Goal: Transaction & Acquisition: Obtain resource

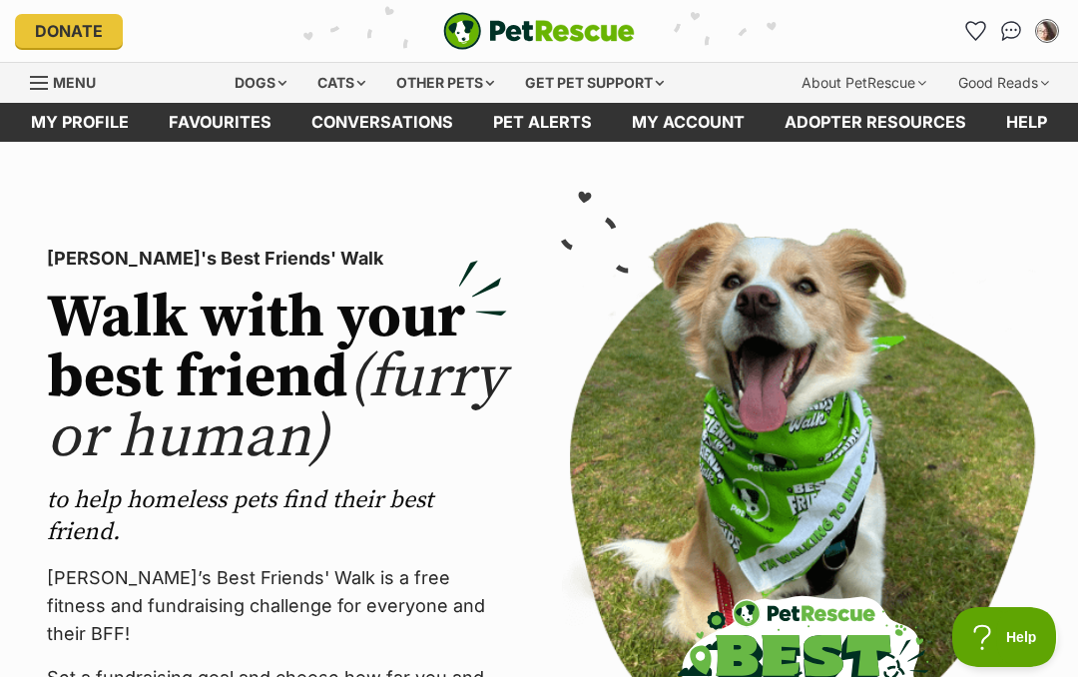
click at [1039, 43] on button "My account" at bounding box center [1047, 31] width 32 height 32
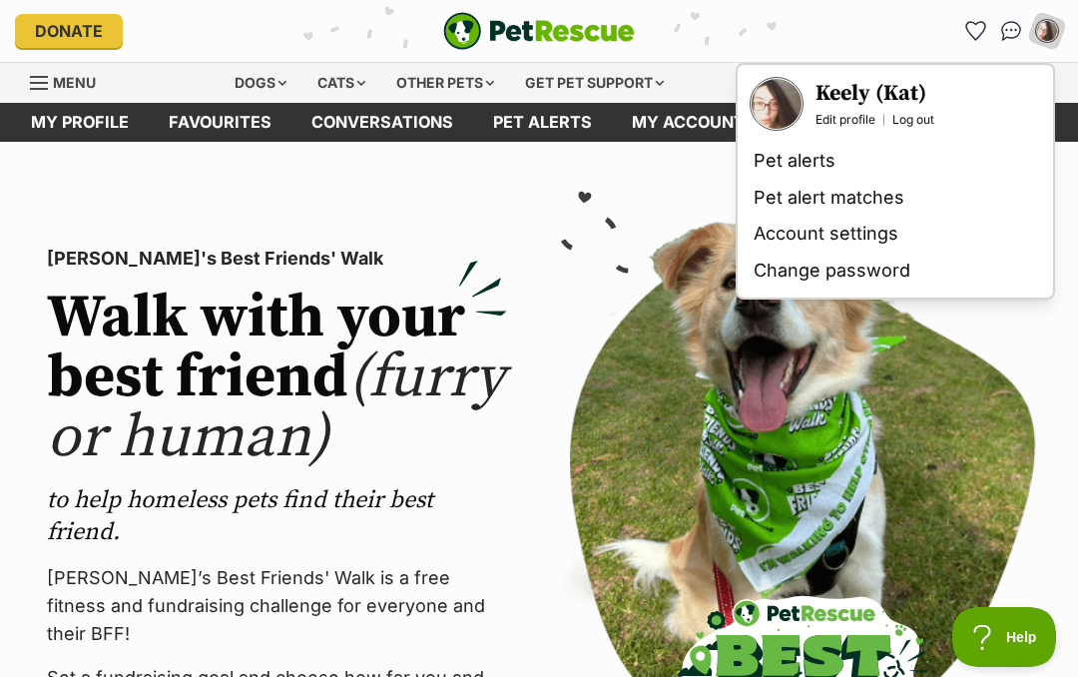
click at [982, 23] on icon "Favourites" at bounding box center [975, 31] width 21 height 20
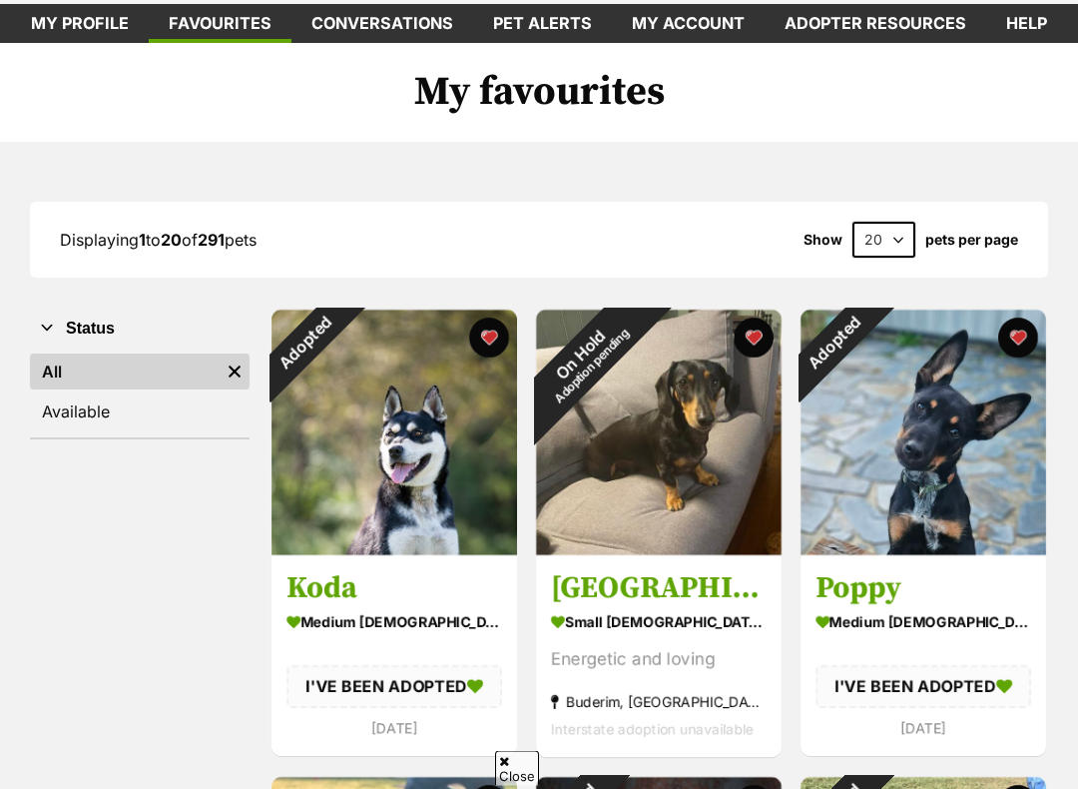
scroll to position [100, 0]
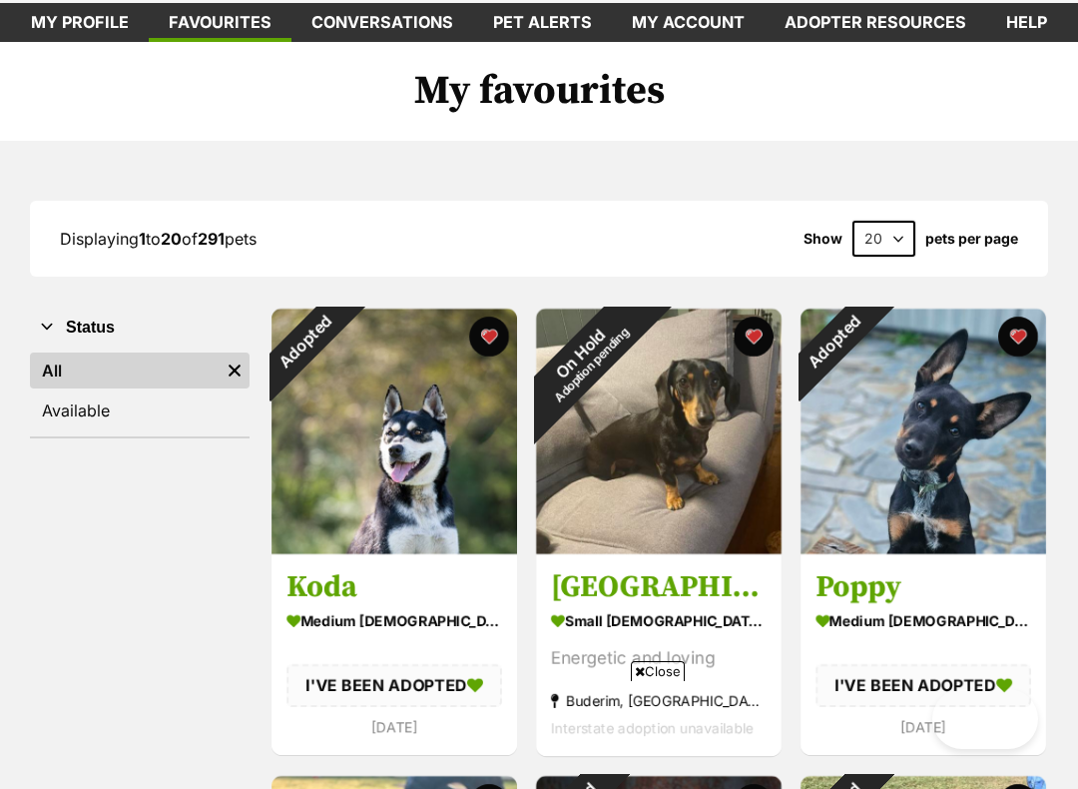
click at [338, 339] on div "Adopted" at bounding box center [305, 341] width 67 height 67
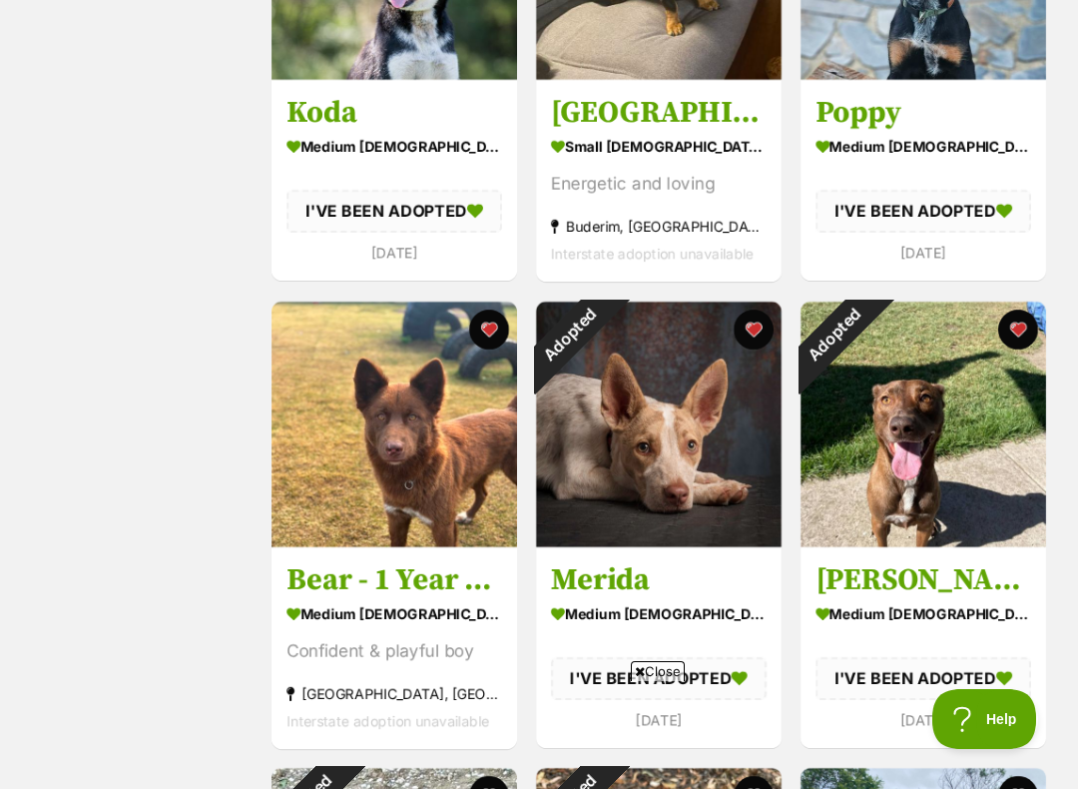
scroll to position [575, 0]
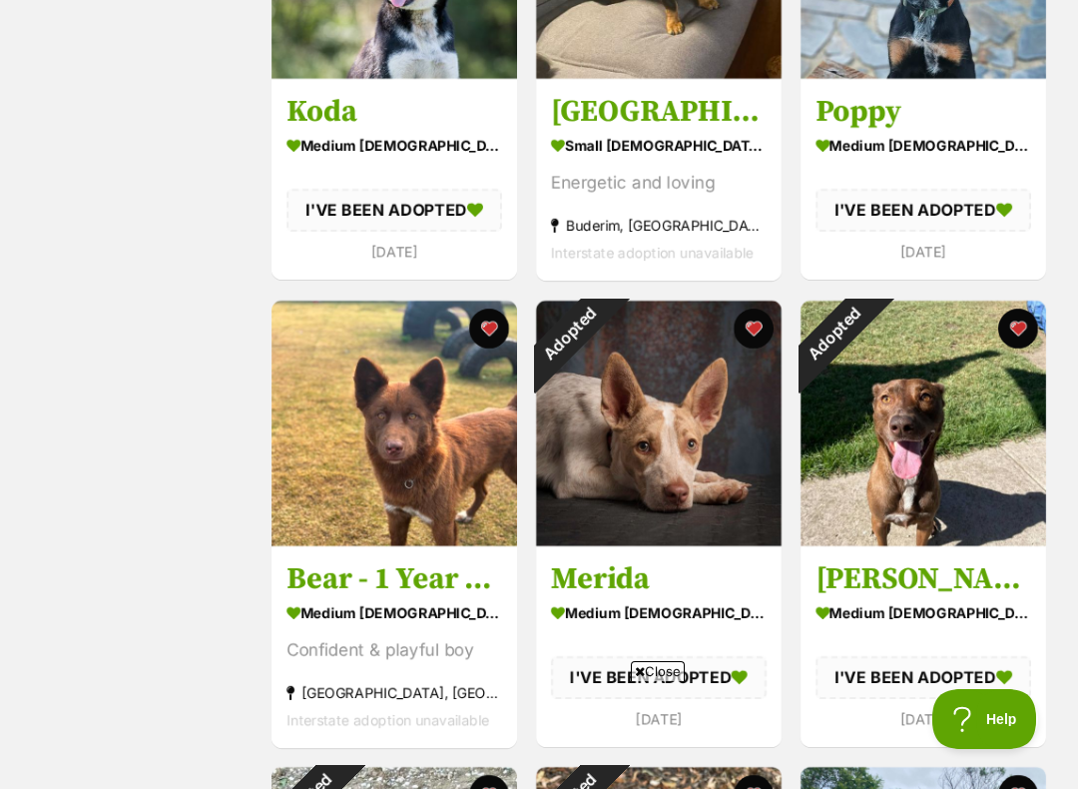
click at [456, 338] on img at bounding box center [395, 423] width 246 height 246
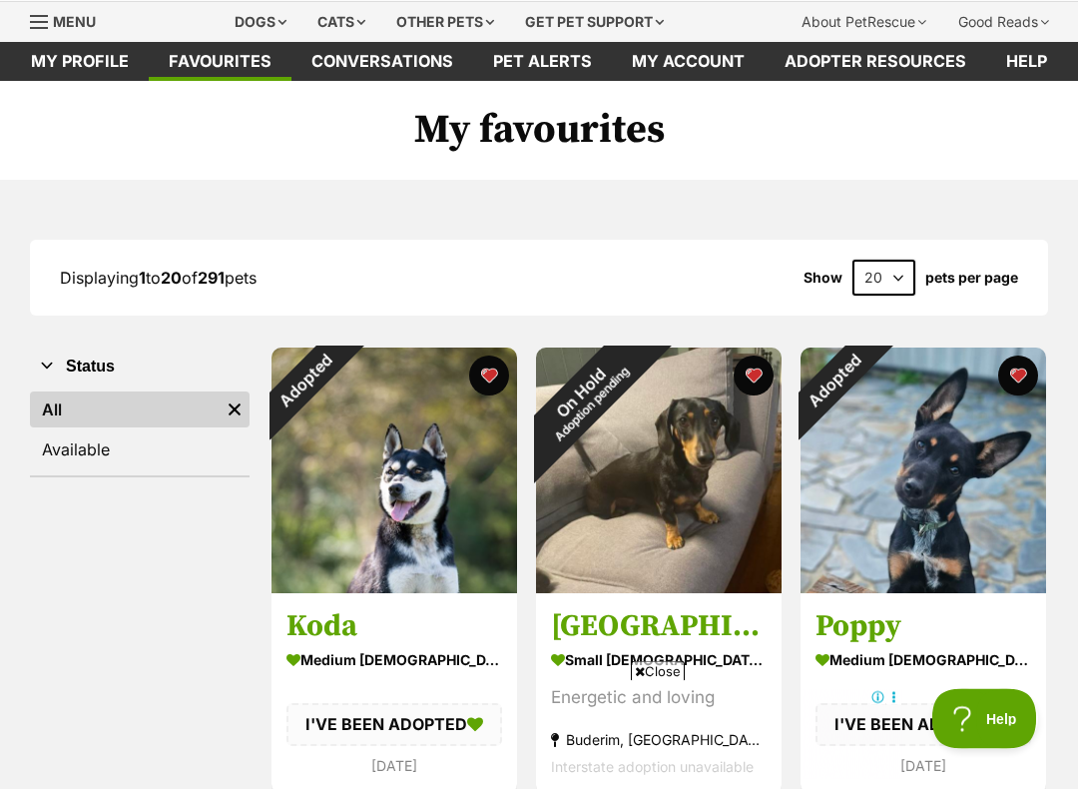
scroll to position [61, 0]
click at [338, 382] on div "Adopted" at bounding box center [305, 380] width 67 height 67
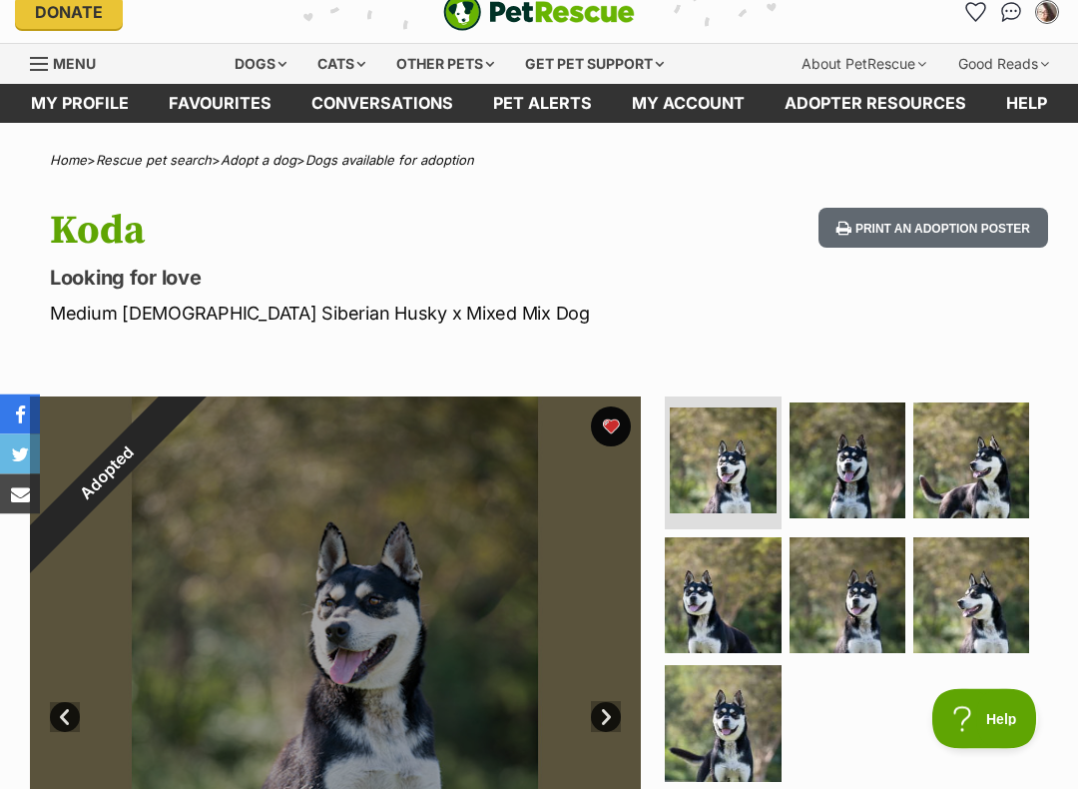
scroll to position [19, 0]
click at [183, 424] on div "Adopted" at bounding box center [106, 472] width 153 height 153
click at [183, 423] on div "Adopted" at bounding box center [106, 472] width 153 height 153
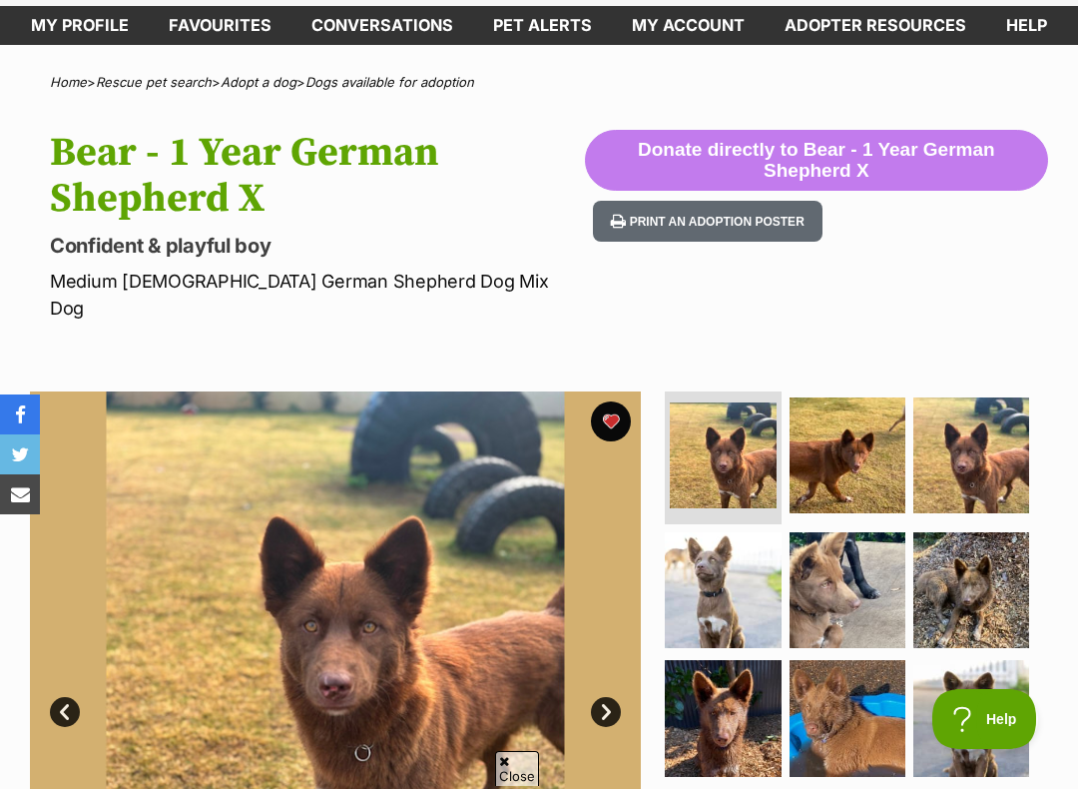
click at [608, 401] on button "favourite" at bounding box center [611, 421] width 40 height 40
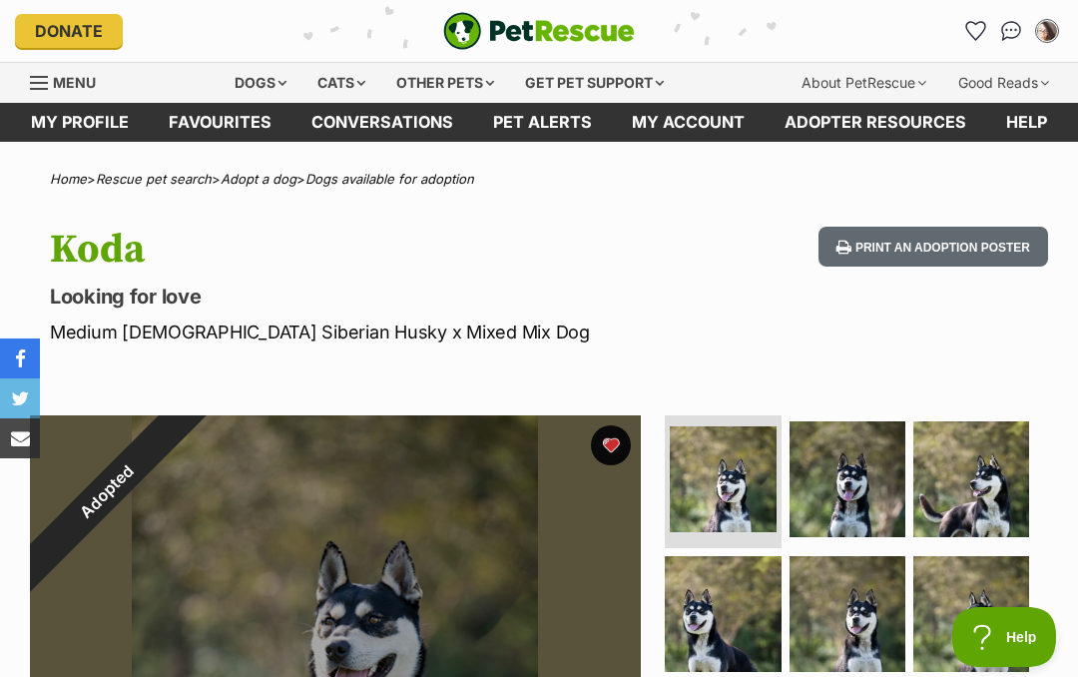
click at [183, 437] on div "Adopted" at bounding box center [106, 491] width 153 height 153
click at [183, 459] on div "Adopted" at bounding box center [106, 491] width 153 height 153
click at [183, 449] on div "Adopted" at bounding box center [106, 491] width 153 height 153
click at [658, 305] on p "Looking for love" at bounding box center [355, 296] width 611 height 28
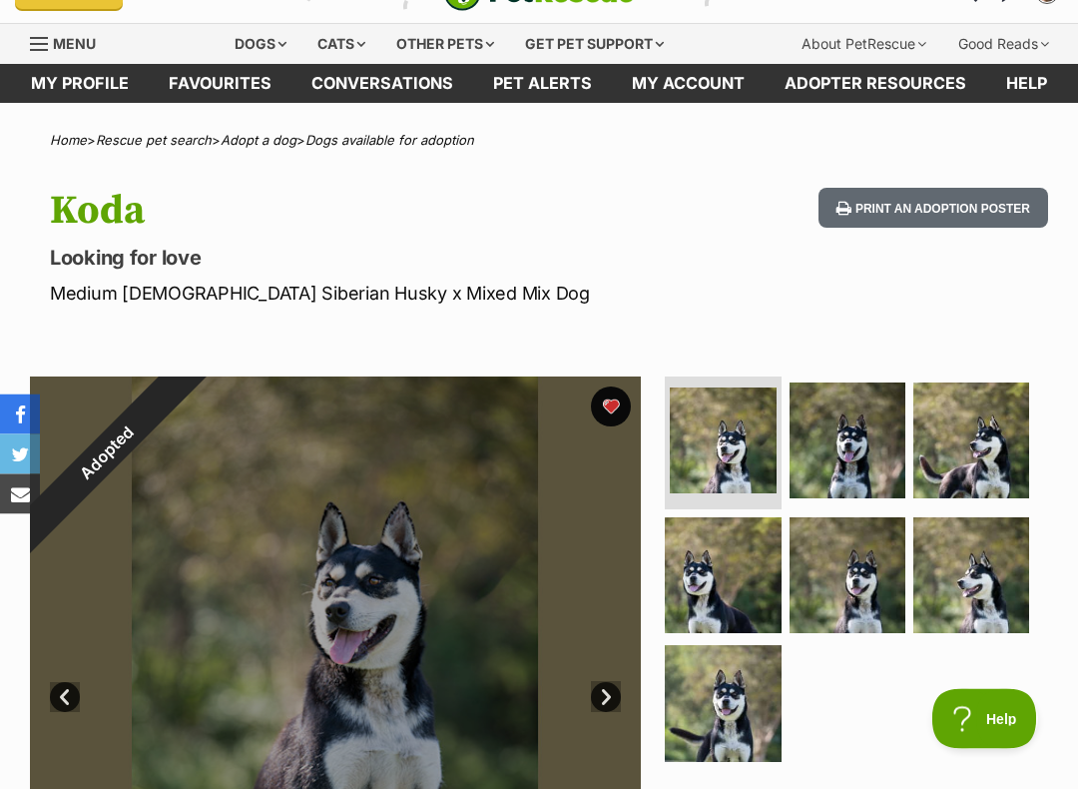
scroll to position [40, 0]
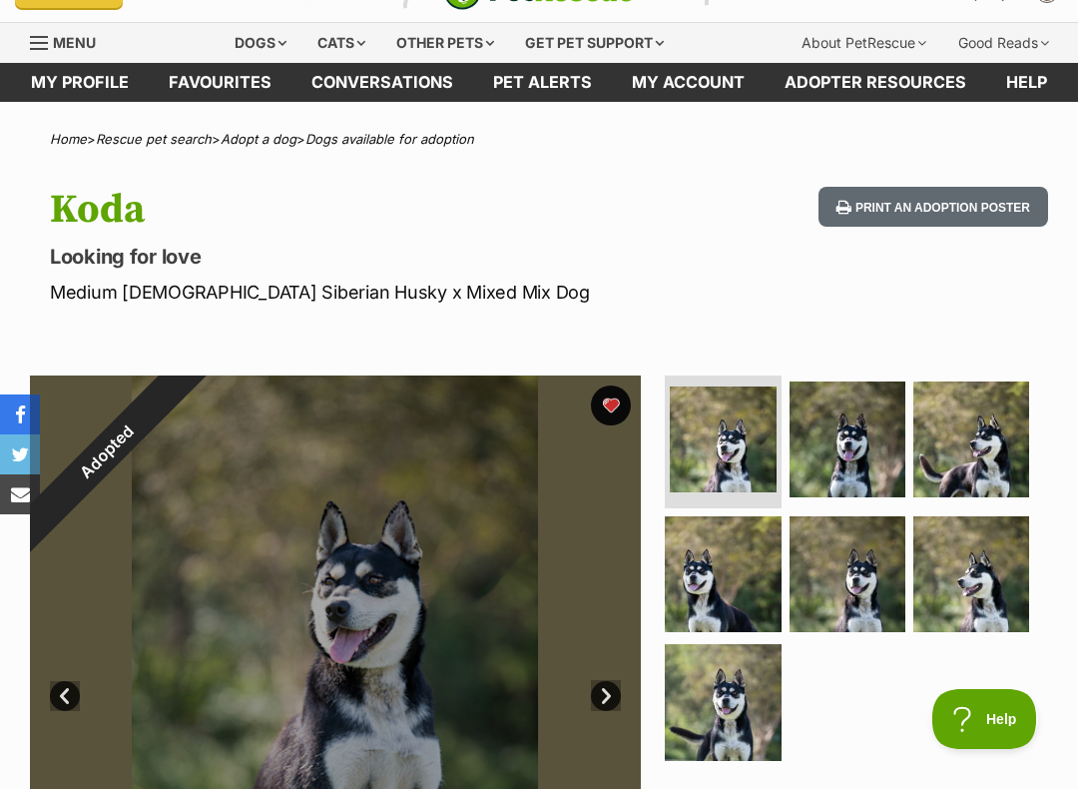
click at [183, 417] on div "Adopted" at bounding box center [106, 451] width 153 height 153
click at [183, 402] on div "Adopted" at bounding box center [106, 451] width 153 height 153
click at [198, 60] on div "Dogs Find a dog on PetRescue View all dogs Browse all of the doggos looking for…" at bounding box center [449, 43] width 678 height 40
click at [220, 80] on link "Favourites" at bounding box center [220, 82] width 143 height 39
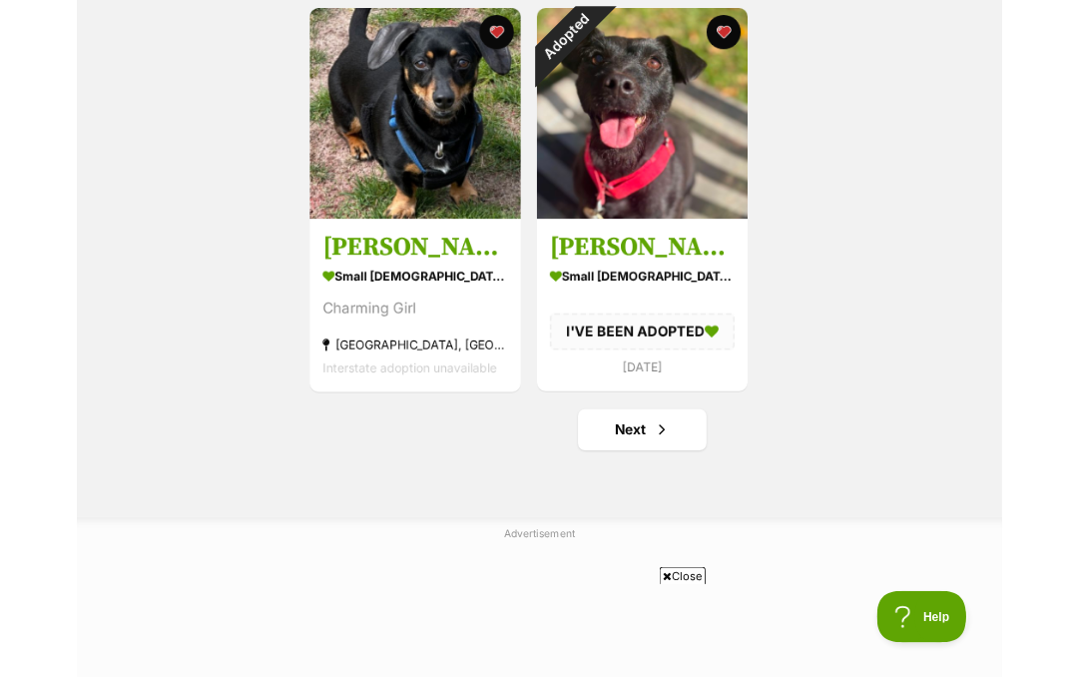
scroll to position [3193, 0]
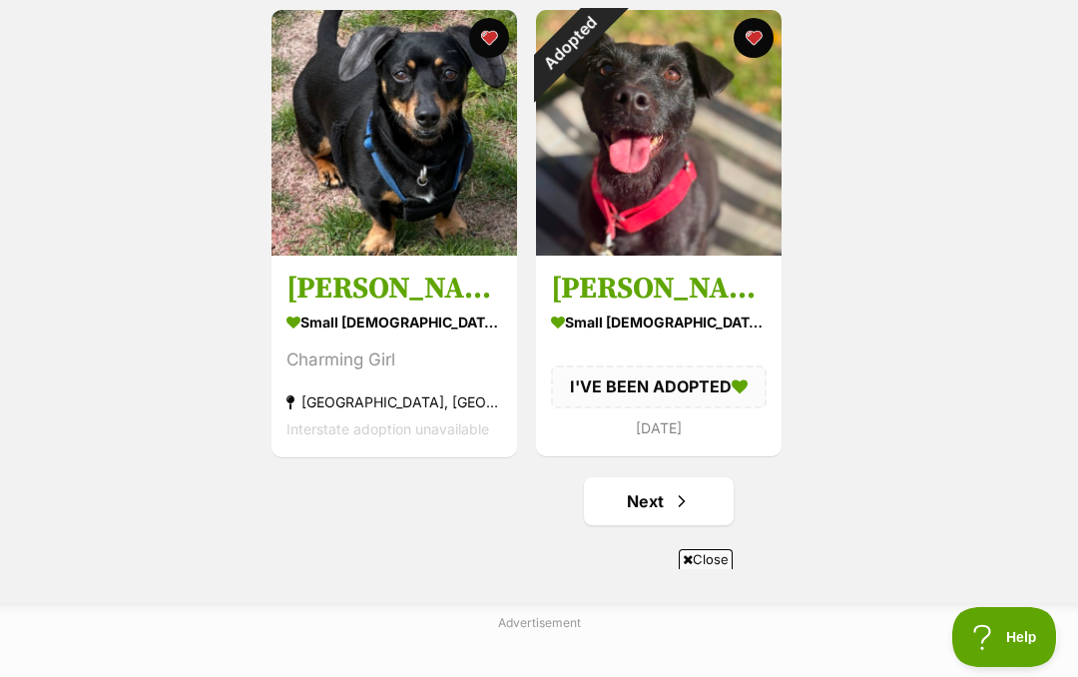
click at [676, 480] on link "Next" at bounding box center [659, 501] width 150 height 48
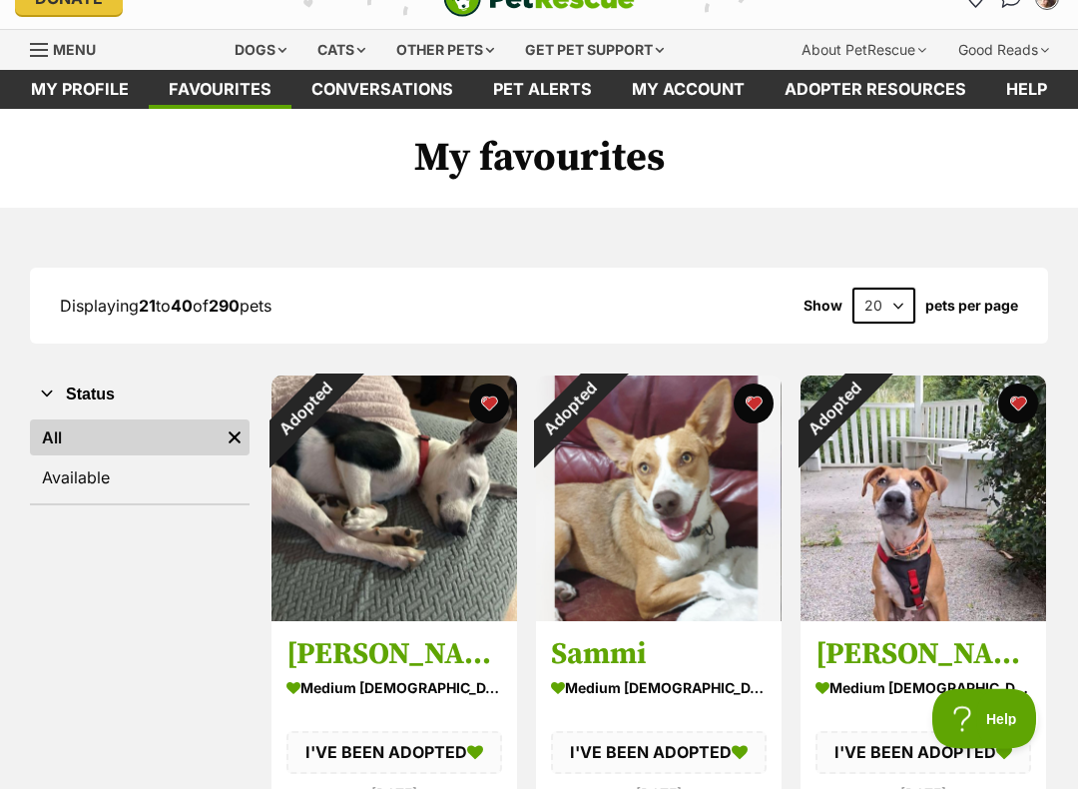
scroll to position [33, 0]
click at [338, 409] on div "Adopted" at bounding box center [305, 408] width 67 height 67
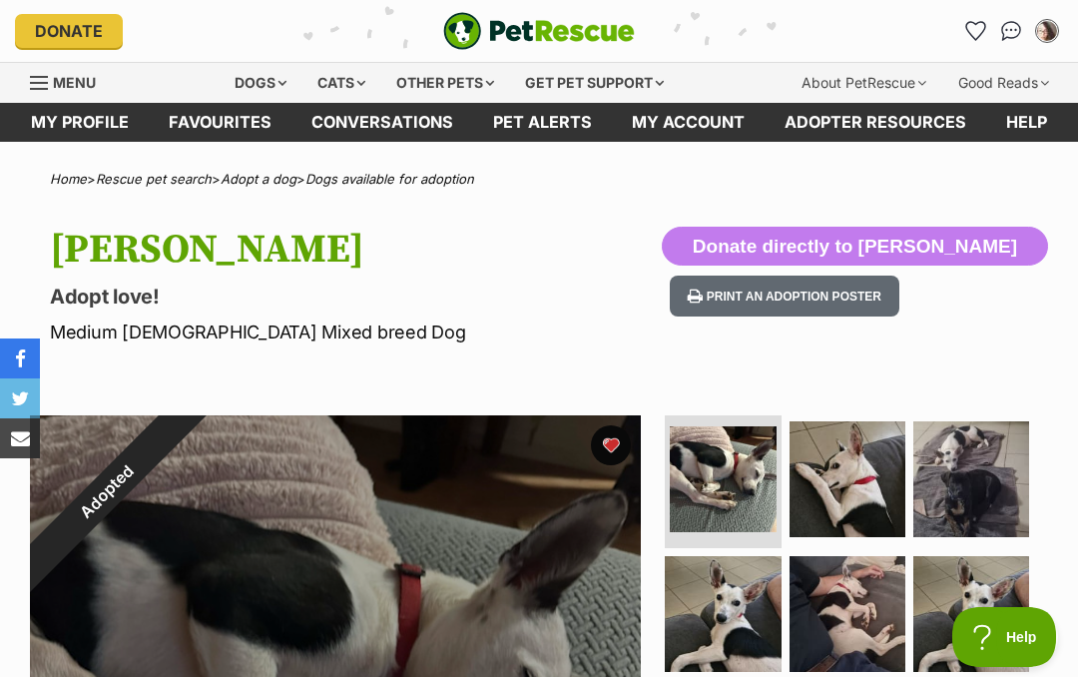
click at [183, 449] on div "Adopted" at bounding box center [106, 491] width 153 height 153
click at [183, 445] on div "Adopted" at bounding box center [106, 491] width 153 height 153
click at [183, 450] on div "Adopted" at bounding box center [106, 491] width 153 height 153
click at [183, 454] on div "Adopted" at bounding box center [106, 491] width 153 height 153
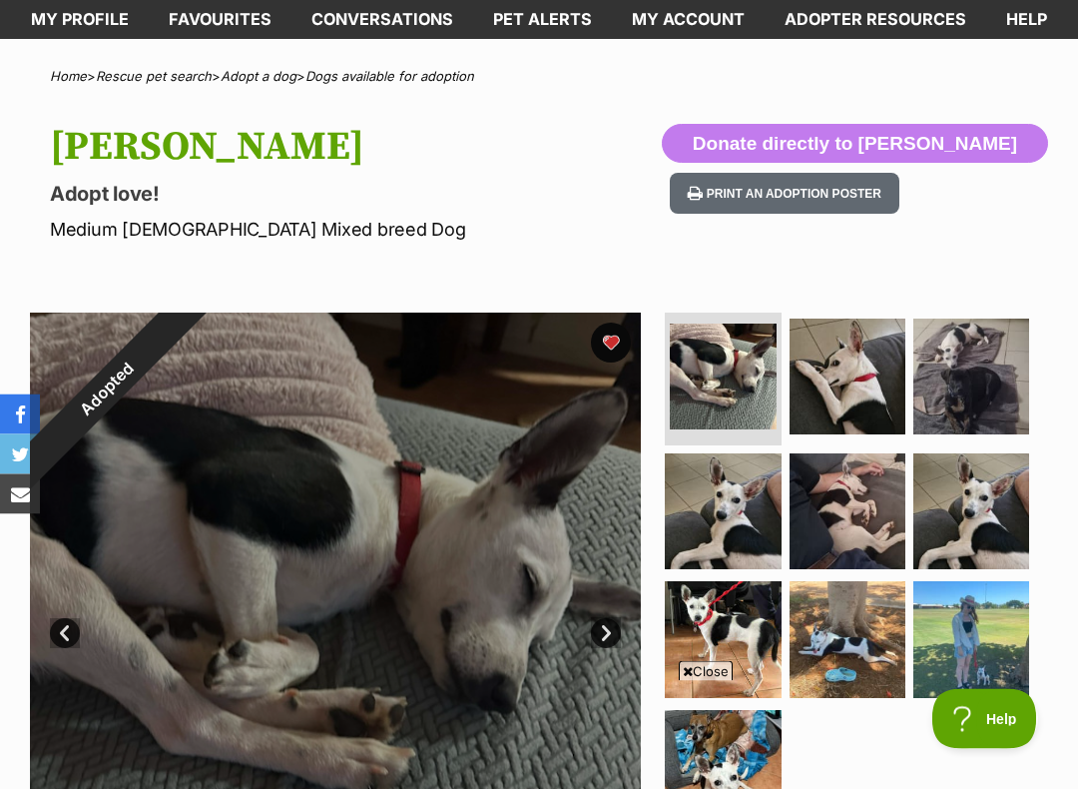
scroll to position [103, 0]
click at [183, 343] on div "Adopted" at bounding box center [106, 388] width 153 height 153
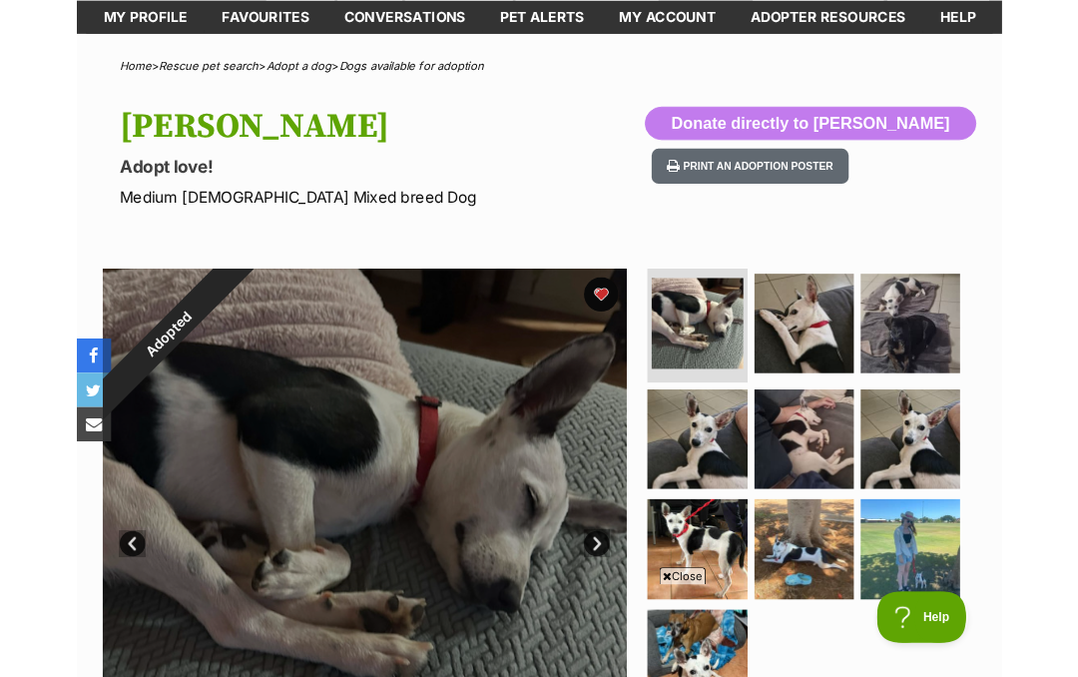
scroll to position [0, 0]
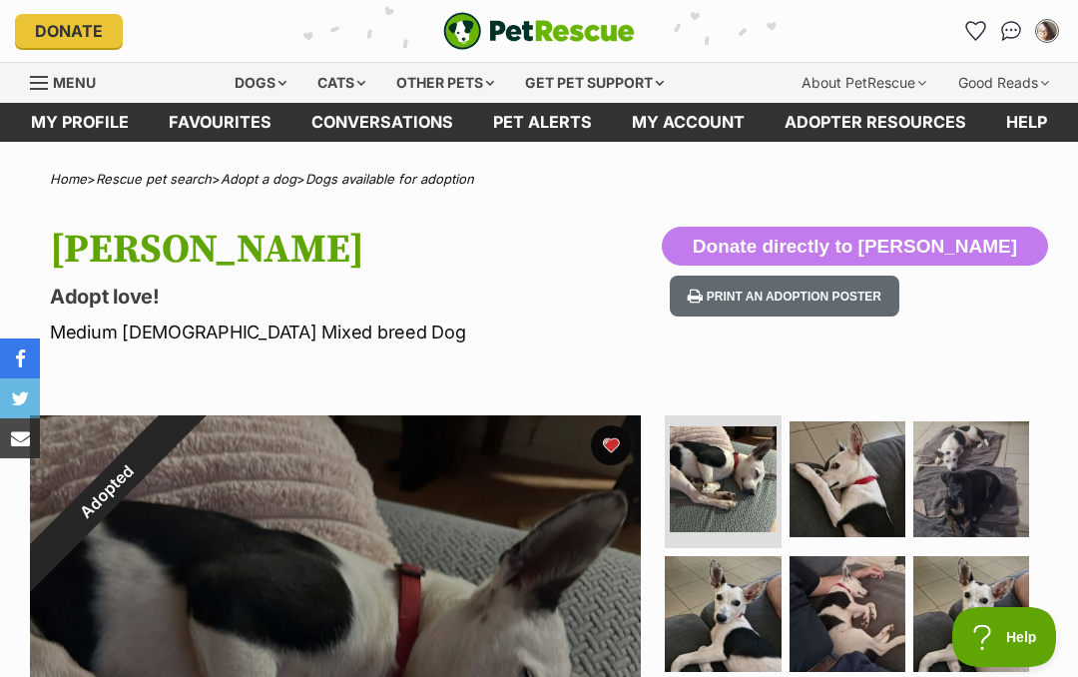
click at [272, 76] on div "Dogs" at bounding box center [261, 83] width 80 height 40
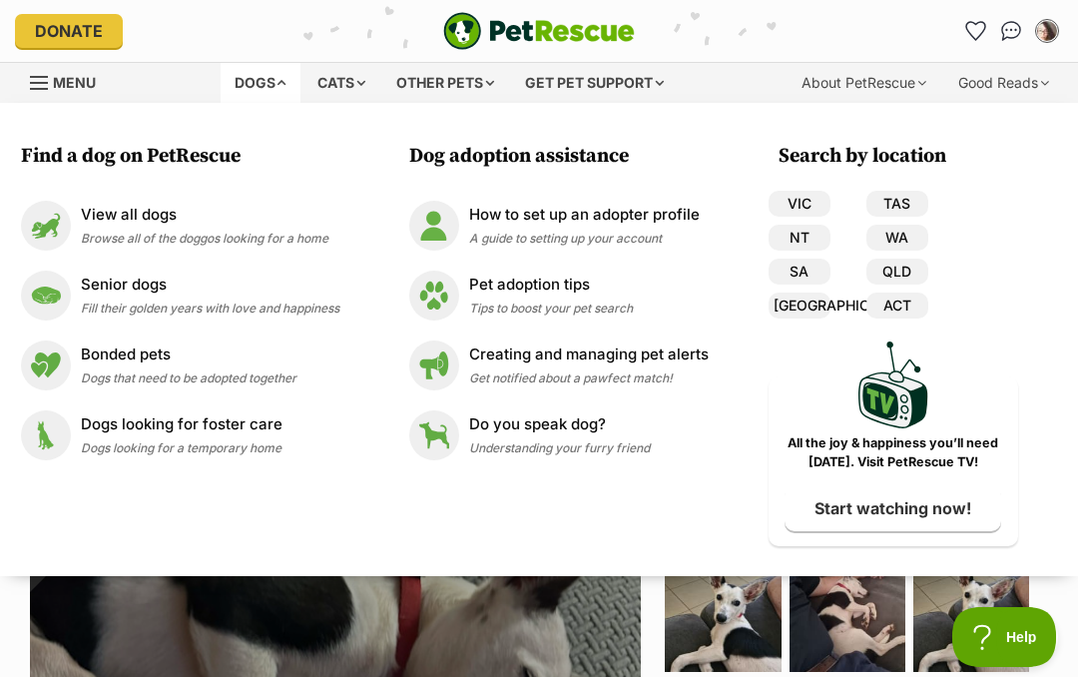
click at [265, 220] on p "View all dogs" at bounding box center [205, 215] width 248 height 23
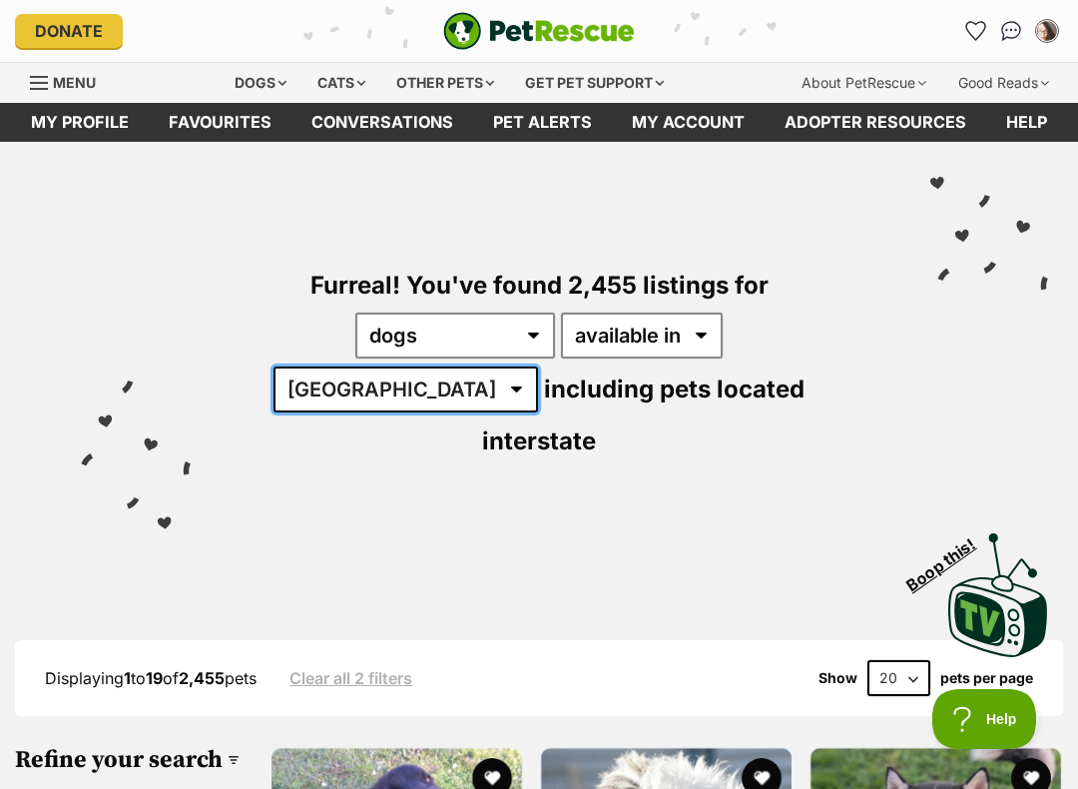
click at [538, 366] on select "Australia ACT NSW NT QLD SA TAS VIC WA" at bounding box center [406, 389] width 265 height 46
select select "VIC"
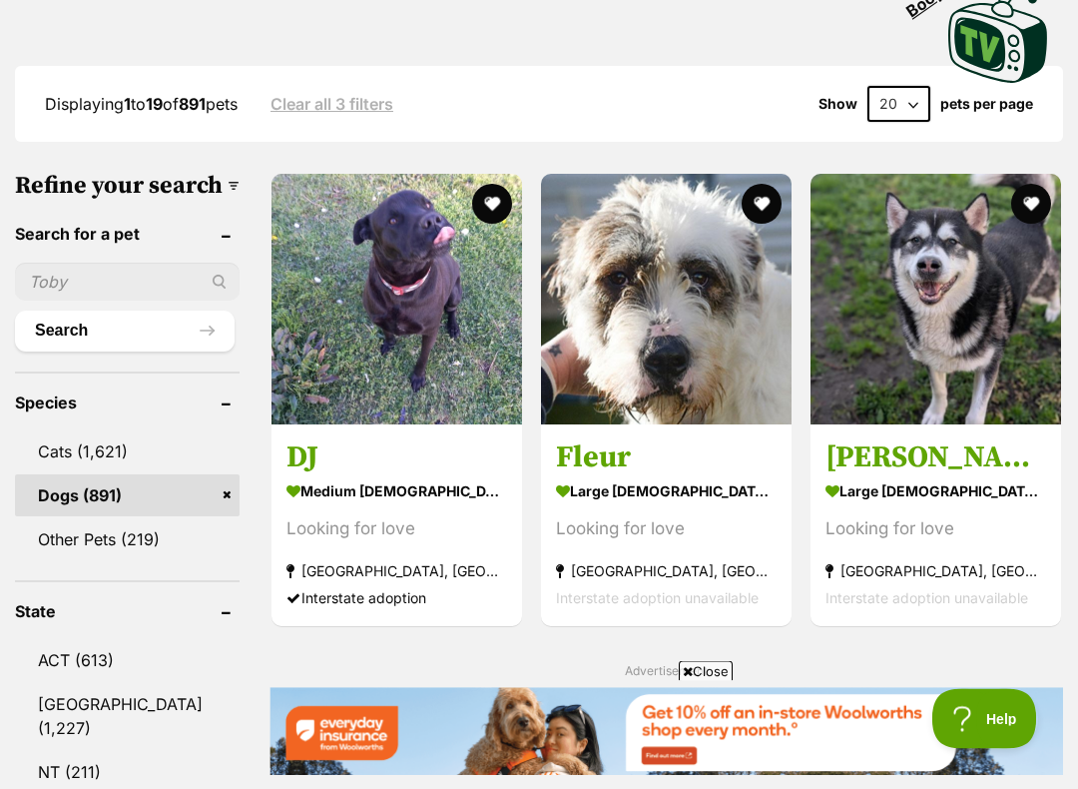
scroll to position [572, 0]
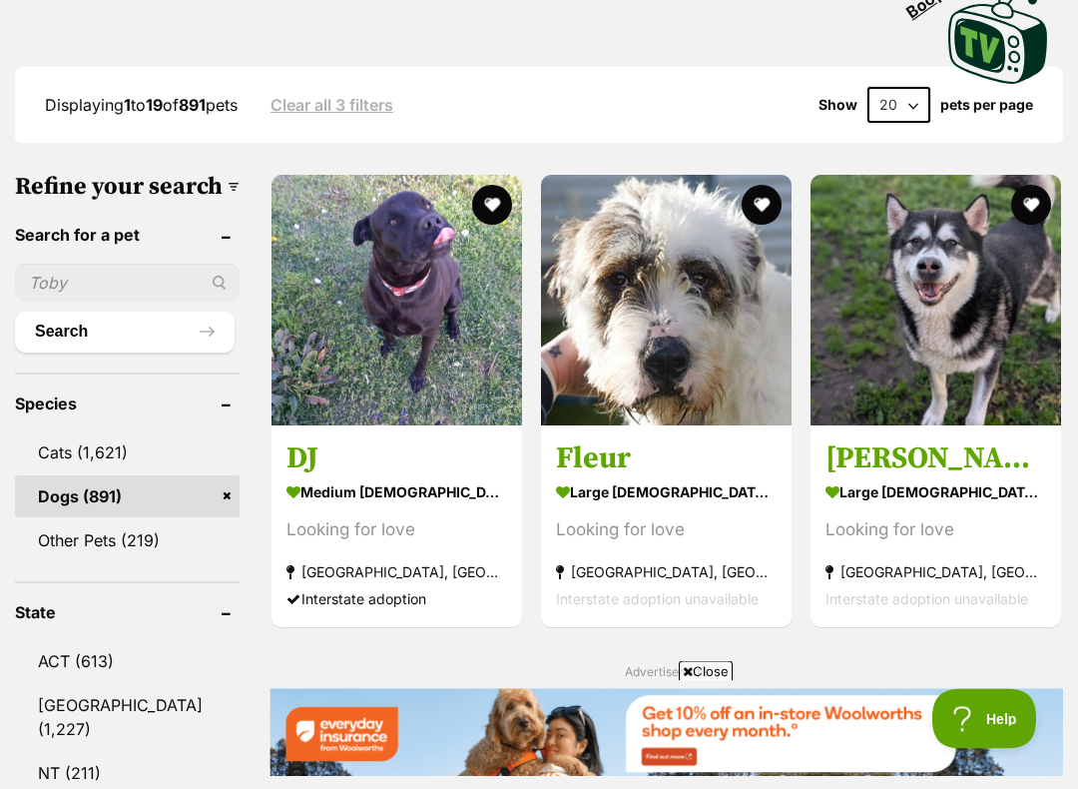
click at [169, 174] on h3 "Refine your search" at bounding box center [127, 188] width 225 height 28
click at [152, 174] on h3 "Refine your search" at bounding box center [127, 188] width 225 height 28
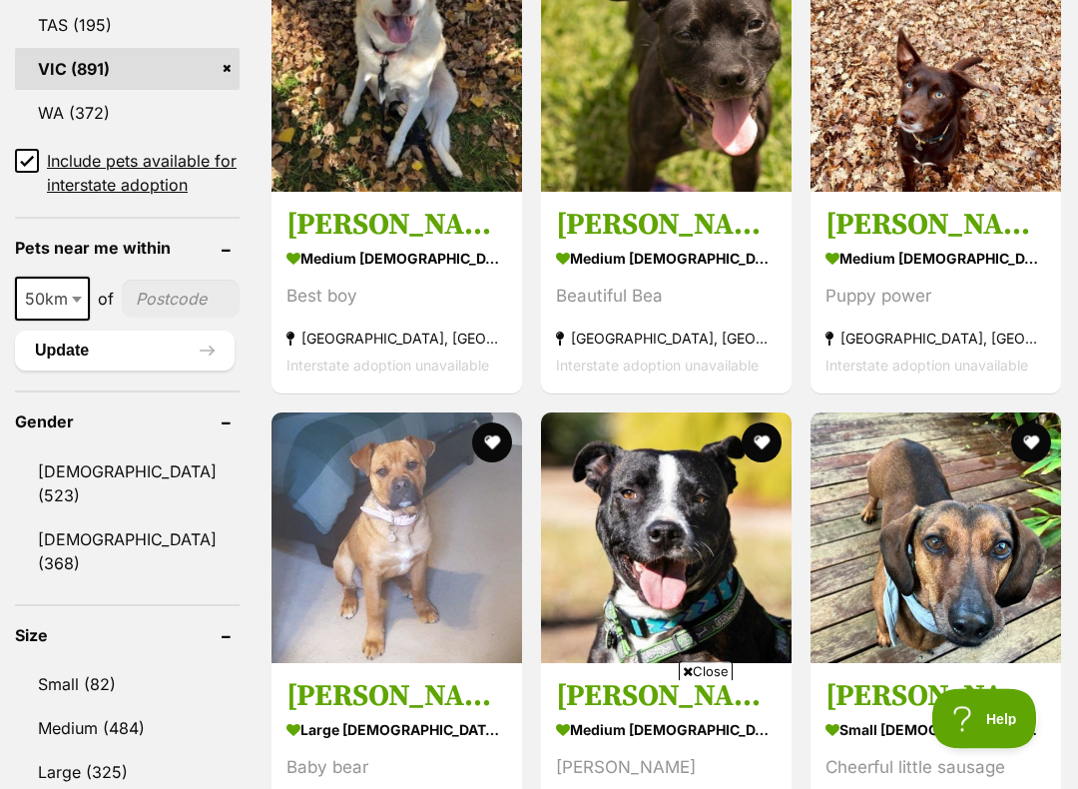
scroll to position [1474, 0]
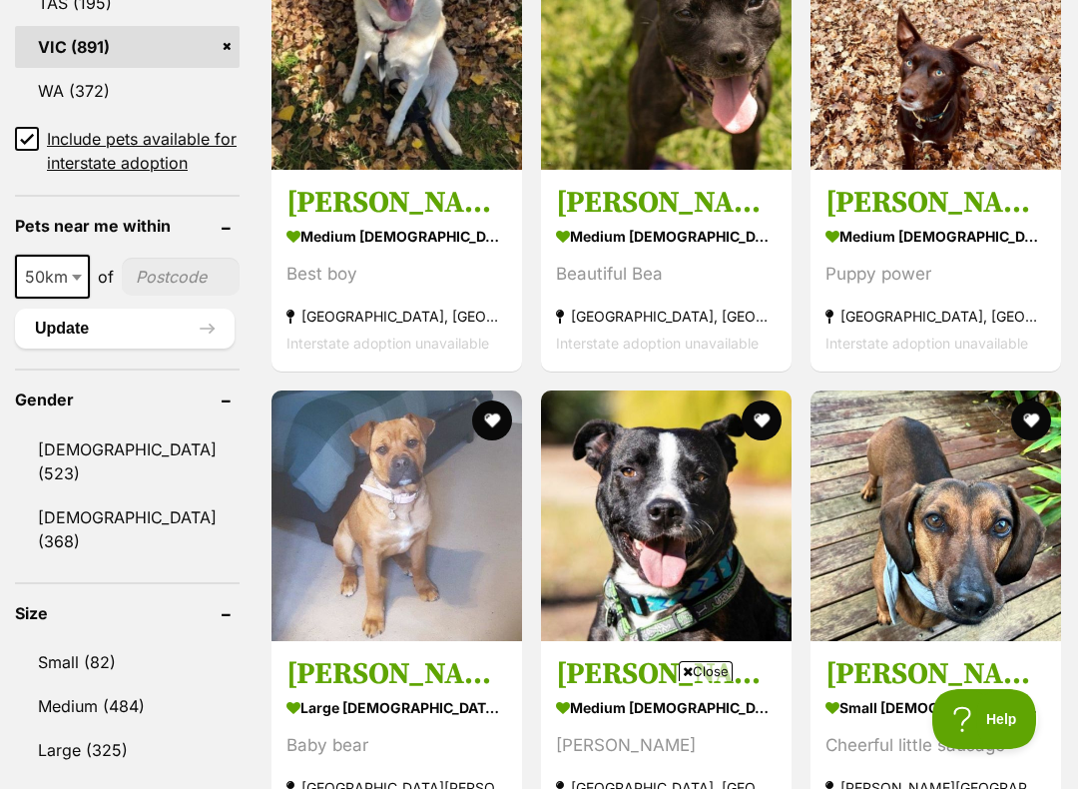
click at [120, 516] on link "[DEMOGRAPHIC_DATA] (368)" at bounding box center [127, 529] width 225 height 66
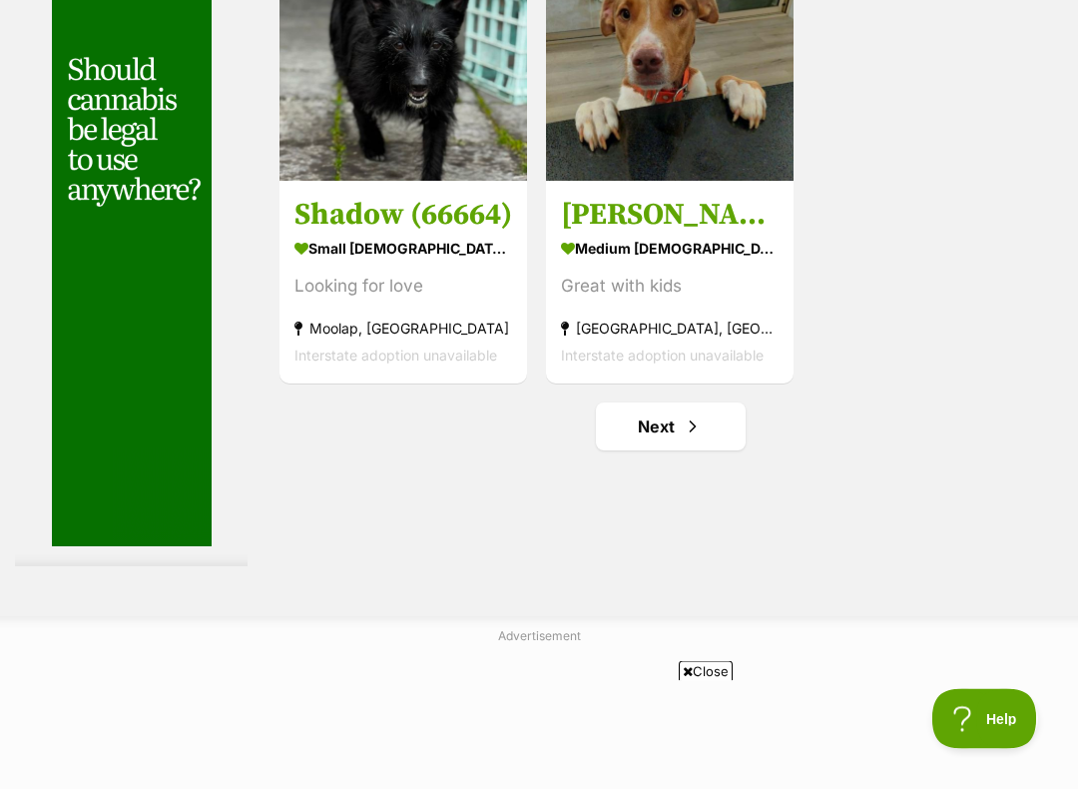
scroll to position [3801, 0]
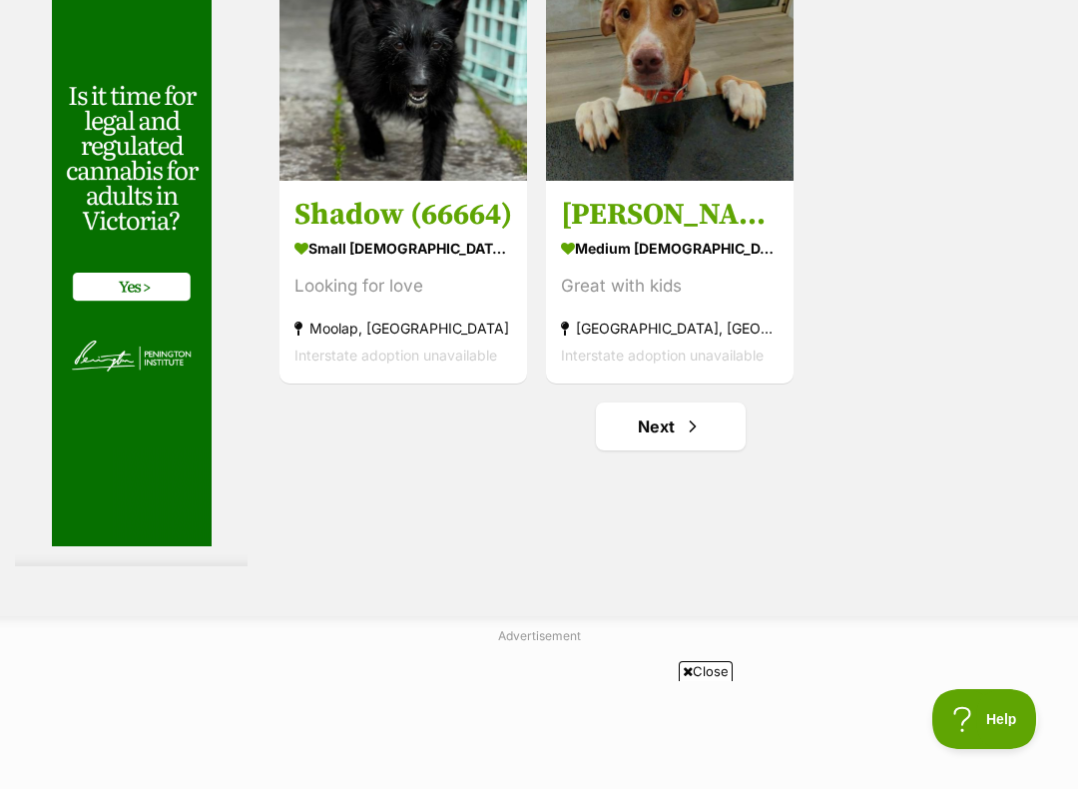
click at [683, 438] on span "Next page" at bounding box center [693, 426] width 20 height 24
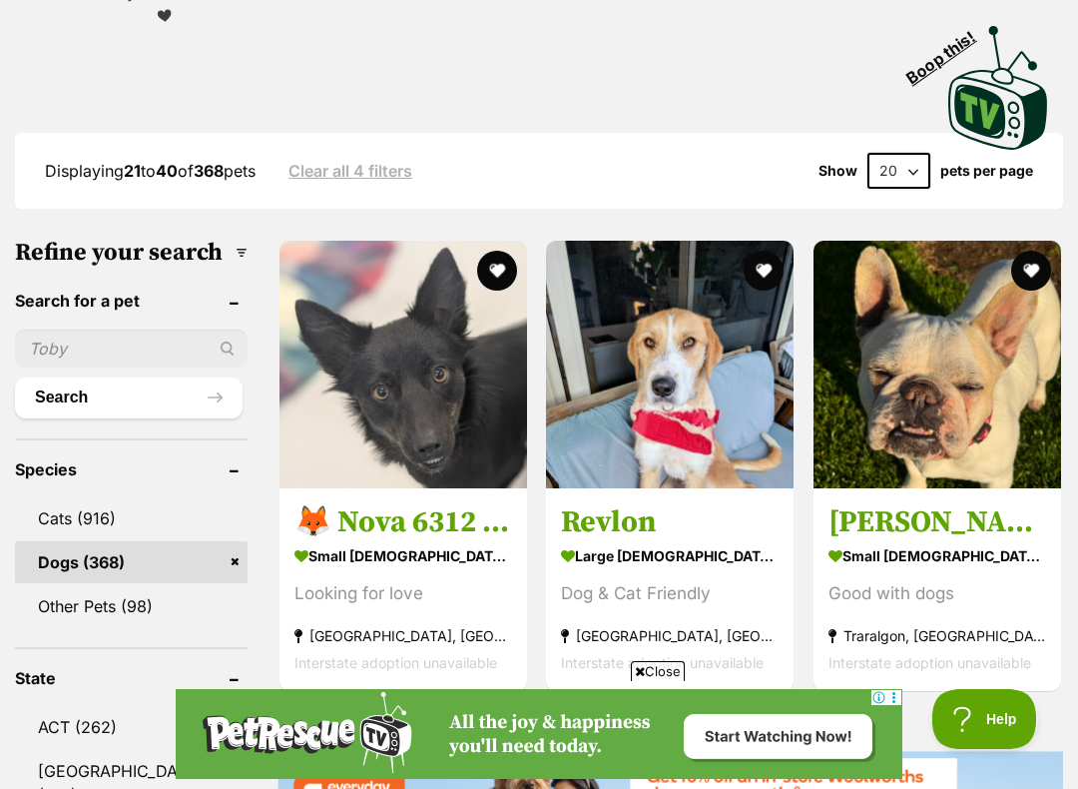
click at [477, 251] on button "favourite" at bounding box center [497, 271] width 40 height 40
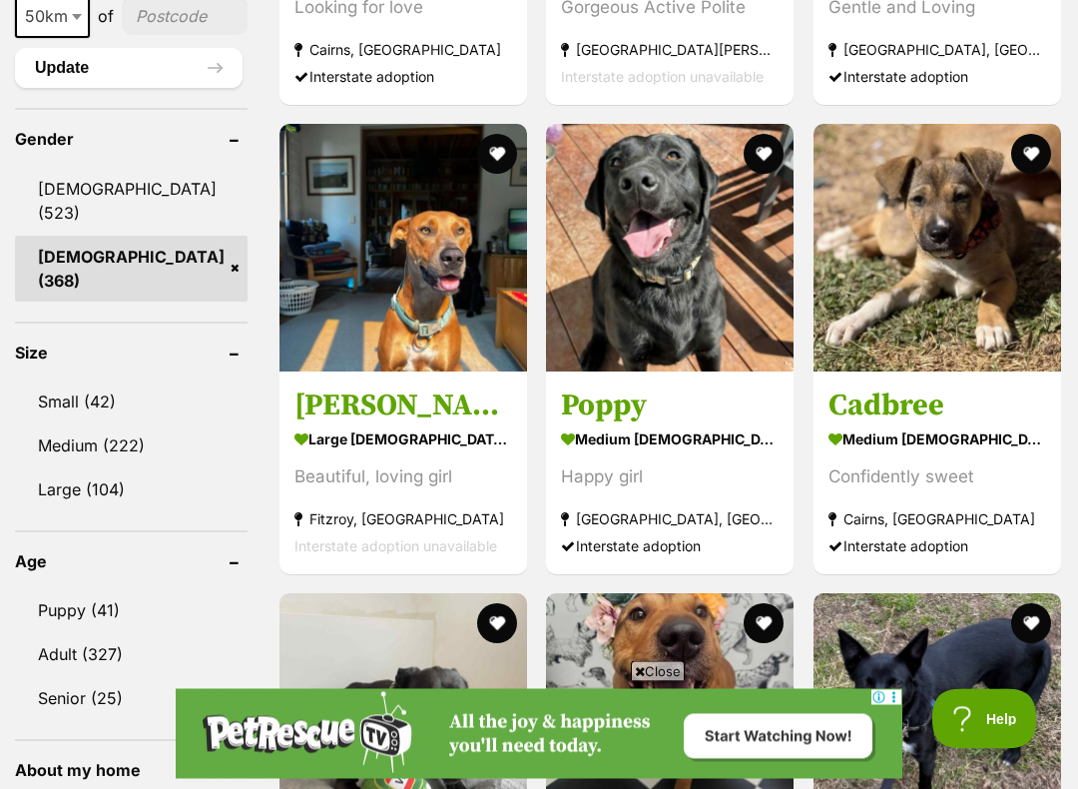
scroll to position [1728, 0]
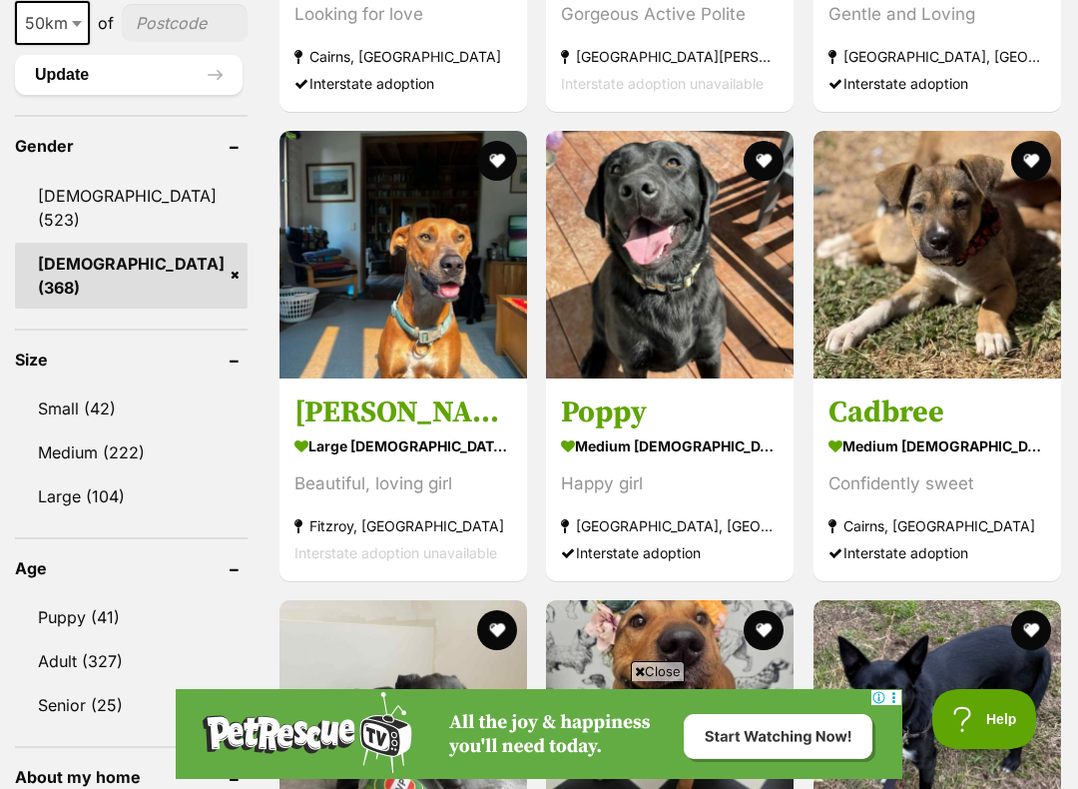
click at [1035, 155] on button "favourite" at bounding box center [1031, 161] width 40 height 40
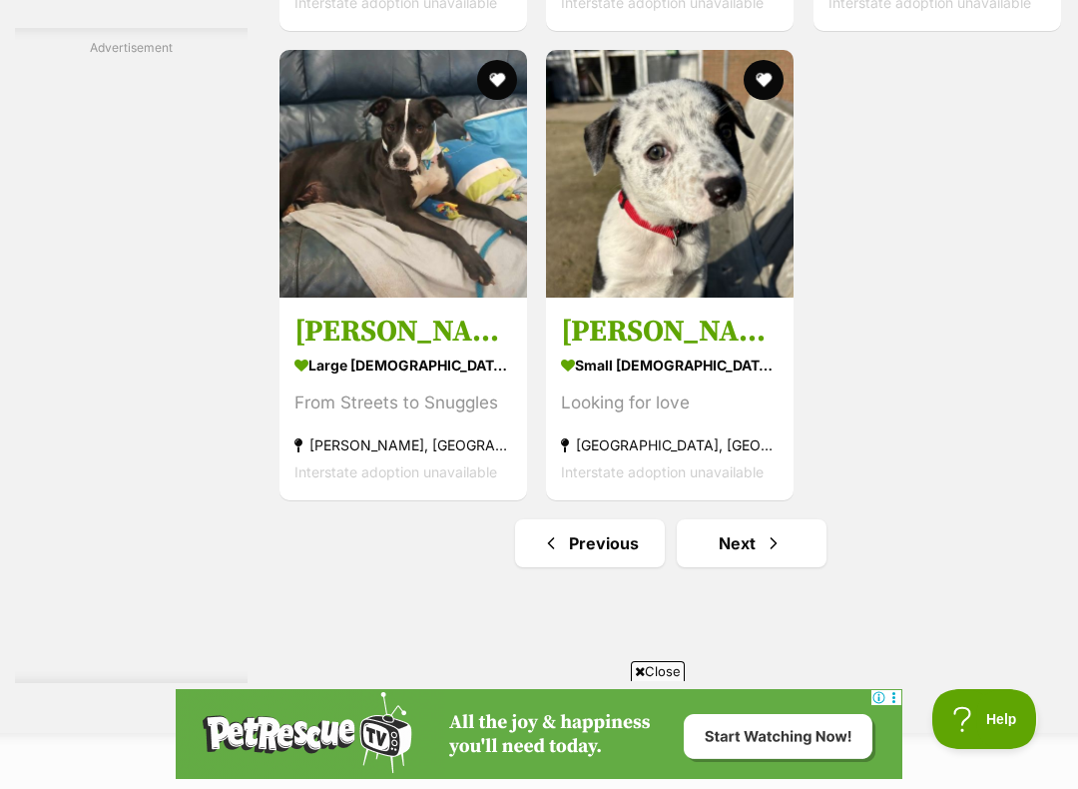
scroll to position [3682, 0]
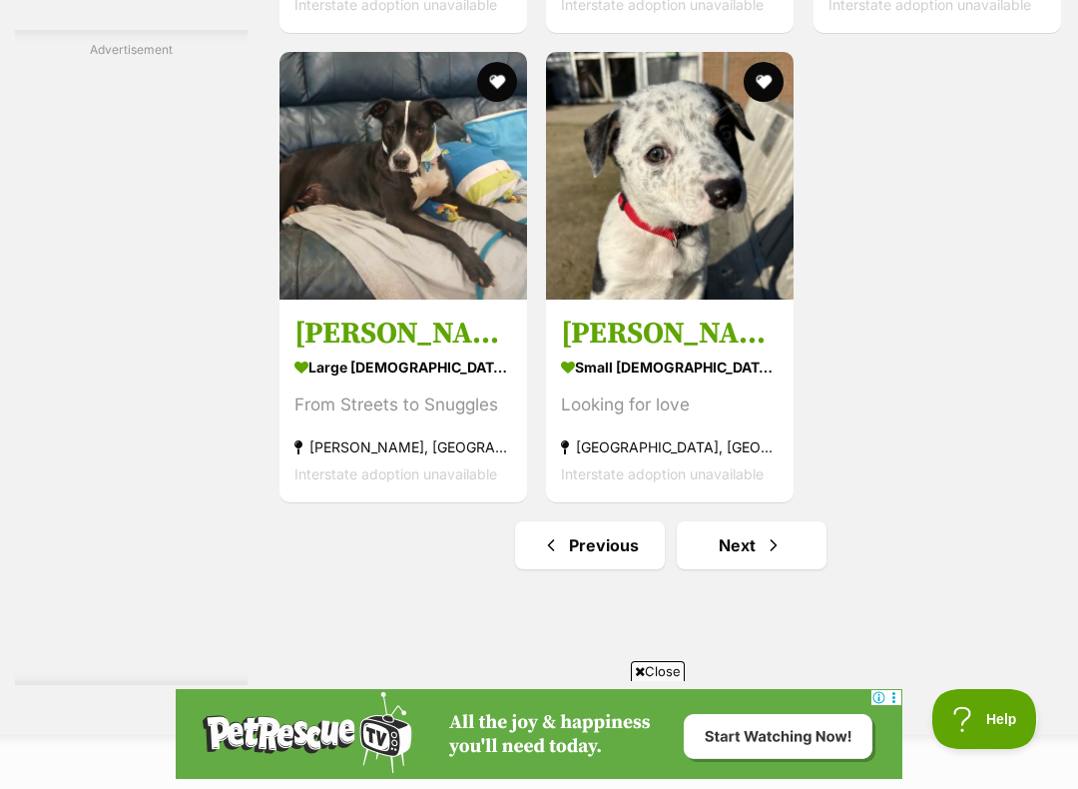
click at [745, 102] on button "favourite" at bounding box center [765, 82] width 40 height 40
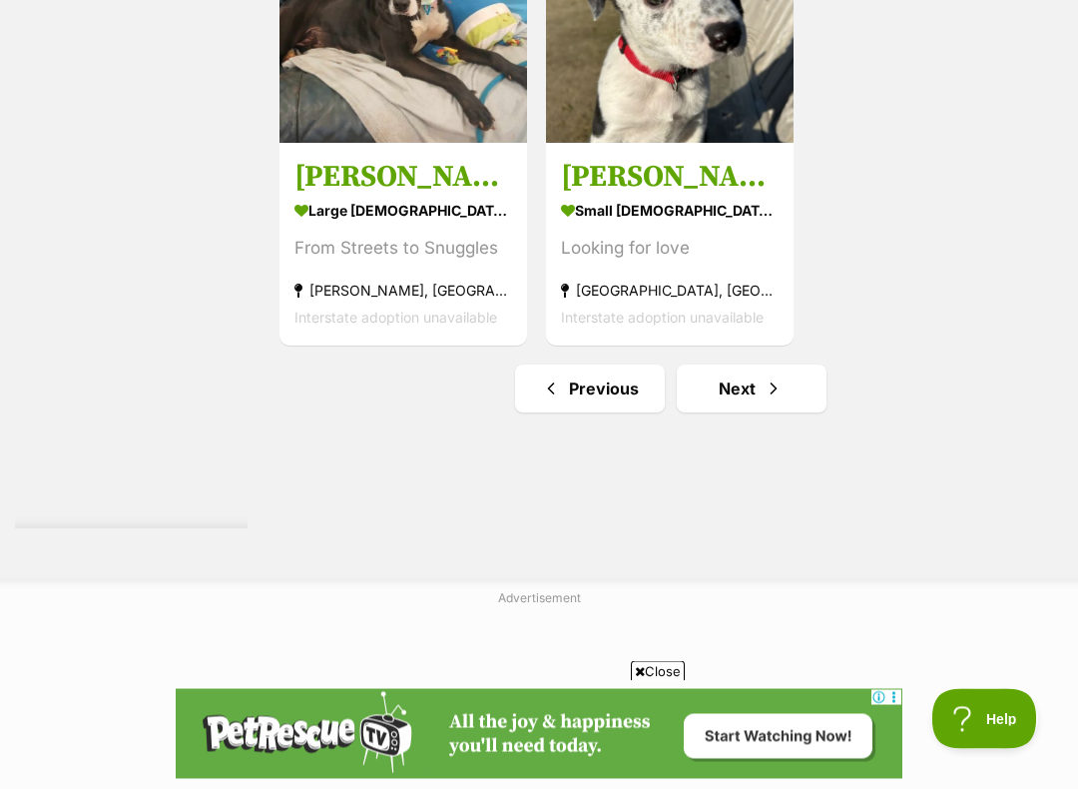
scroll to position [3839, 0]
click at [680, 412] on link "Next" at bounding box center [752, 388] width 150 height 48
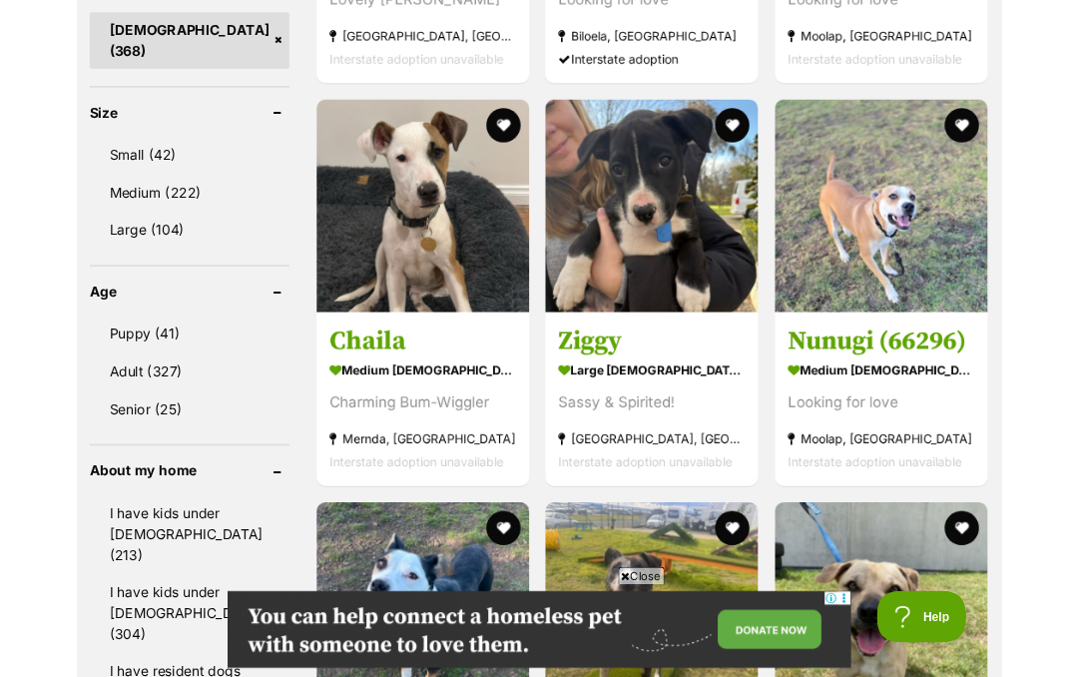
scroll to position [1954, 0]
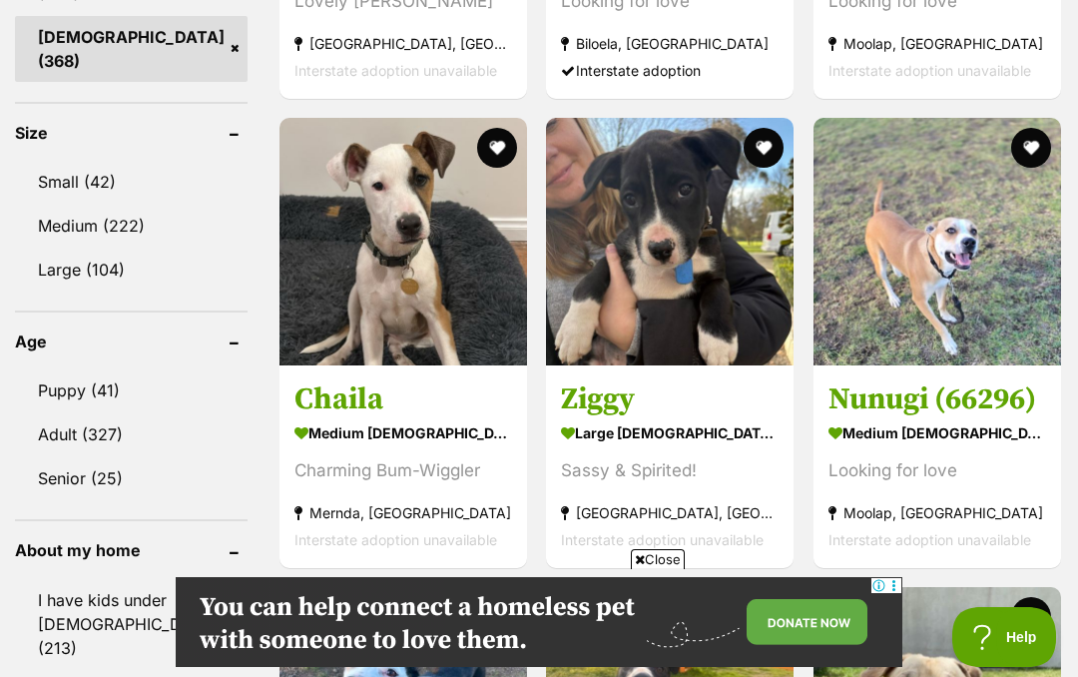
click at [745, 157] on button "favourite" at bounding box center [765, 148] width 40 height 40
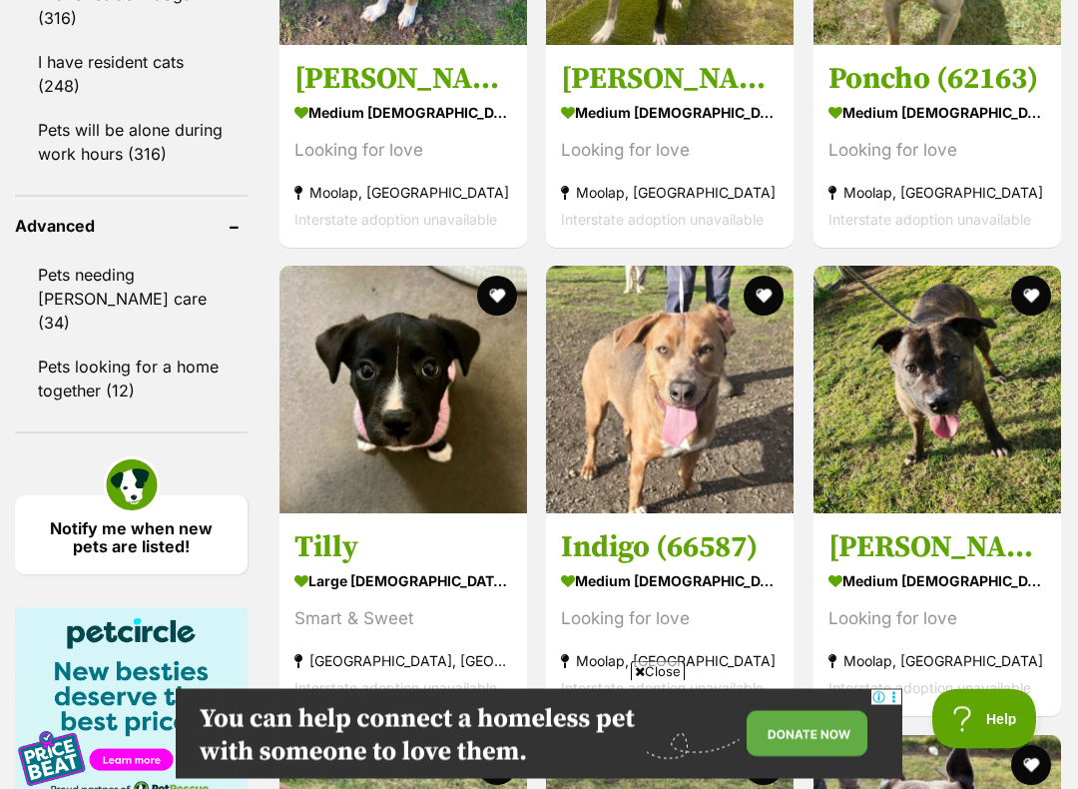
scroll to position [2744, 0]
click at [477, 315] on button "favourite" at bounding box center [497, 296] width 40 height 40
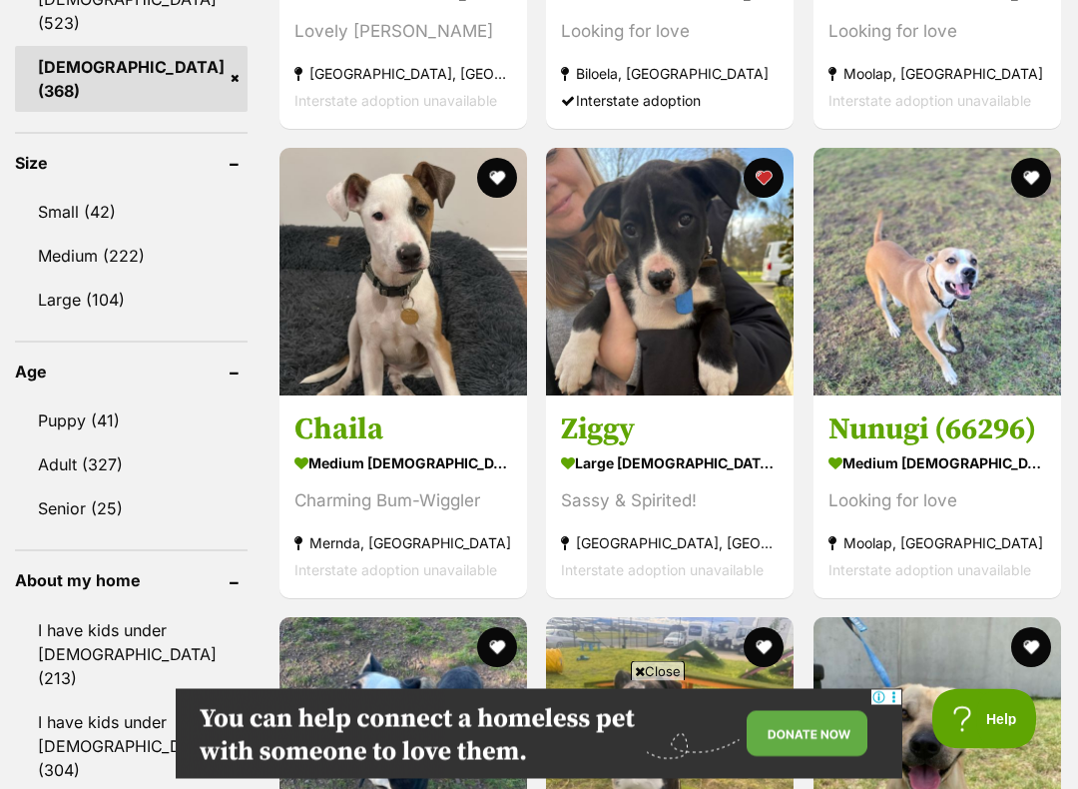
scroll to position [1926, 0]
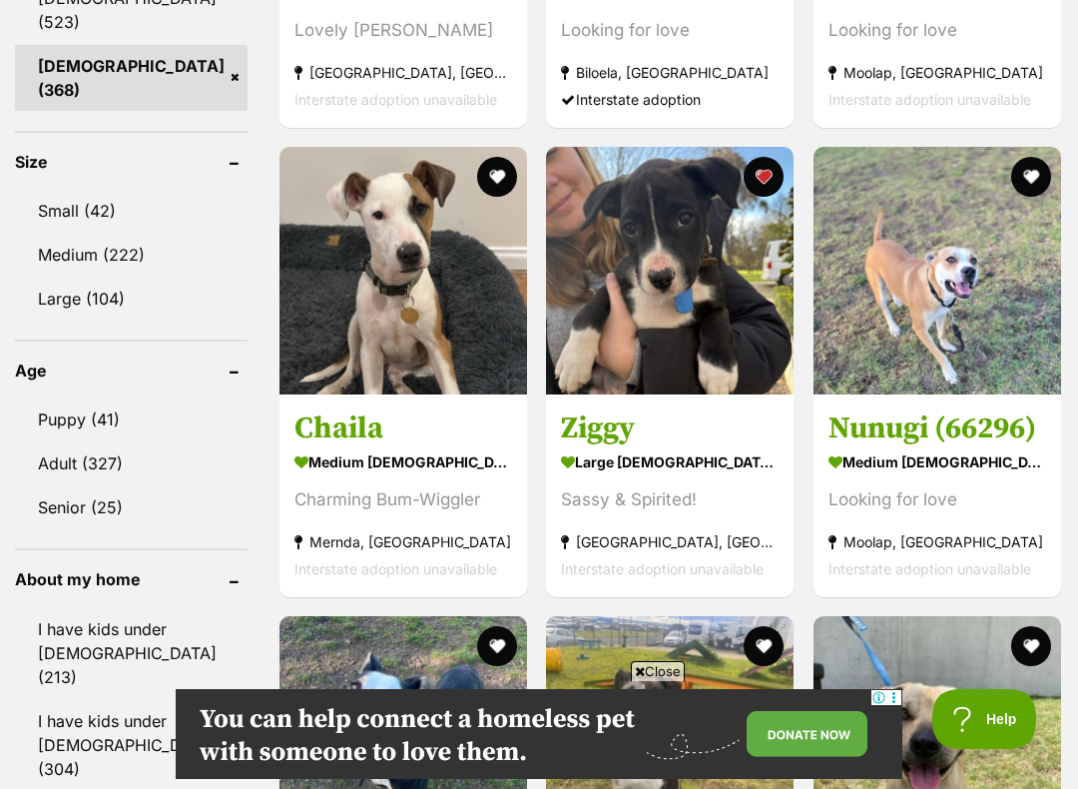
click at [620, 443] on h3 "Ziggy" at bounding box center [670, 428] width 218 height 38
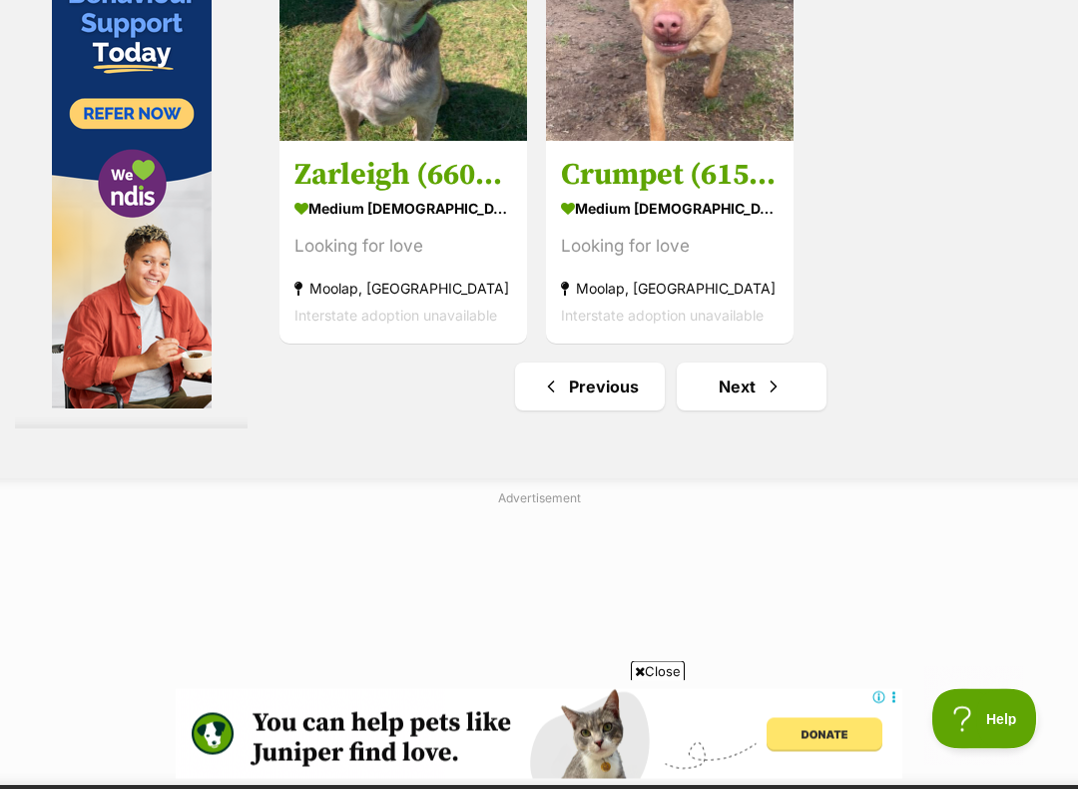
scroll to position [4055, 0]
click at [678, 410] on link "Next" at bounding box center [752, 386] width 150 height 48
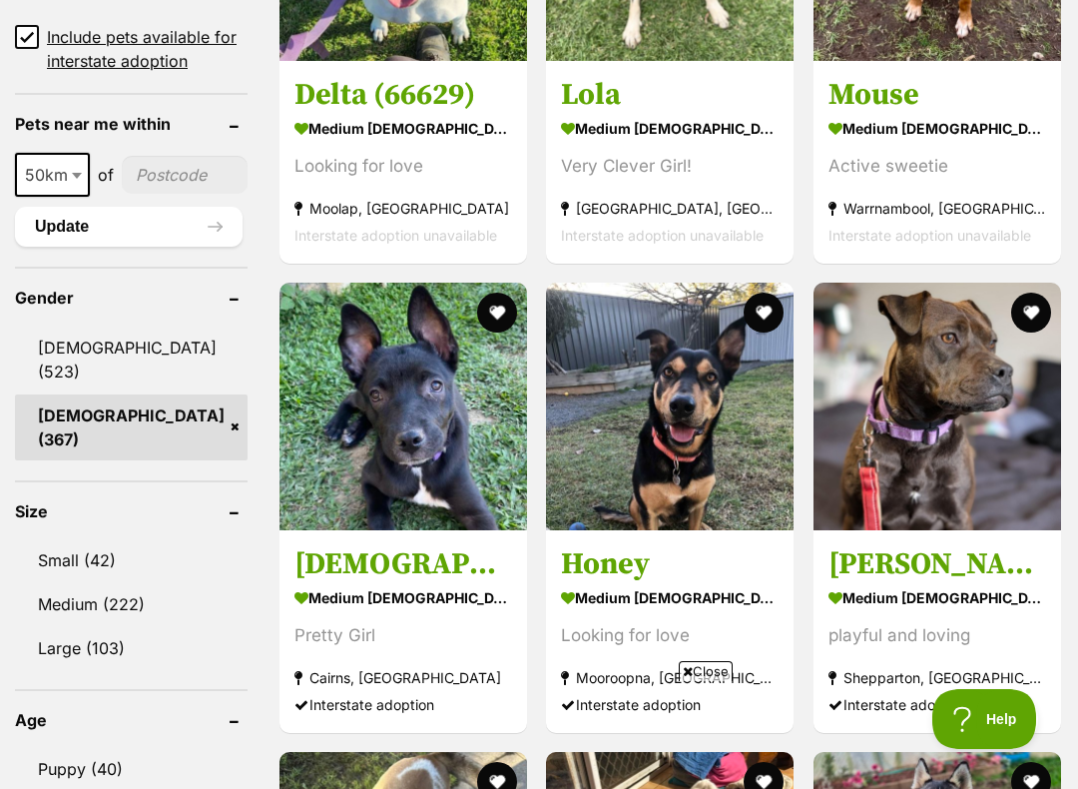
scroll to position [1608, 0]
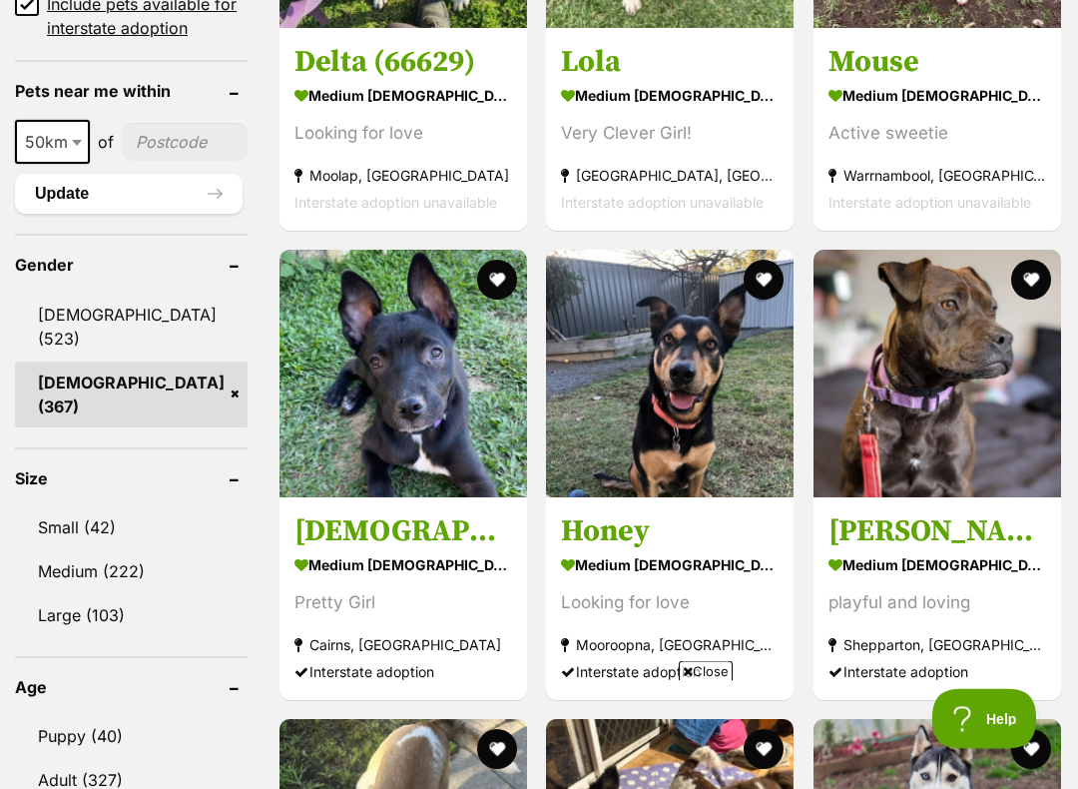
click at [745, 291] on button "favourite" at bounding box center [765, 281] width 40 height 40
click at [477, 293] on button "favourite" at bounding box center [497, 280] width 40 height 40
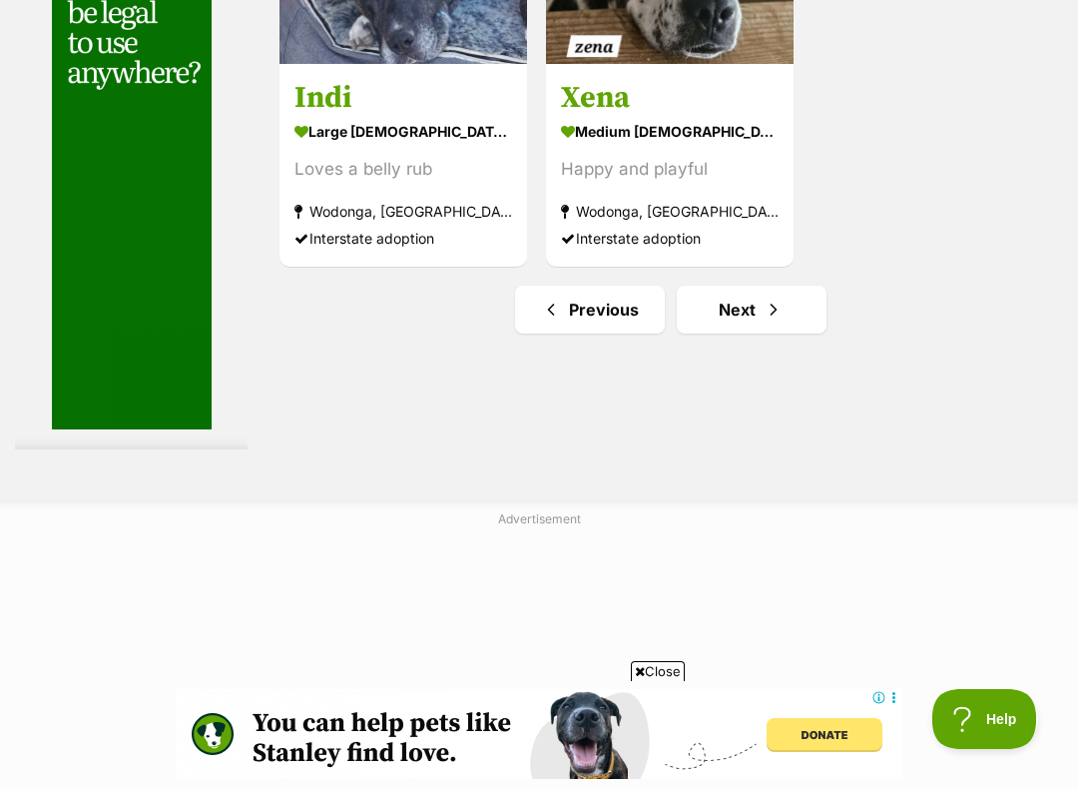
scroll to position [3950, 0]
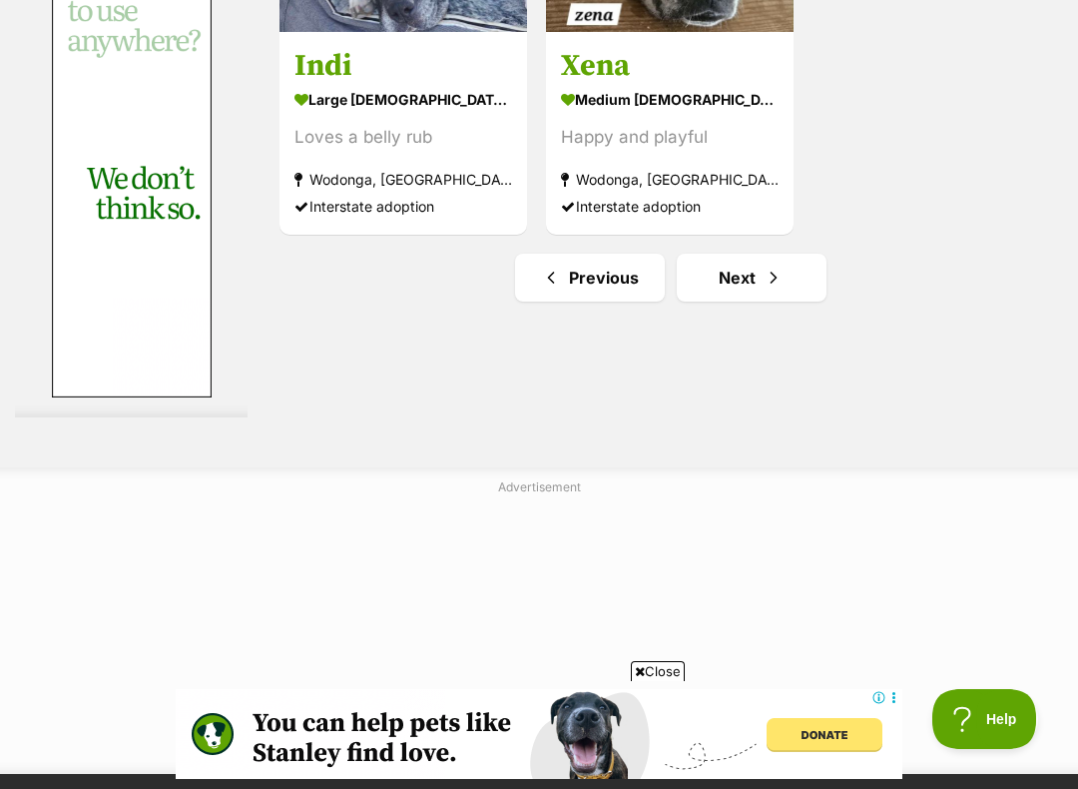
click at [751, 301] on link "Next" at bounding box center [752, 278] width 150 height 48
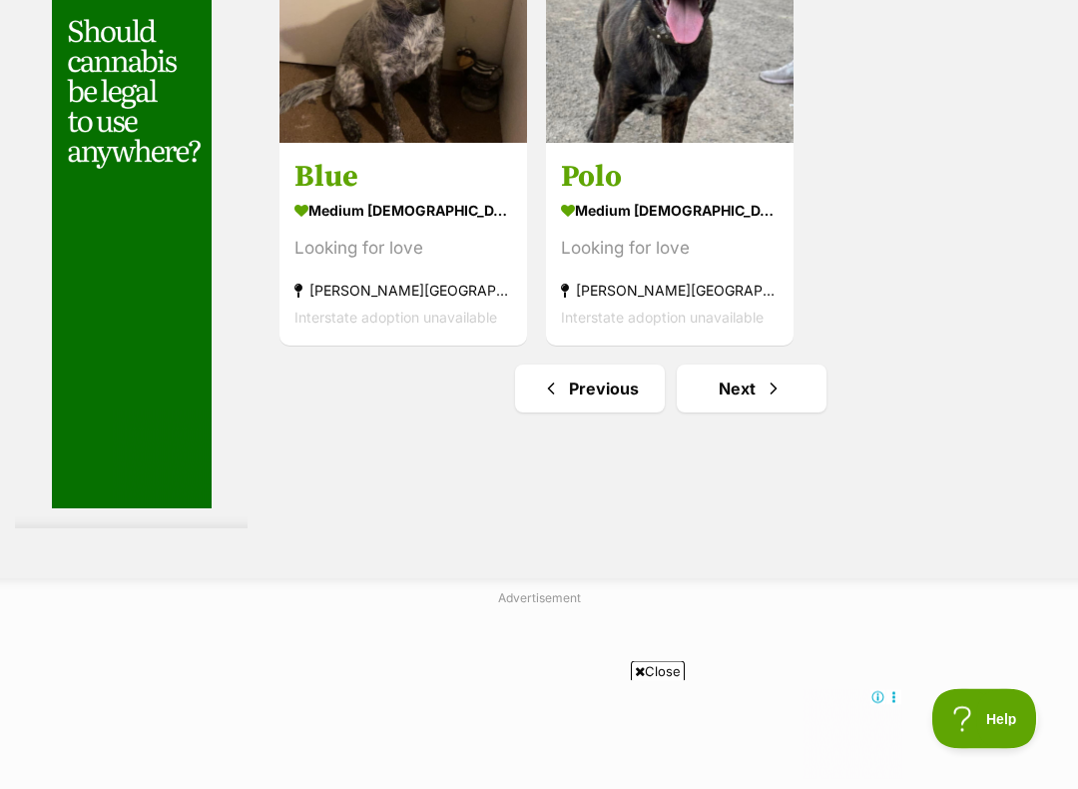
scroll to position [3839, 0]
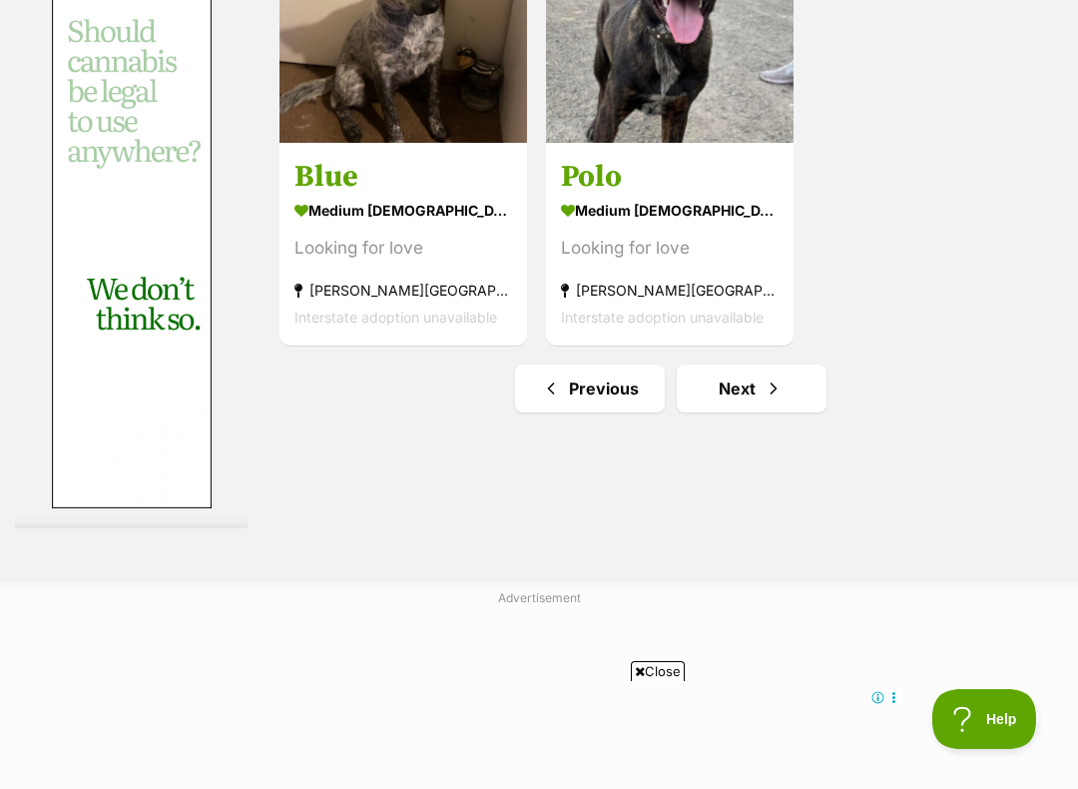
click at [724, 412] on link "Next" at bounding box center [752, 388] width 150 height 48
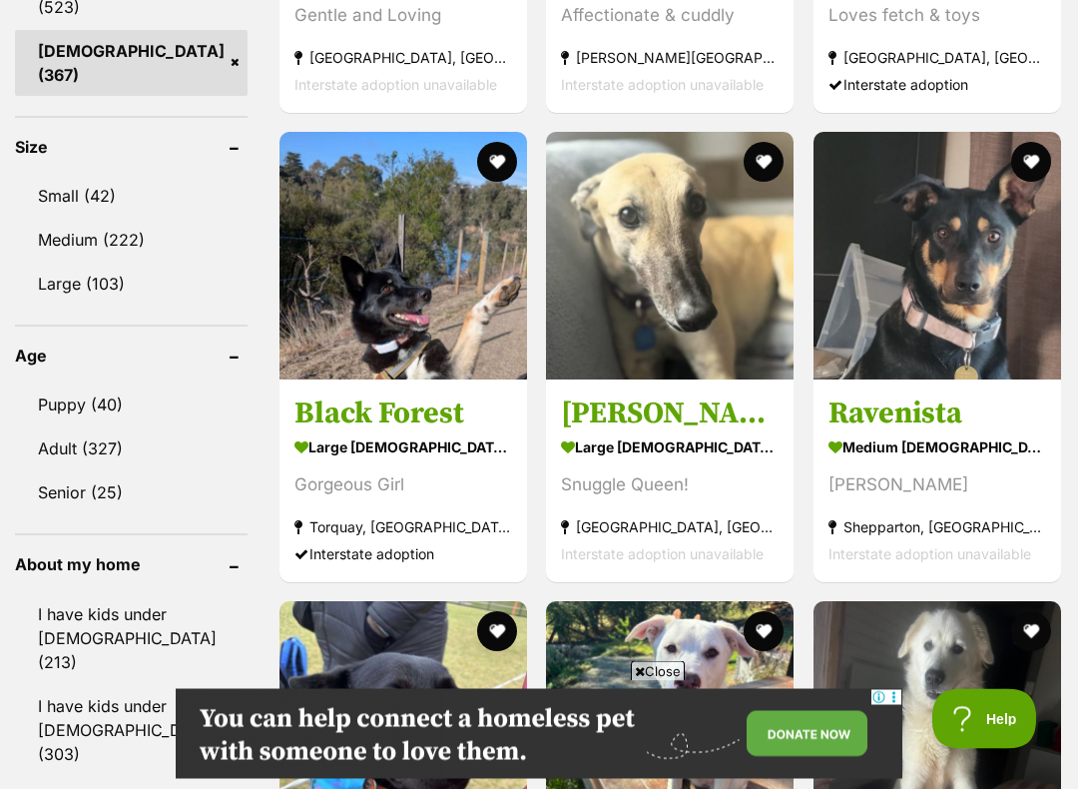
scroll to position [1943, 0]
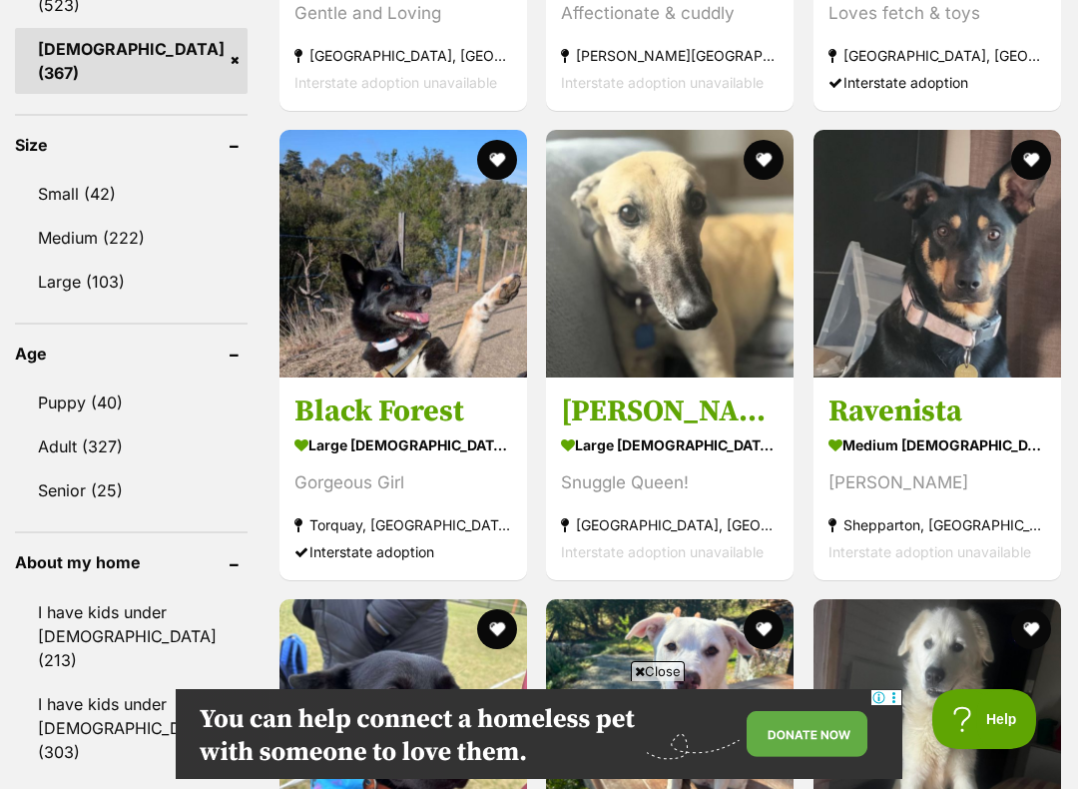
click at [1019, 163] on button "favourite" at bounding box center [1031, 160] width 40 height 40
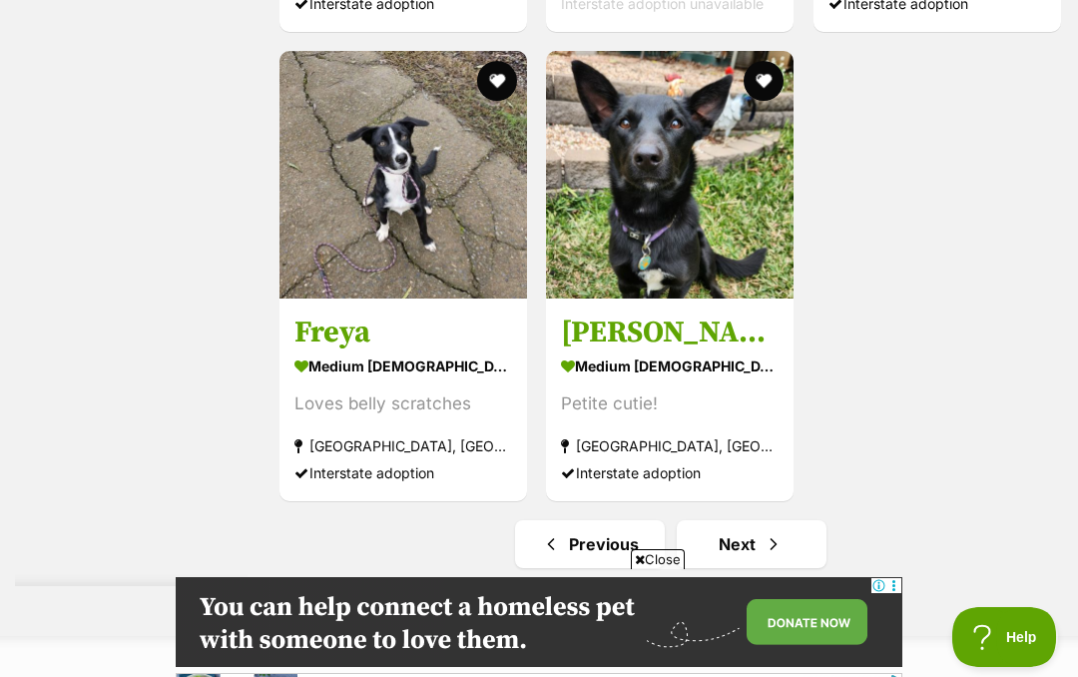
scroll to position [3868, 0]
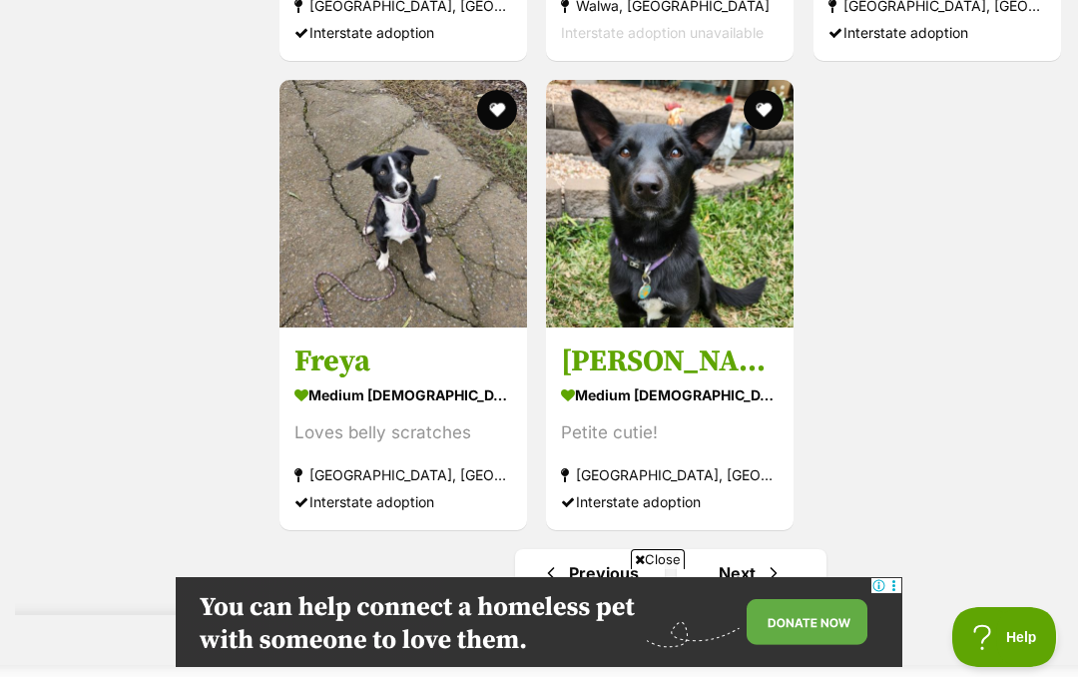
click at [755, 130] on button "favourite" at bounding box center [765, 110] width 40 height 40
click at [477, 130] on button "favourite" at bounding box center [497, 110] width 40 height 40
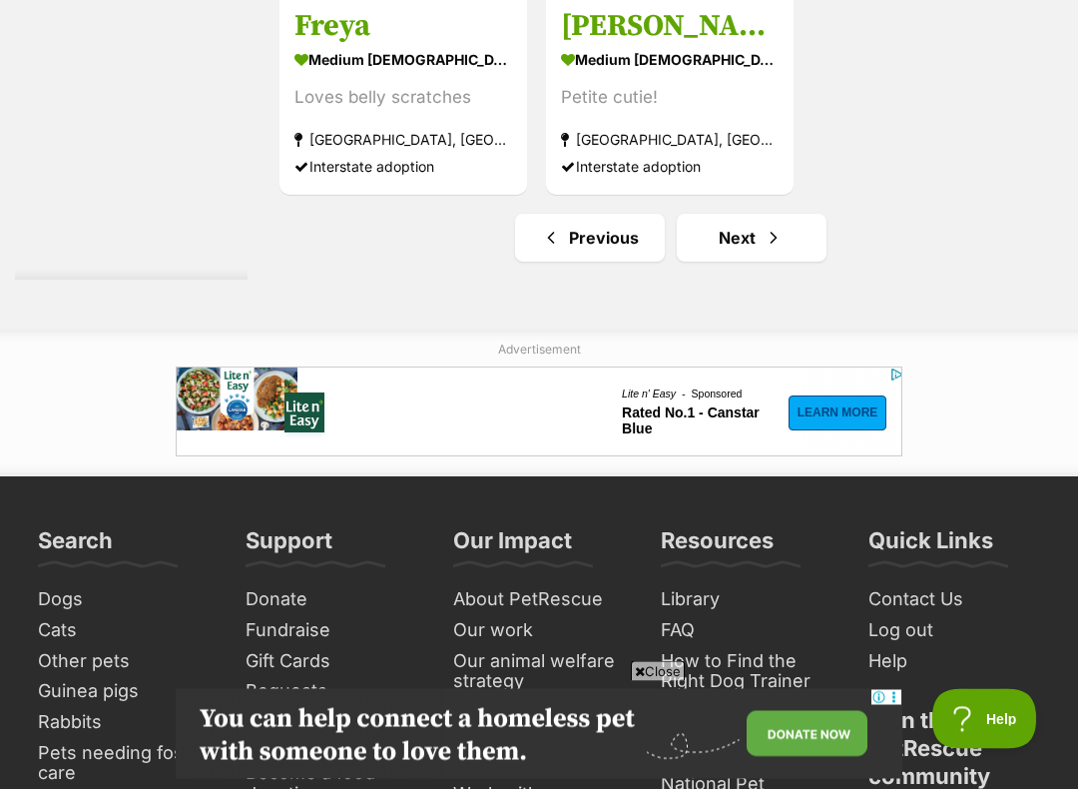
scroll to position [4203, 0]
click at [753, 262] on link "Next" at bounding box center [752, 238] width 150 height 48
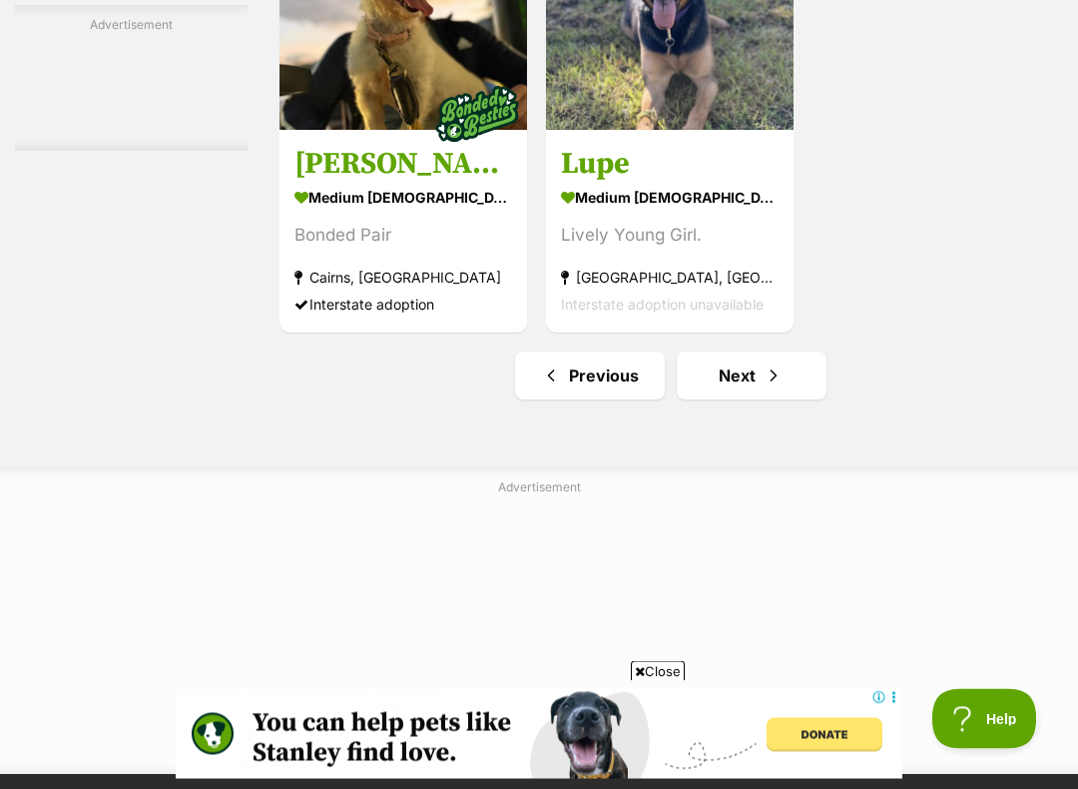
scroll to position [3852, 0]
click at [717, 399] on link "Next" at bounding box center [752, 375] width 150 height 48
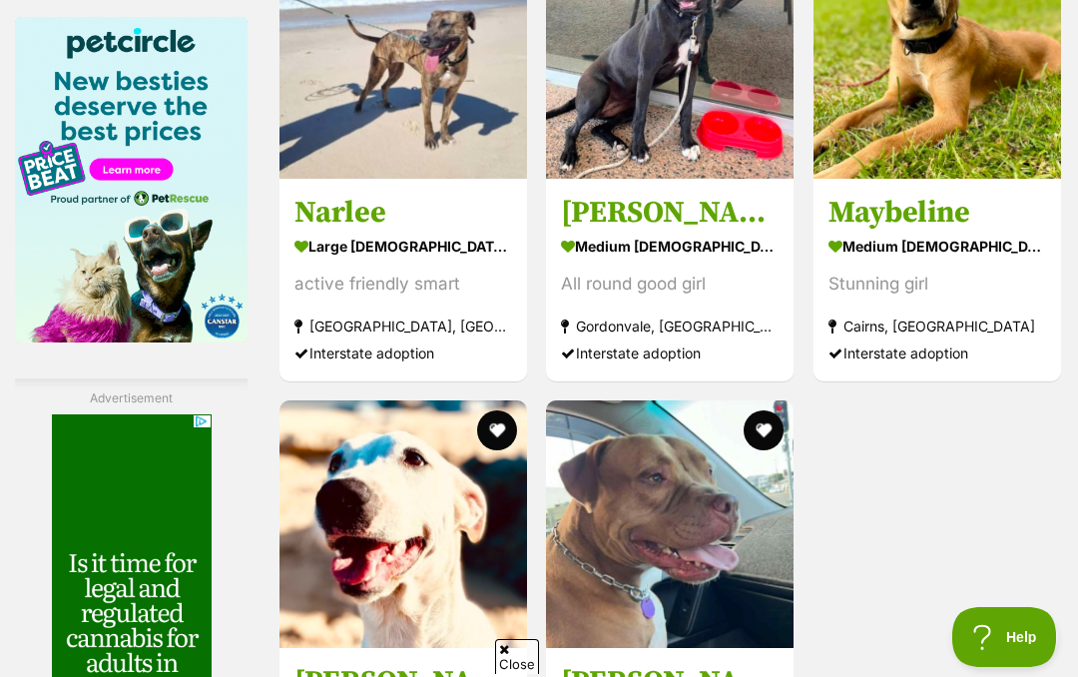
click at [925, 179] on img at bounding box center [938, 55] width 248 height 248
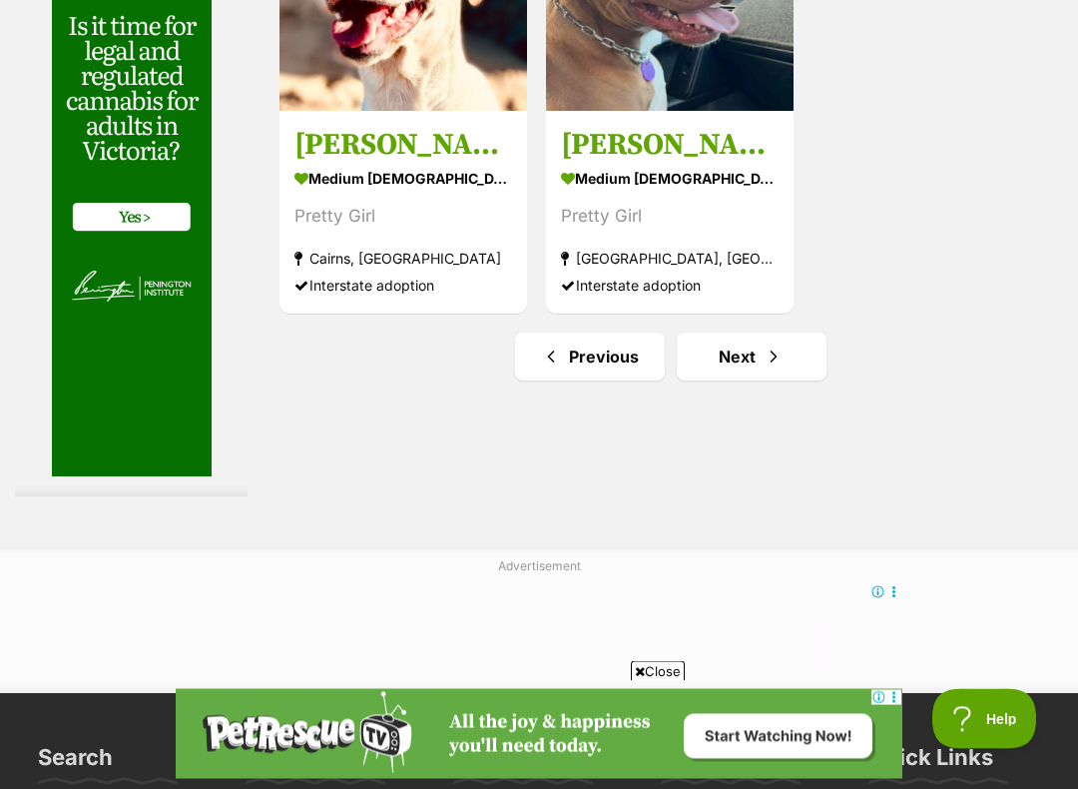
scroll to position [3871, 0]
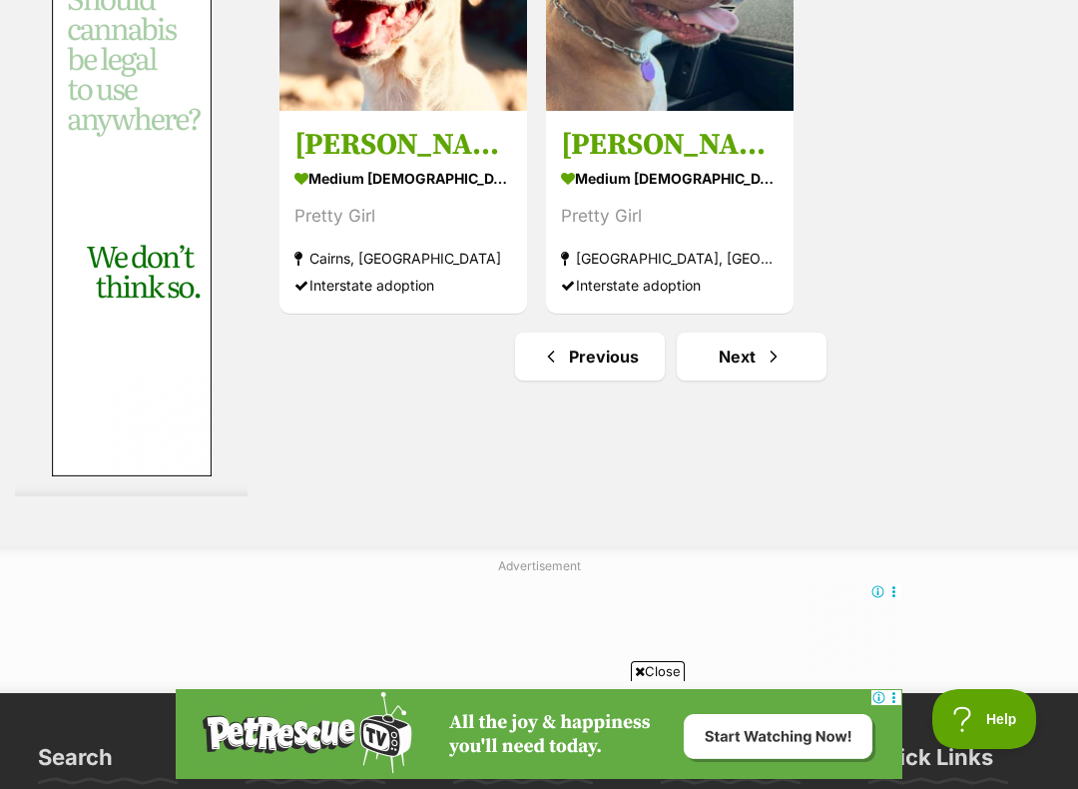
click at [692, 380] on link "Next" at bounding box center [752, 356] width 150 height 48
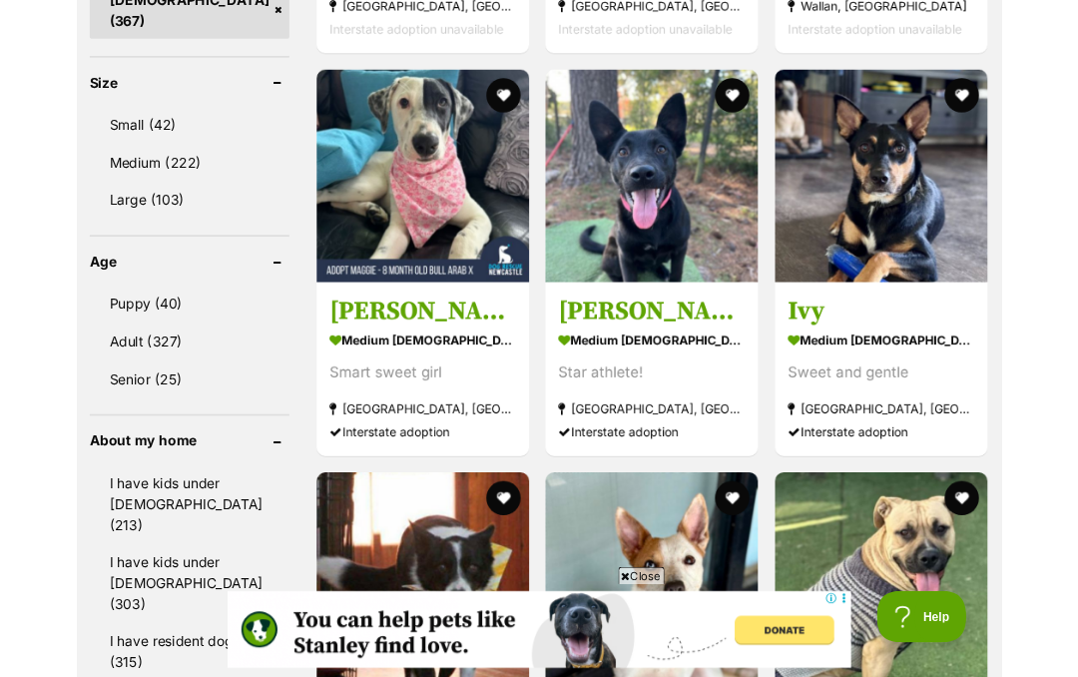
scroll to position [1923, 0]
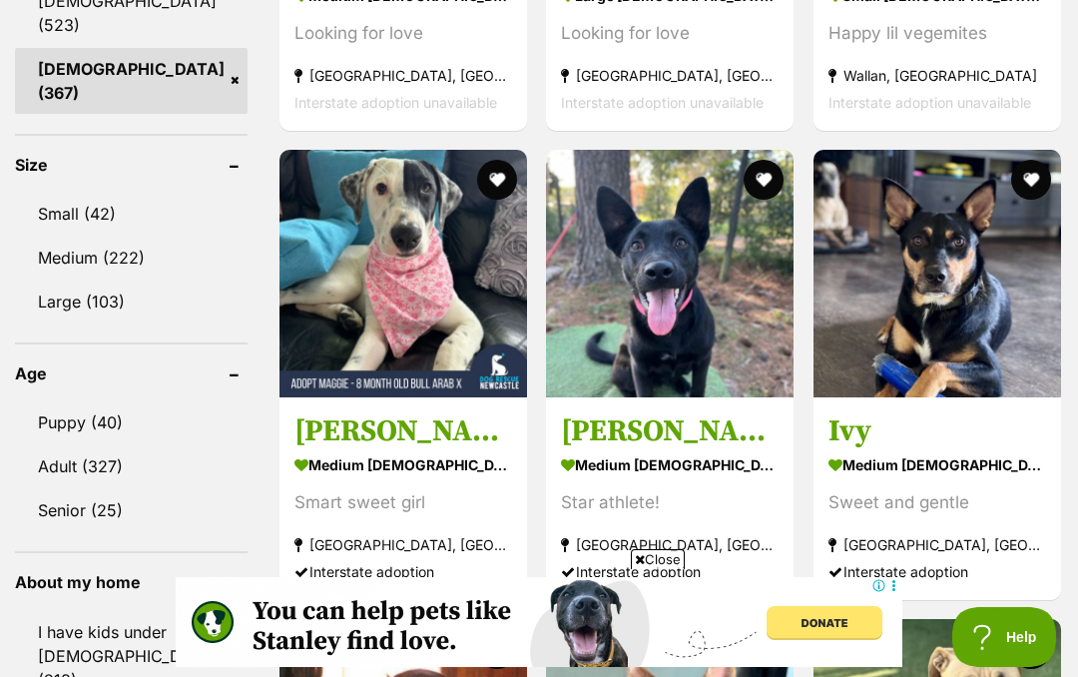
click at [752, 183] on button "favourite" at bounding box center [765, 180] width 40 height 40
click at [1075, 173] on div "Displaying 161 to 180 of 367 pets Clear all 4 filters Show 20 40 60 pets per pa…" at bounding box center [539, 638] width 1078 height 3843
click at [1024, 185] on button "favourite" at bounding box center [1031, 180] width 40 height 40
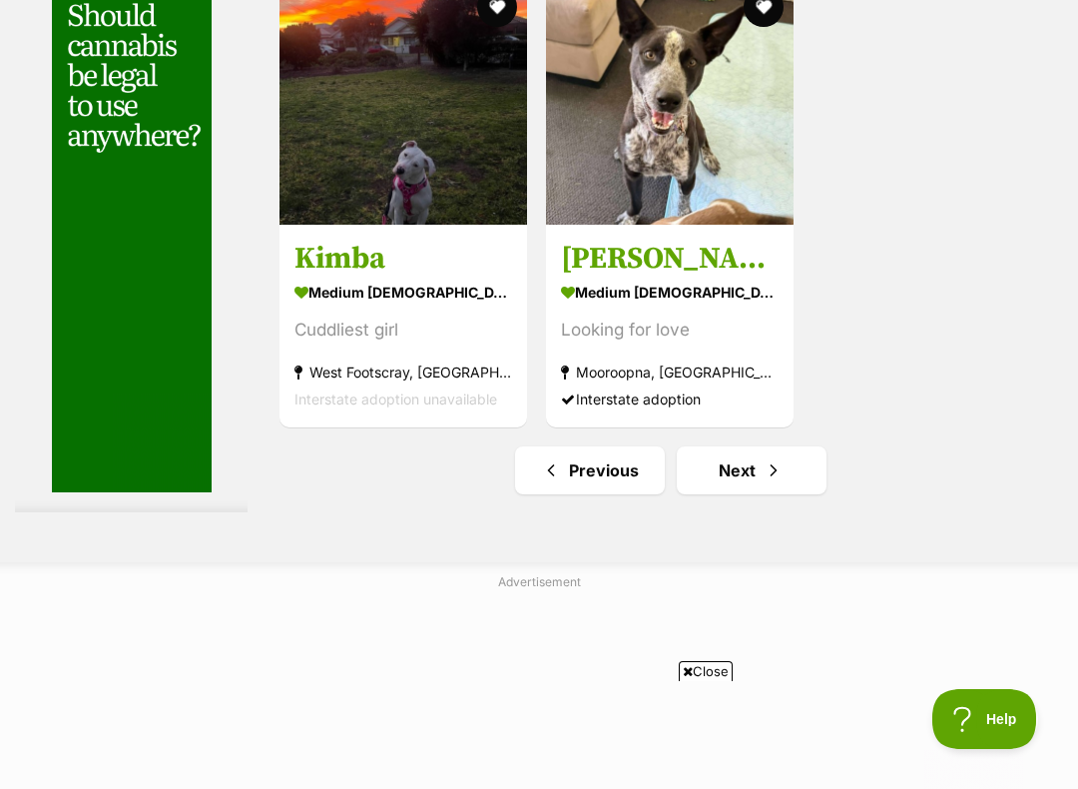
scroll to position [4022, 0]
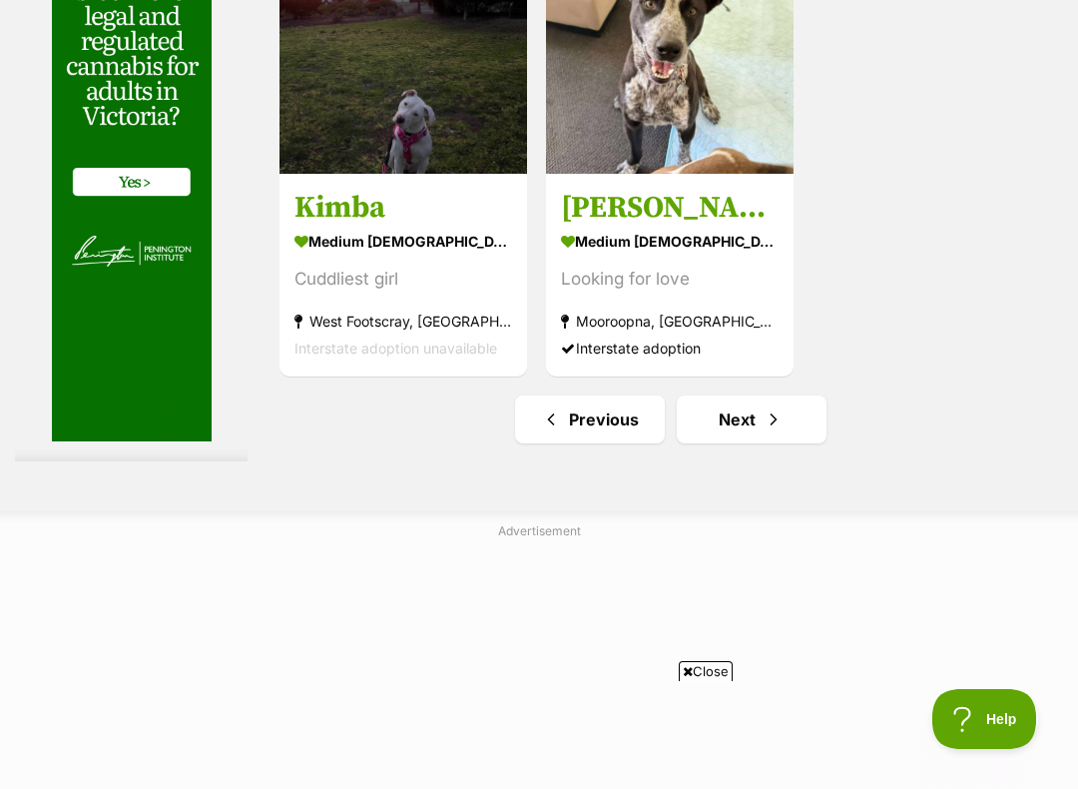
click at [709, 443] on link "Next" at bounding box center [752, 419] width 150 height 48
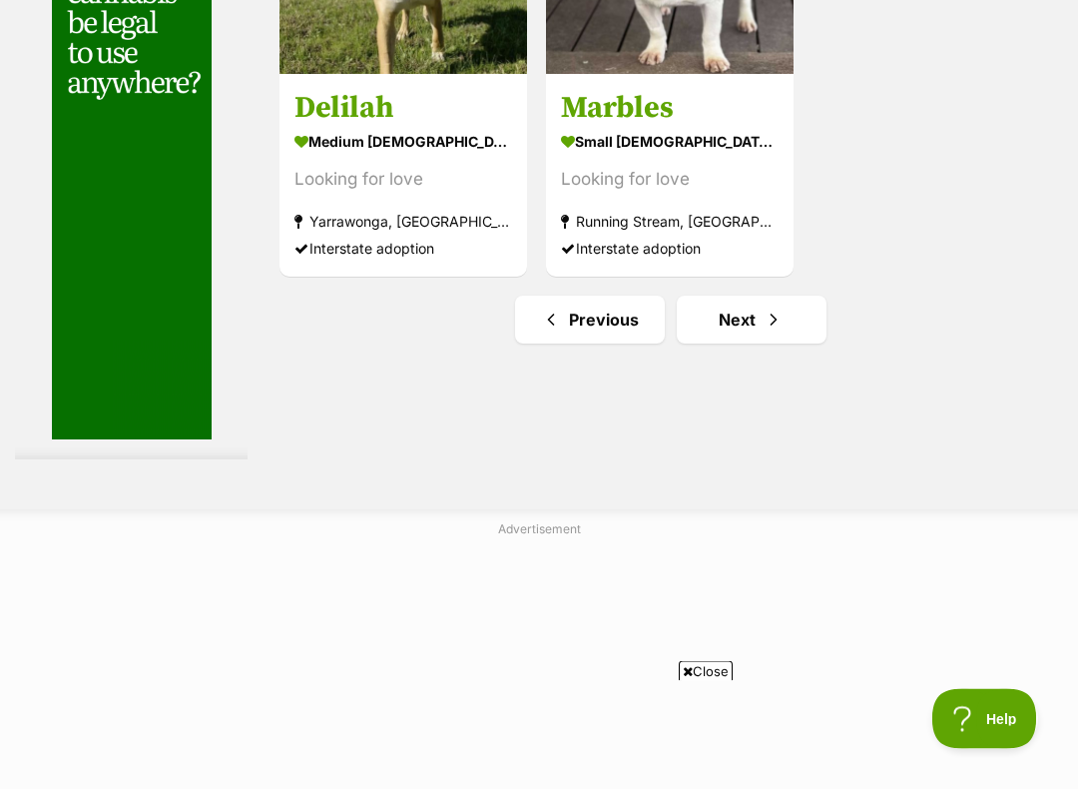
scroll to position [3908, 0]
click at [750, 343] on link "Next" at bounding box center [752, 319] width 150 height 48
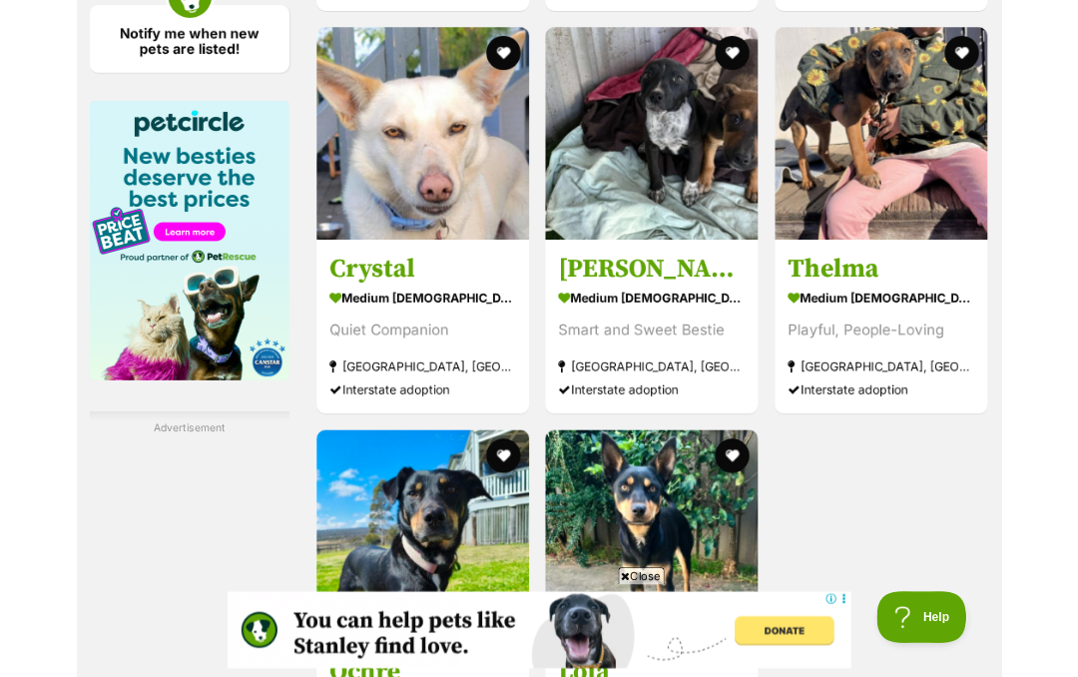
scroll to position [3224, 0]
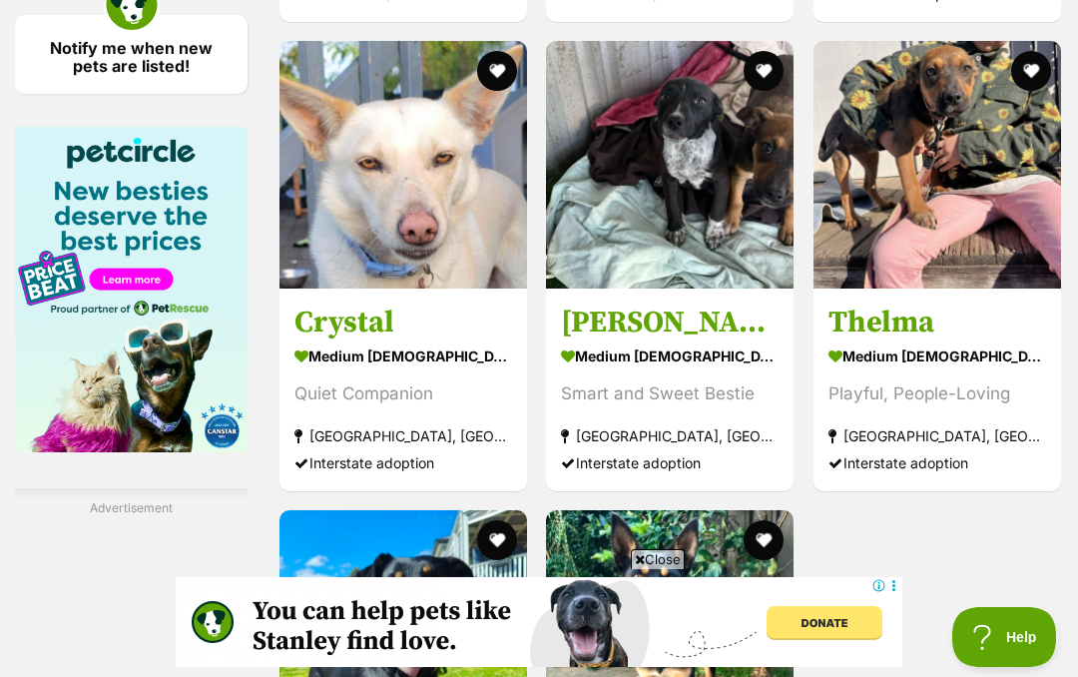
click at [745, 91] on button "favourite" at bounding box center [765, 71] width 40 height 40
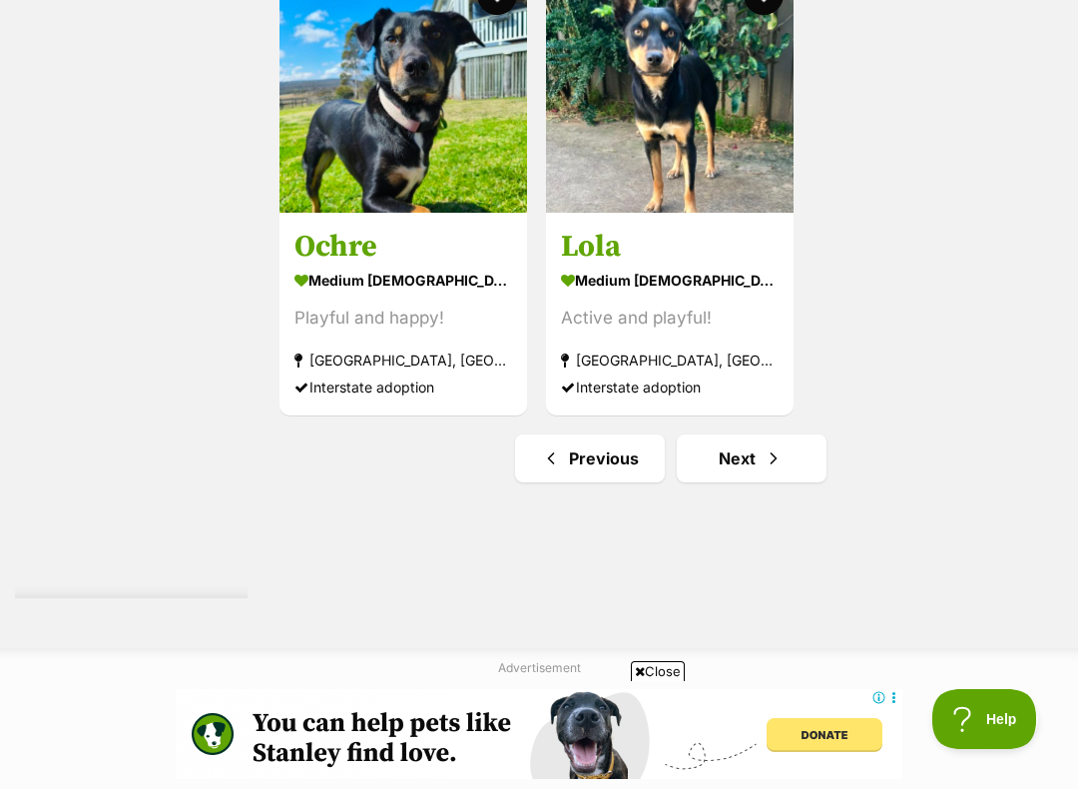
scroll to position [3771, 0]
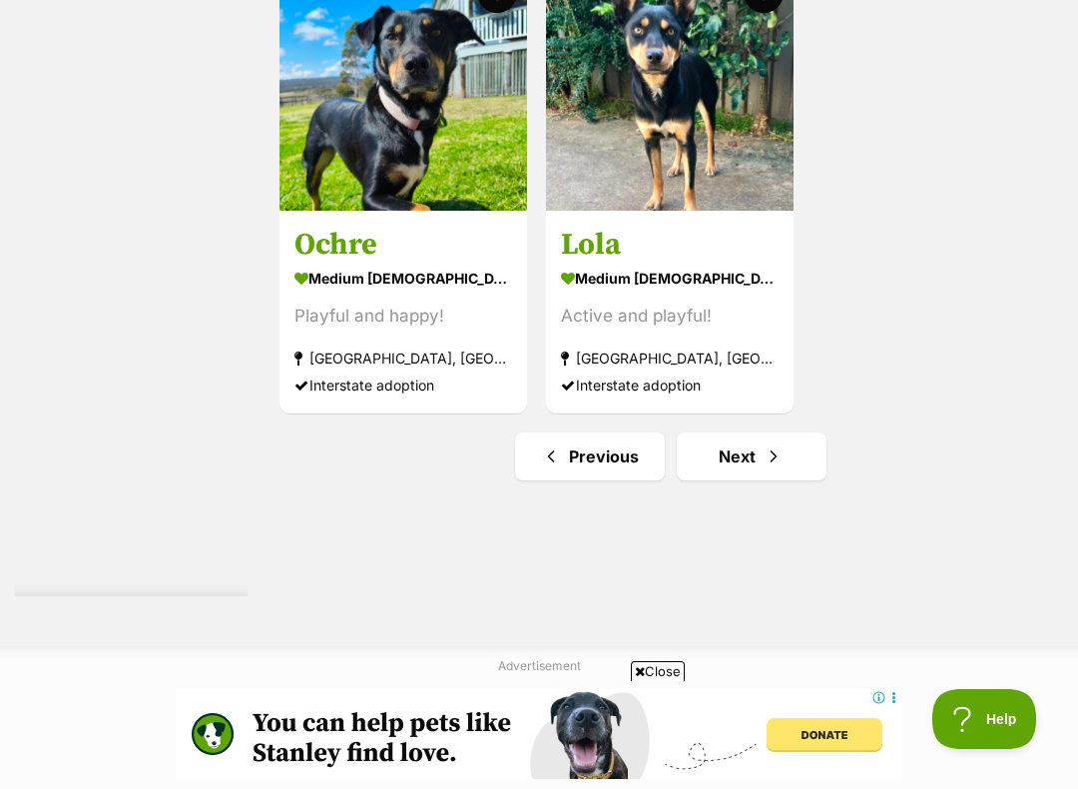
click at [743, 480] on link "Next" at bounding box center [752, 456] width 150 height 48
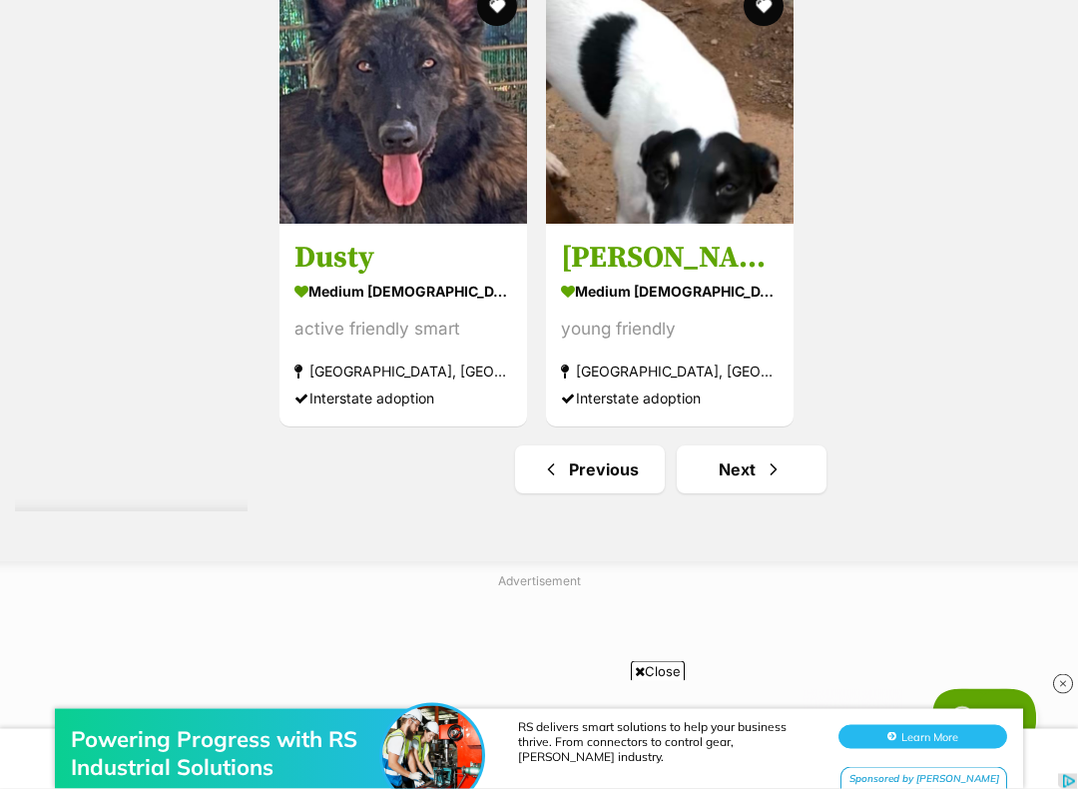
scroll to position [3977, 0]
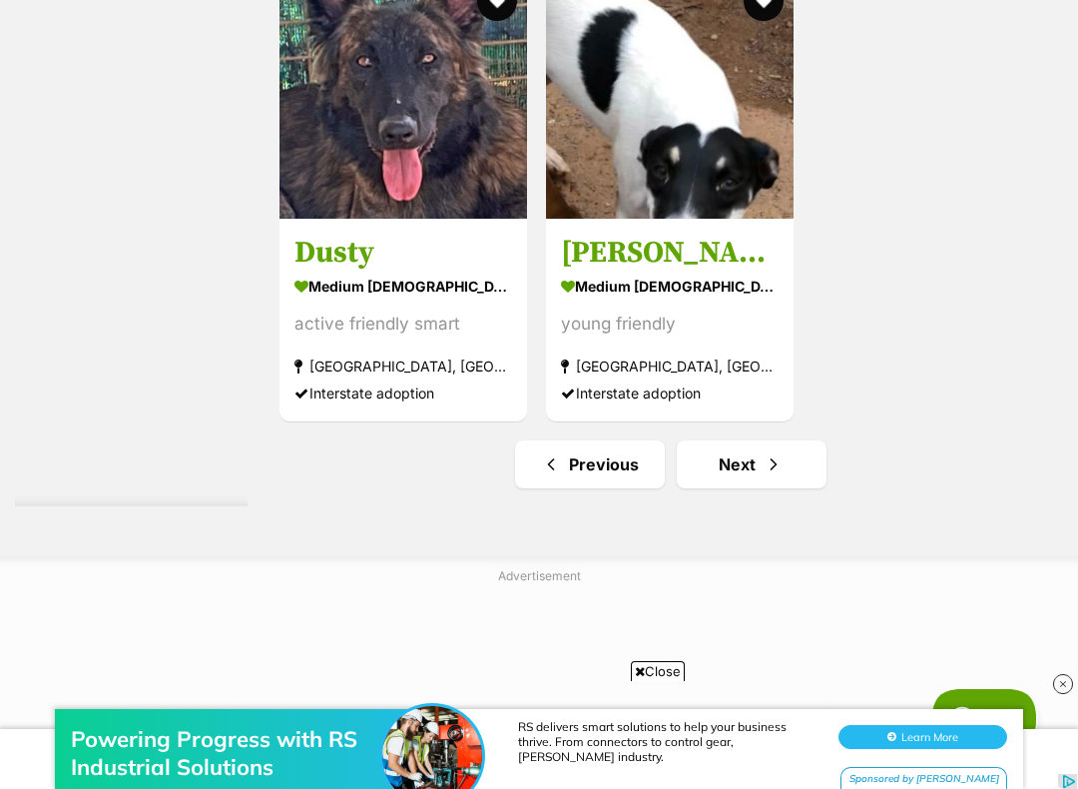
click at [764, 476] on span "Next page" at bounding box center [774, 464] width 20 height 24
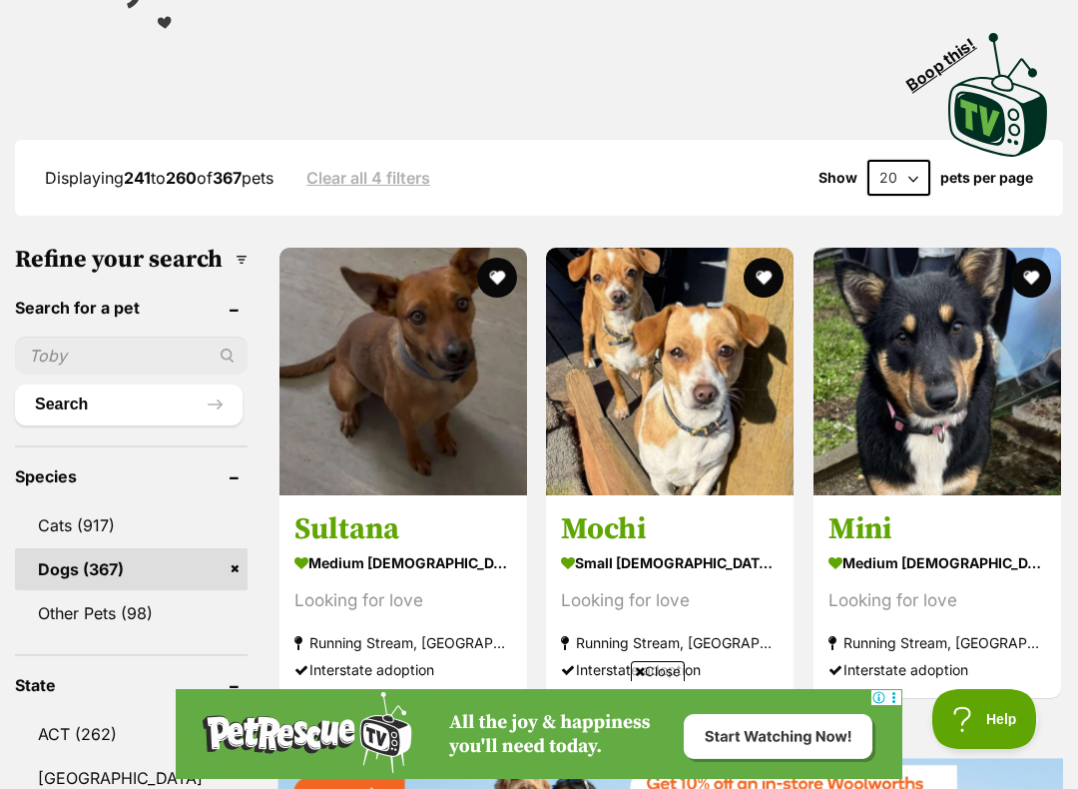
click at [1034, 258] on button "favourite" at bounding box center [1031, 278] width 40 height 40
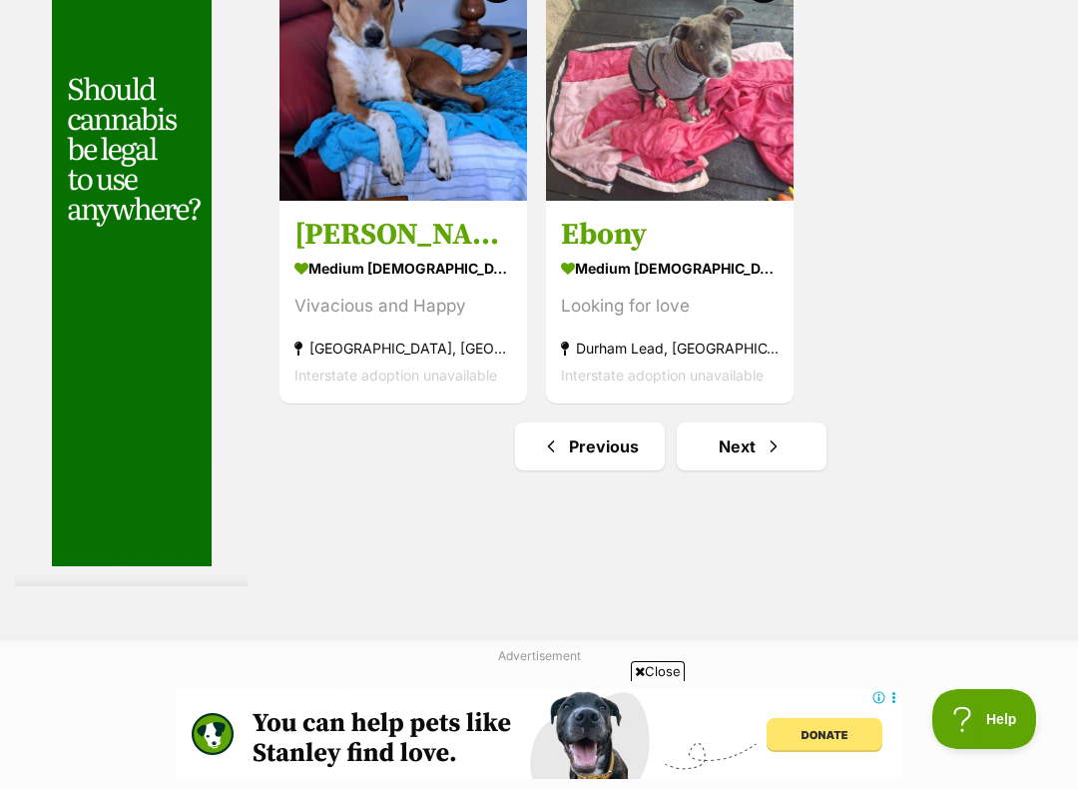
scroll to position [3786, 0]
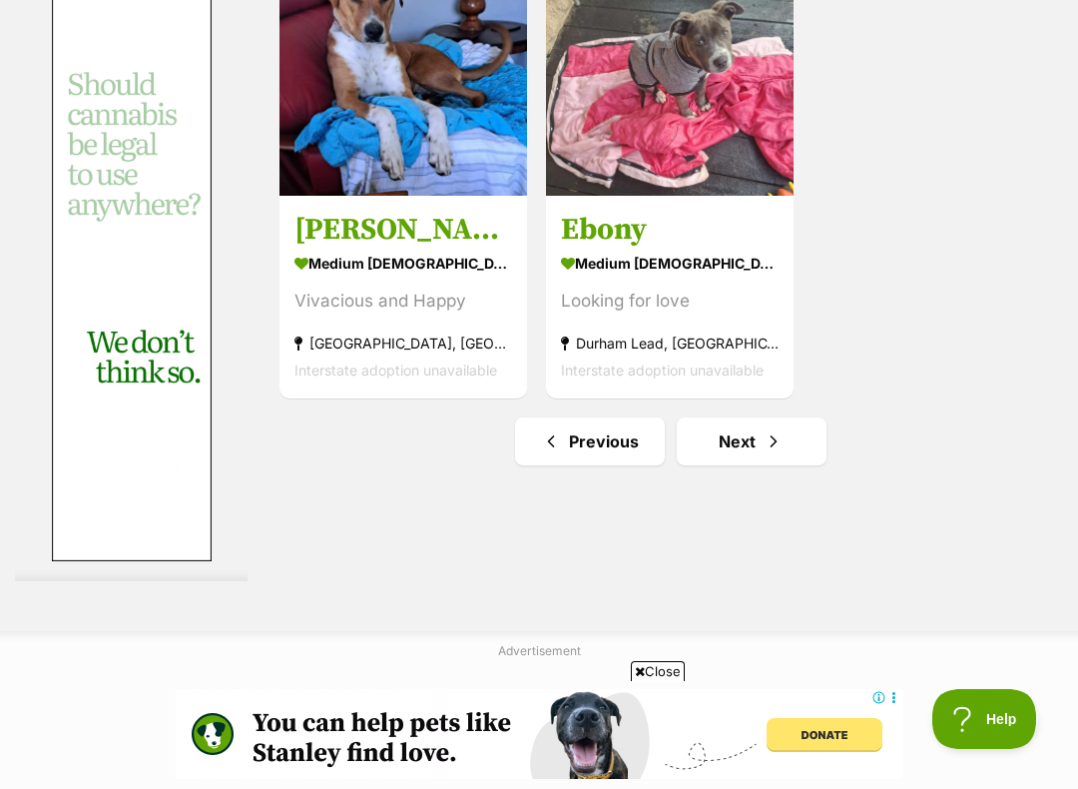
click at [709, 465] on link "Next" at bounding box center [752, 441] width 150 height 48
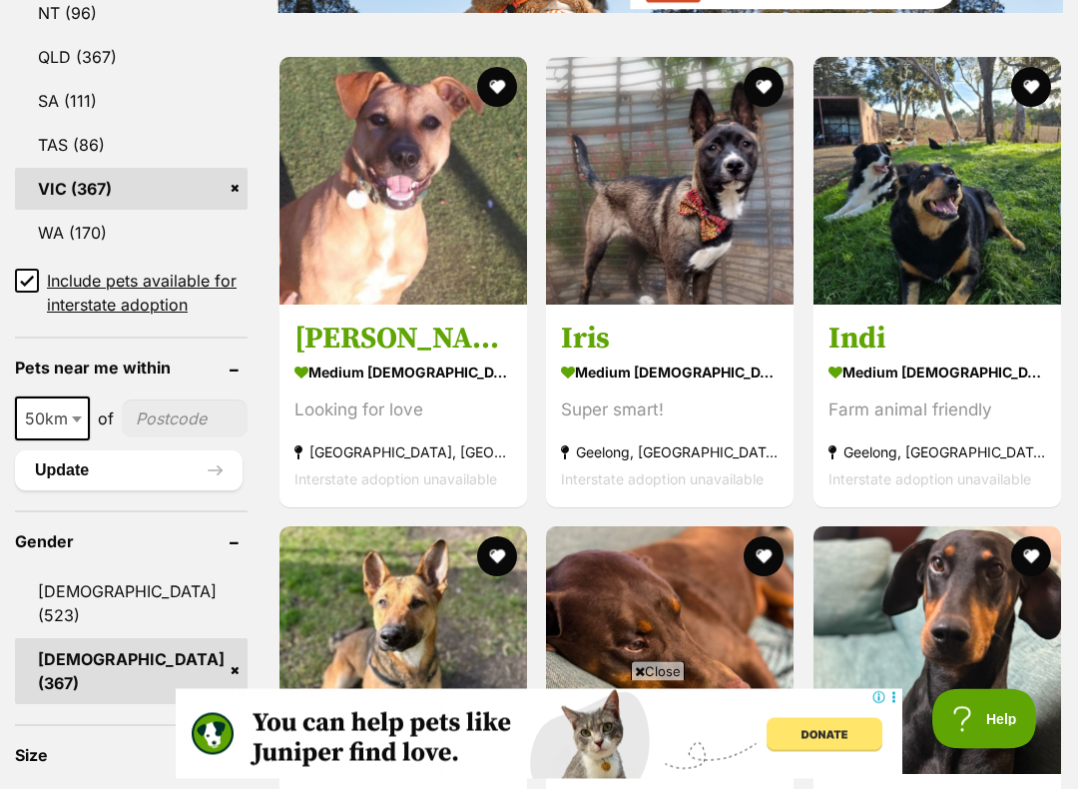
scroll to position [1333, 0]
click at [1024, 68] on button "favourite" at bounding box center [1031, 87] width 40 height 40
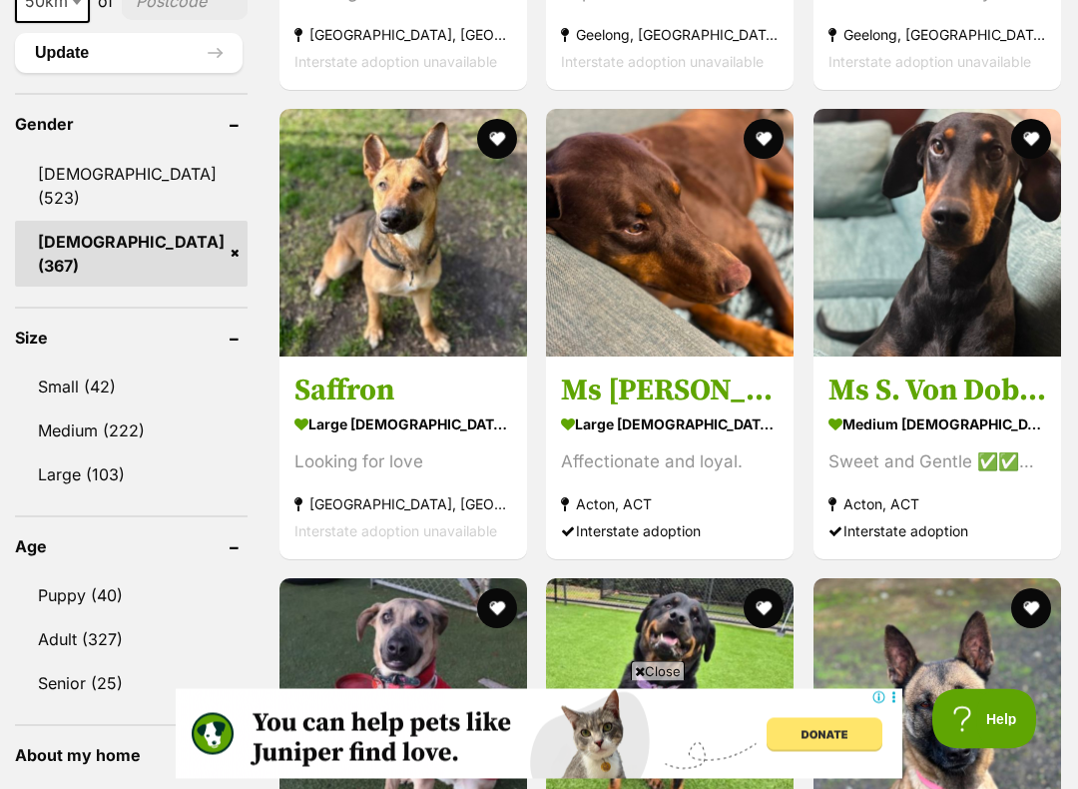
scroll to position [1754, 0]
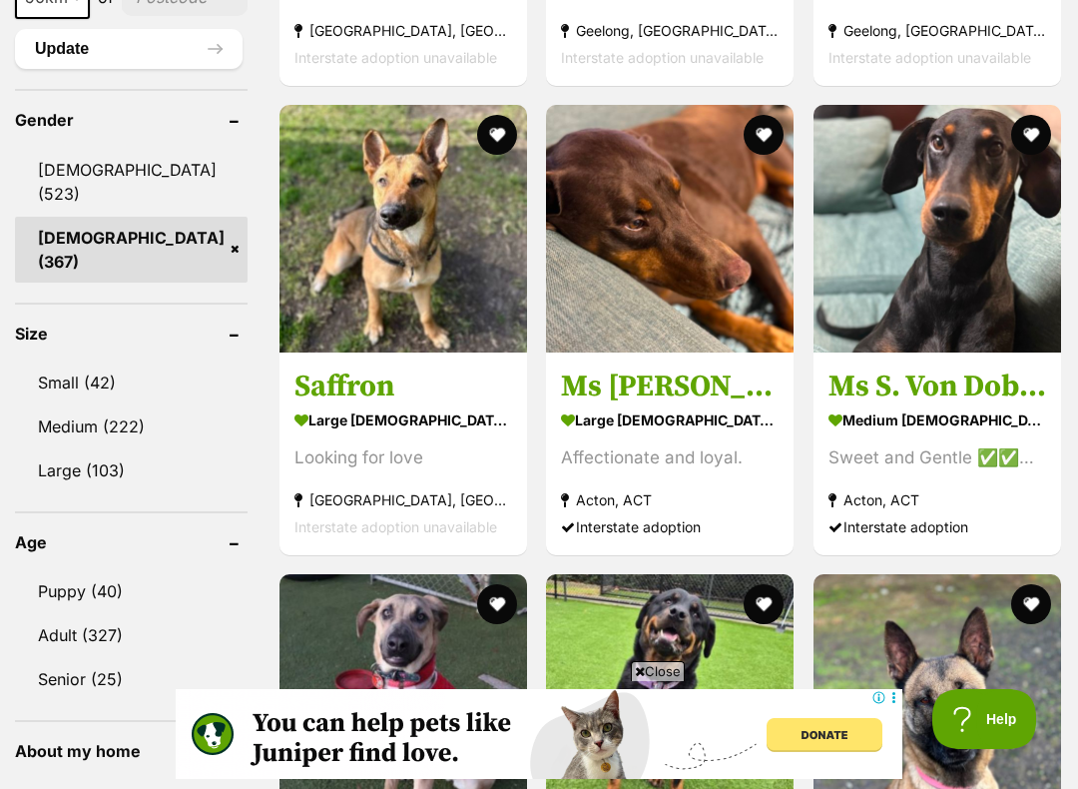
click at [654, 405] on h3 "Ms [PERSON_NAME]" at bounding box center [670, 386] width 218 height 38
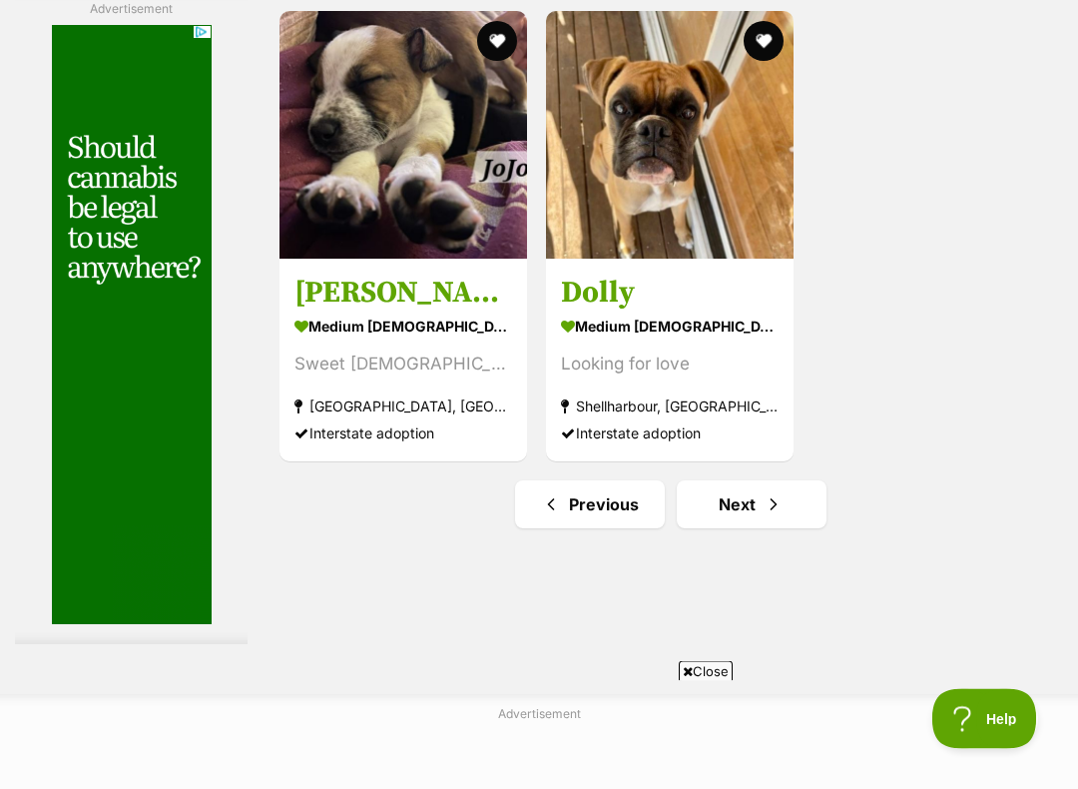
scroll to position [3723, 0]
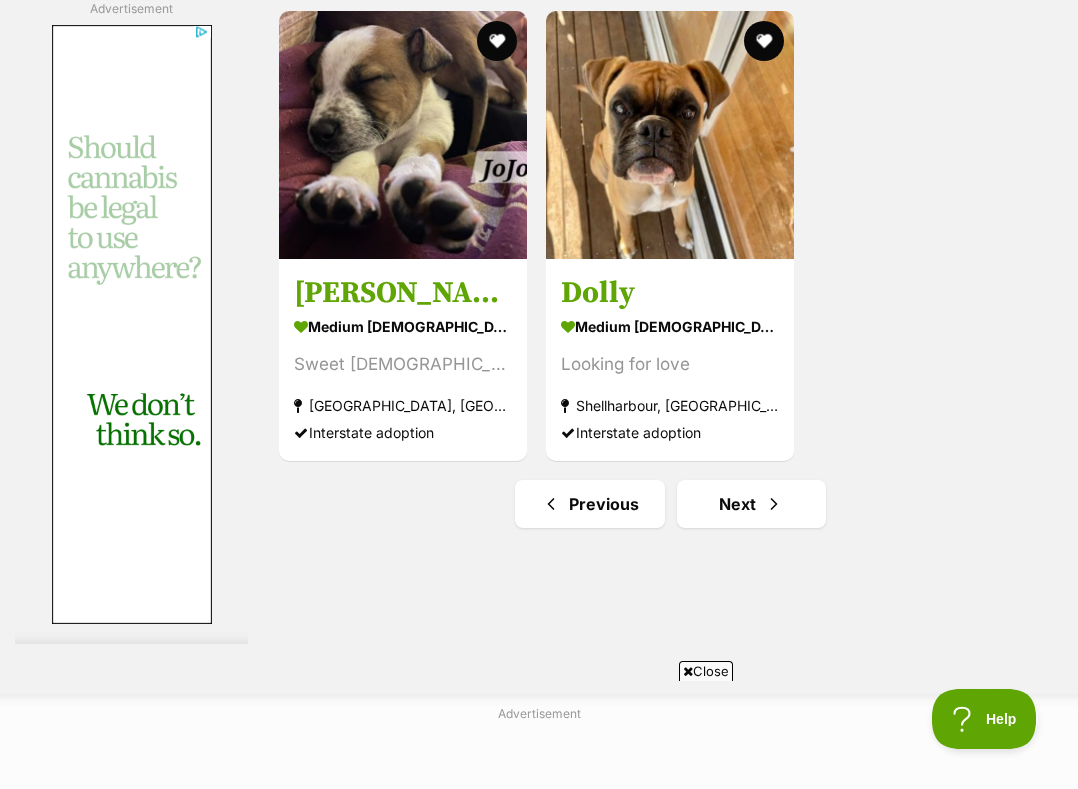
click at [740, 528] on link "Next" at bounding box center [752, 504] width 150 height 48
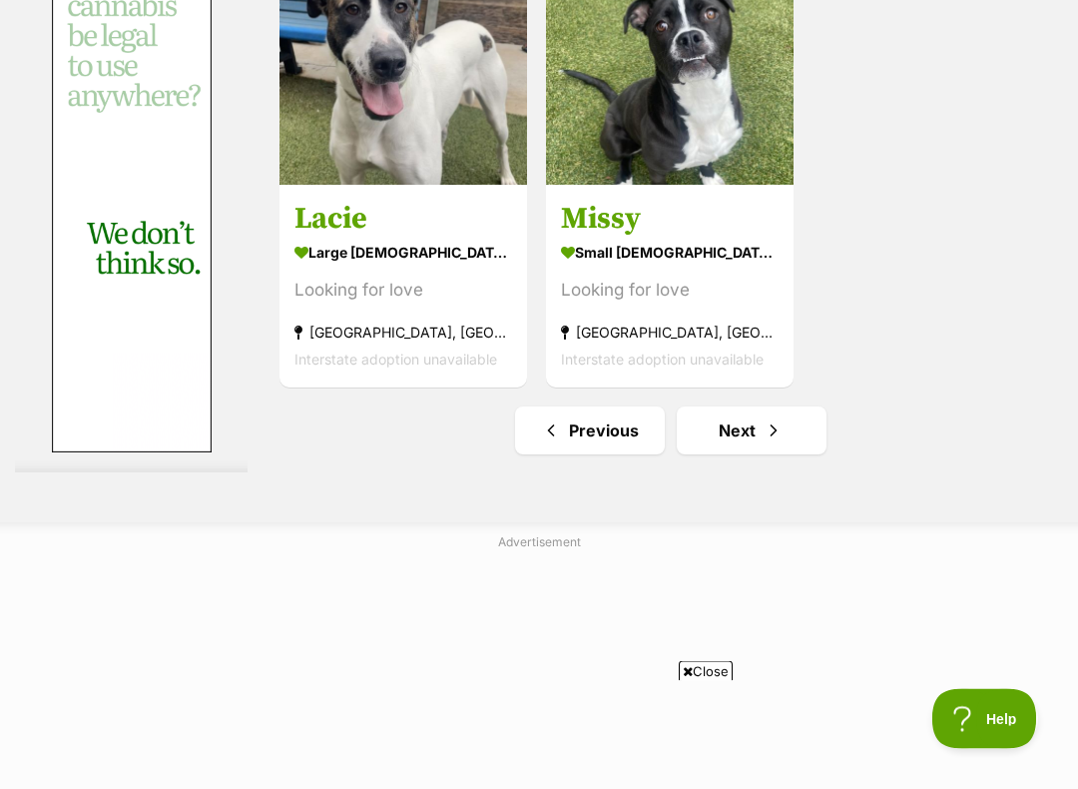
scroll to position [4011, 0]
click at [750, 454] on link "Next" at bounding box center [752, 430] width 150 height 48
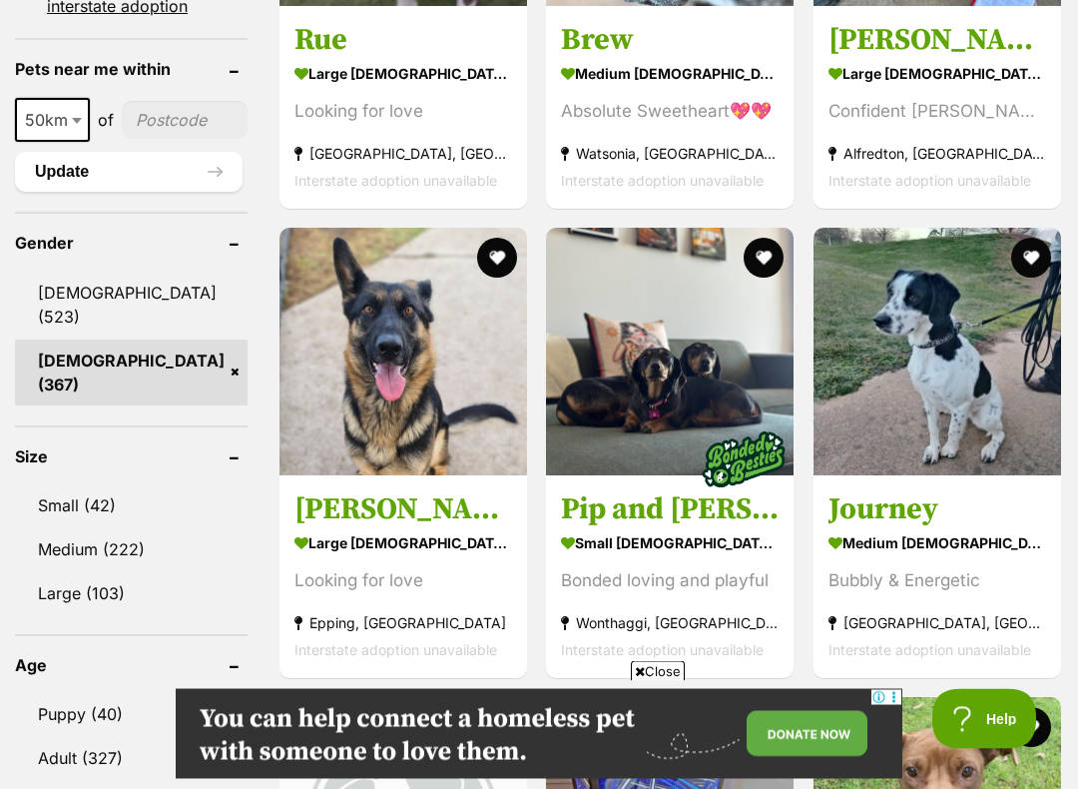
scroll to position [1631, 0]
click at [745, 278] on button "favourite" at bounding box center [765, 258] width 40 height 40
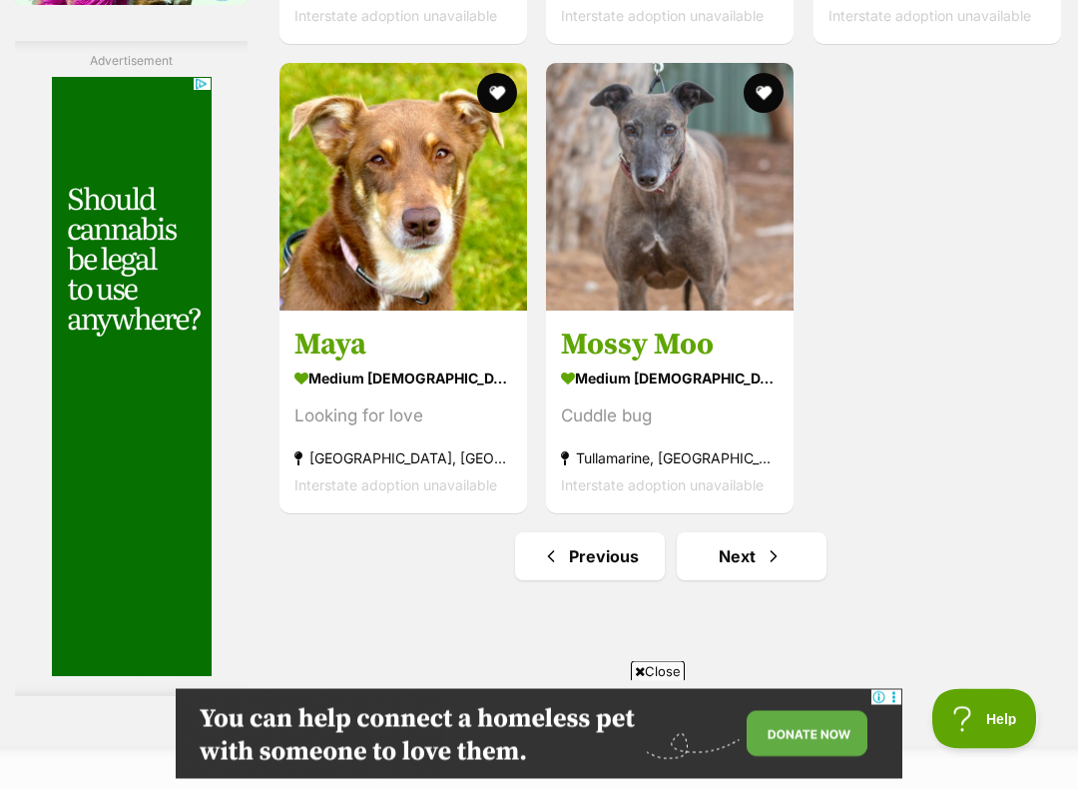
scroll to position [3679, 0]
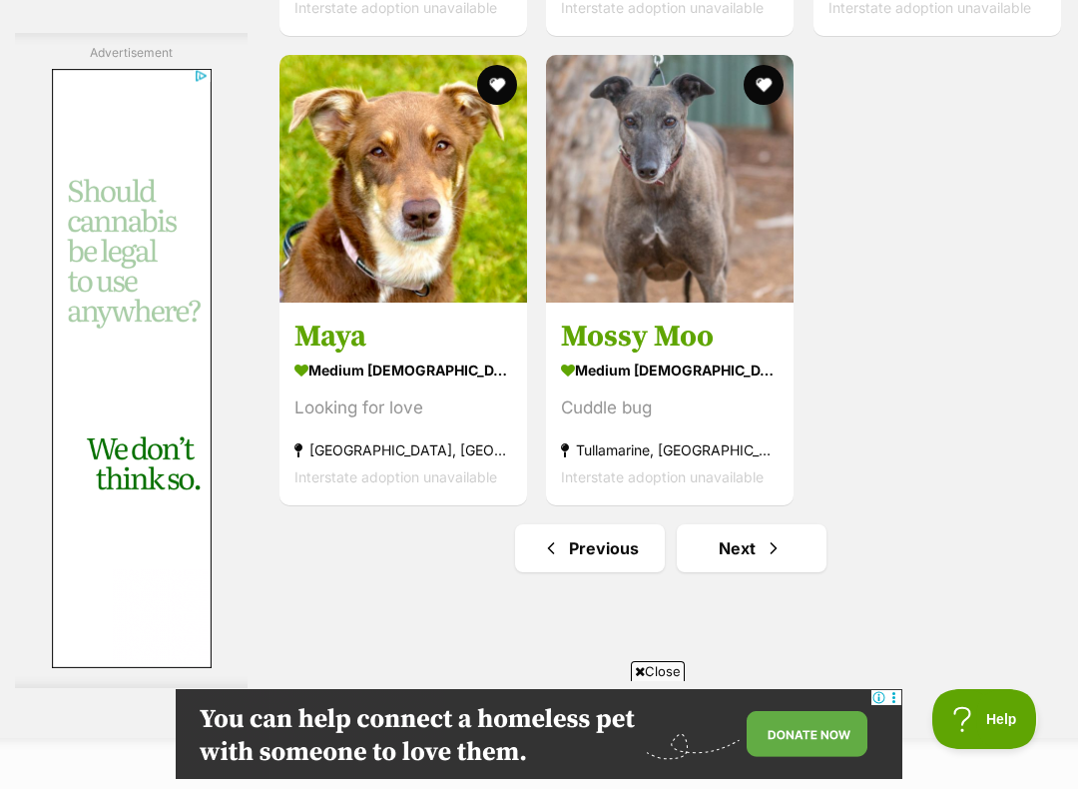
click at [477, 105] on button "favourite" at bounding box center [497, 85] width 40 height 40
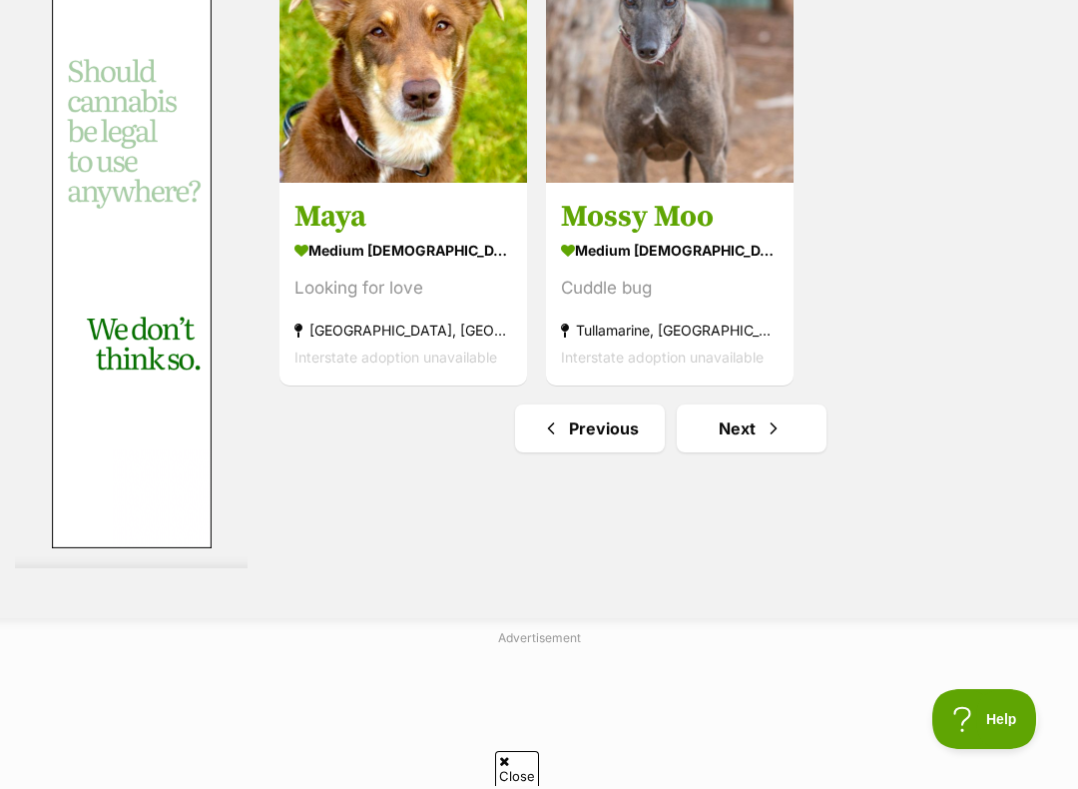
scroll to position [0, 0]
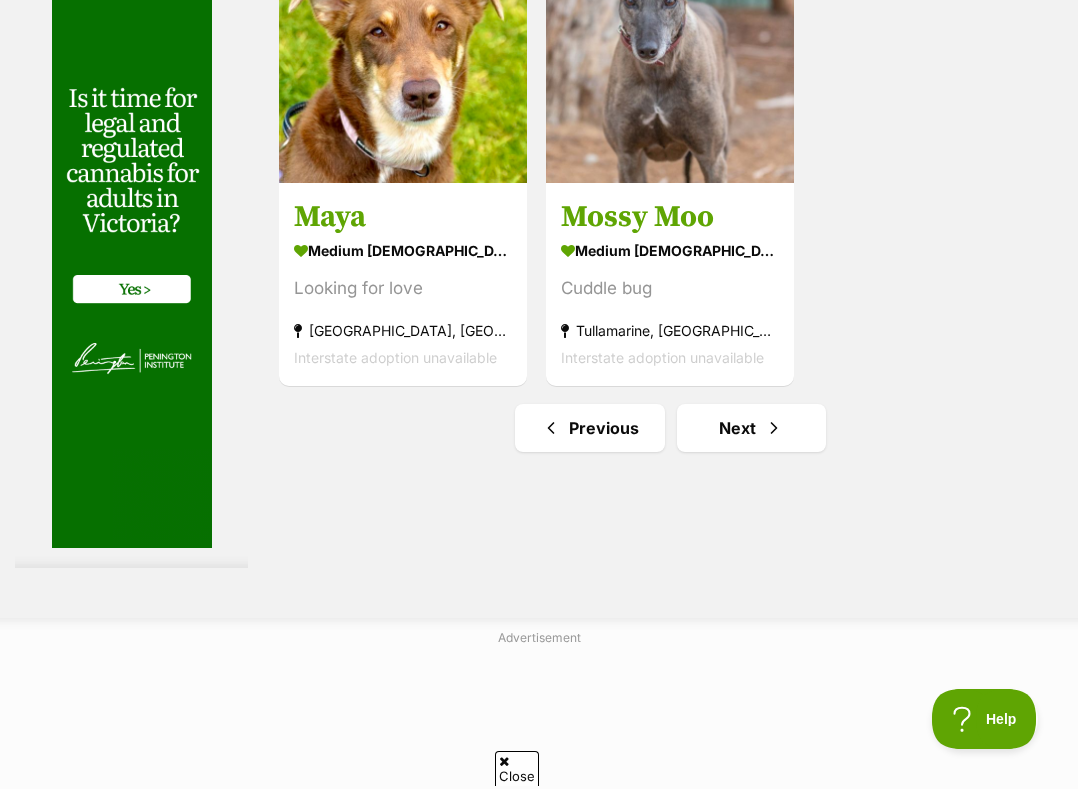
click at [677, 452] on link "Next" at bounding box center [752, 428] width 150 height 48
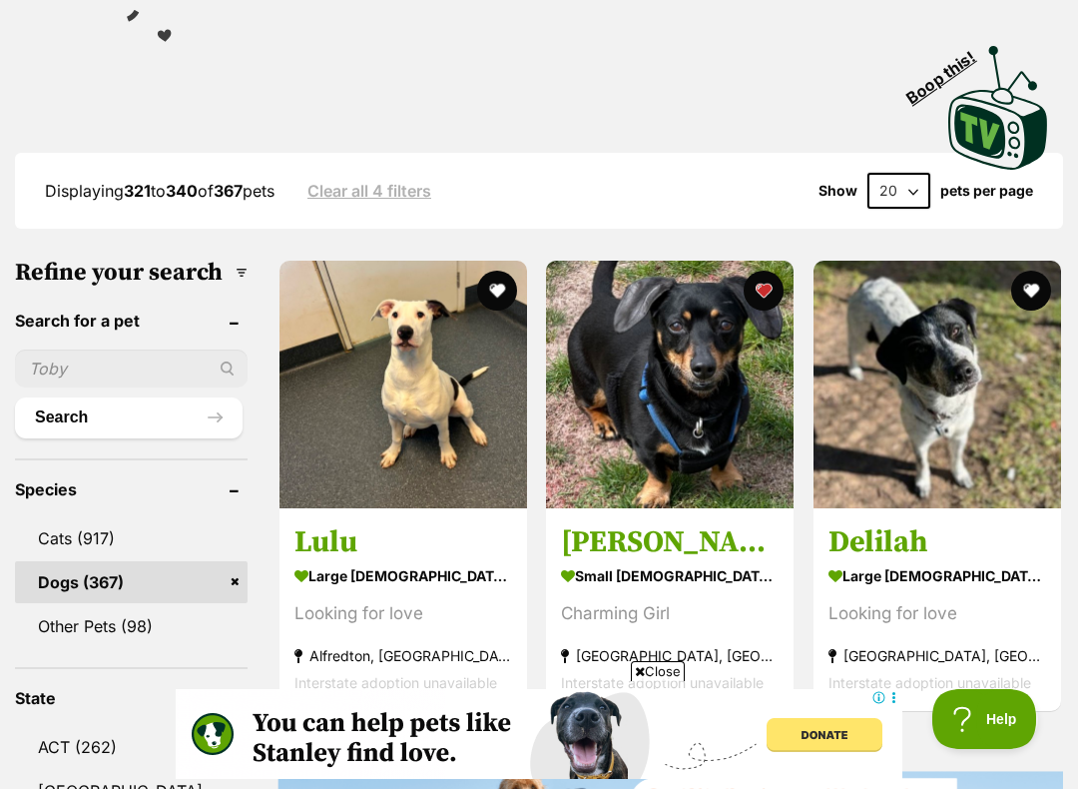
scroll to position [495, 0]
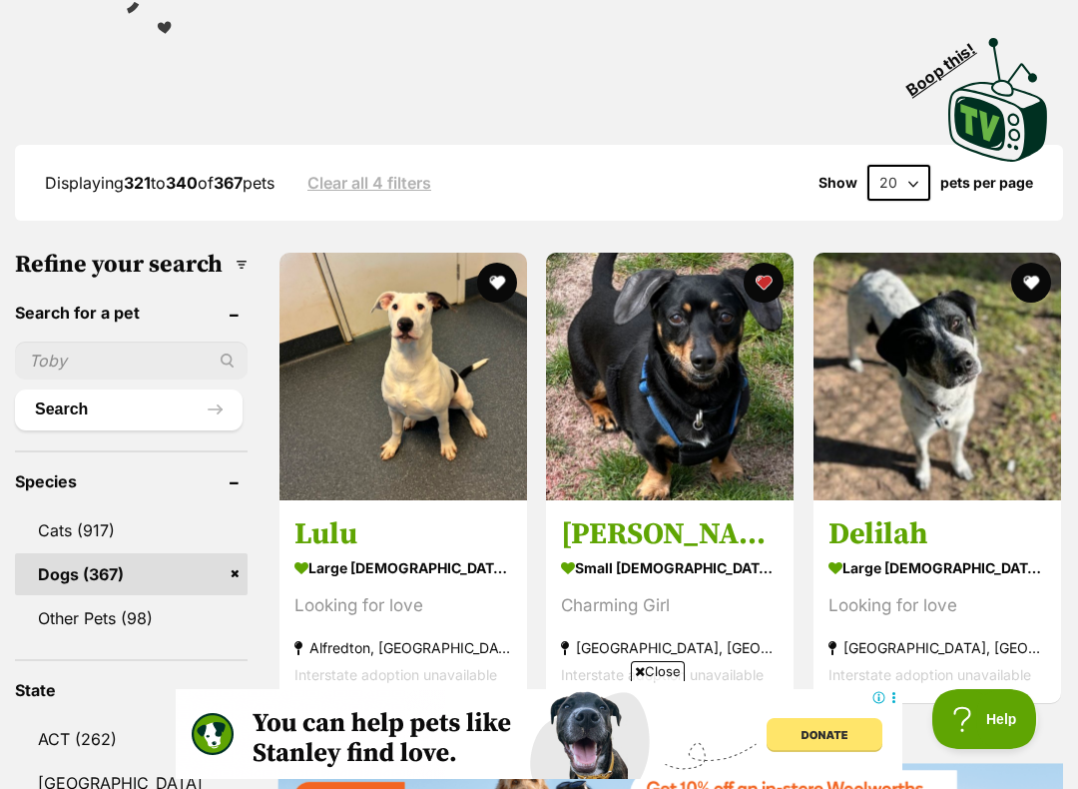
click at [1024, 263] on button "favourite" at bounding box center [1031, 283] width 40 height 40
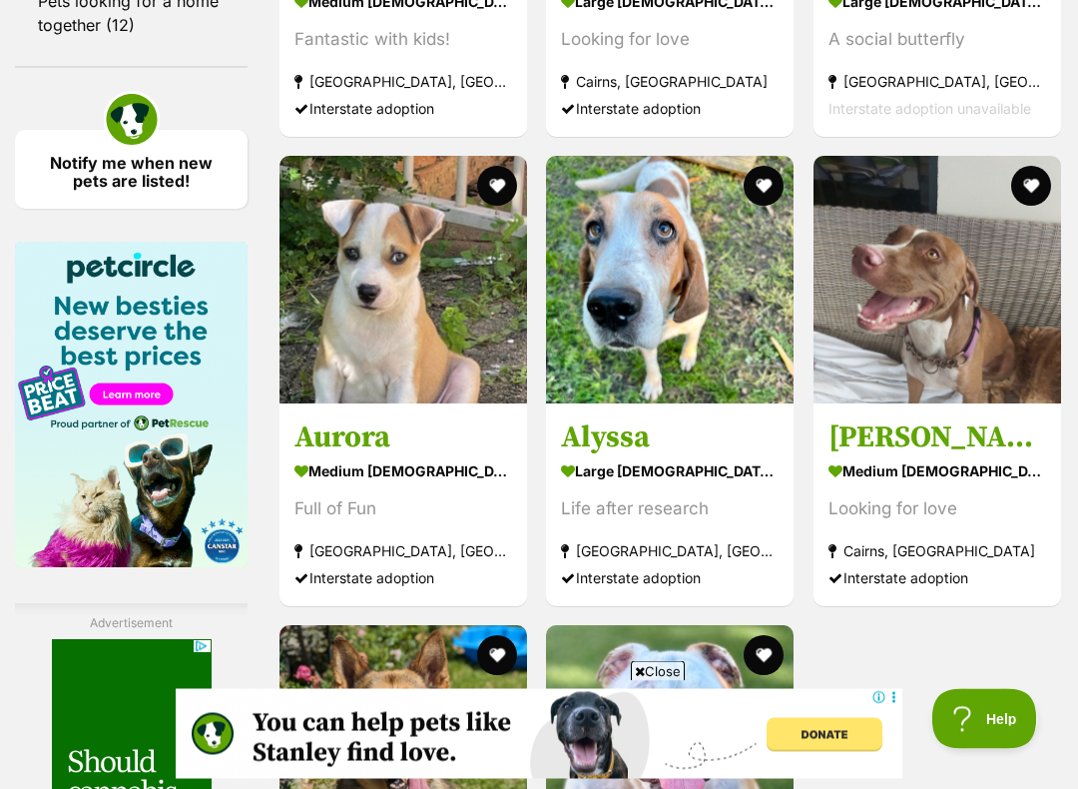
scroll to position [3110, 0]
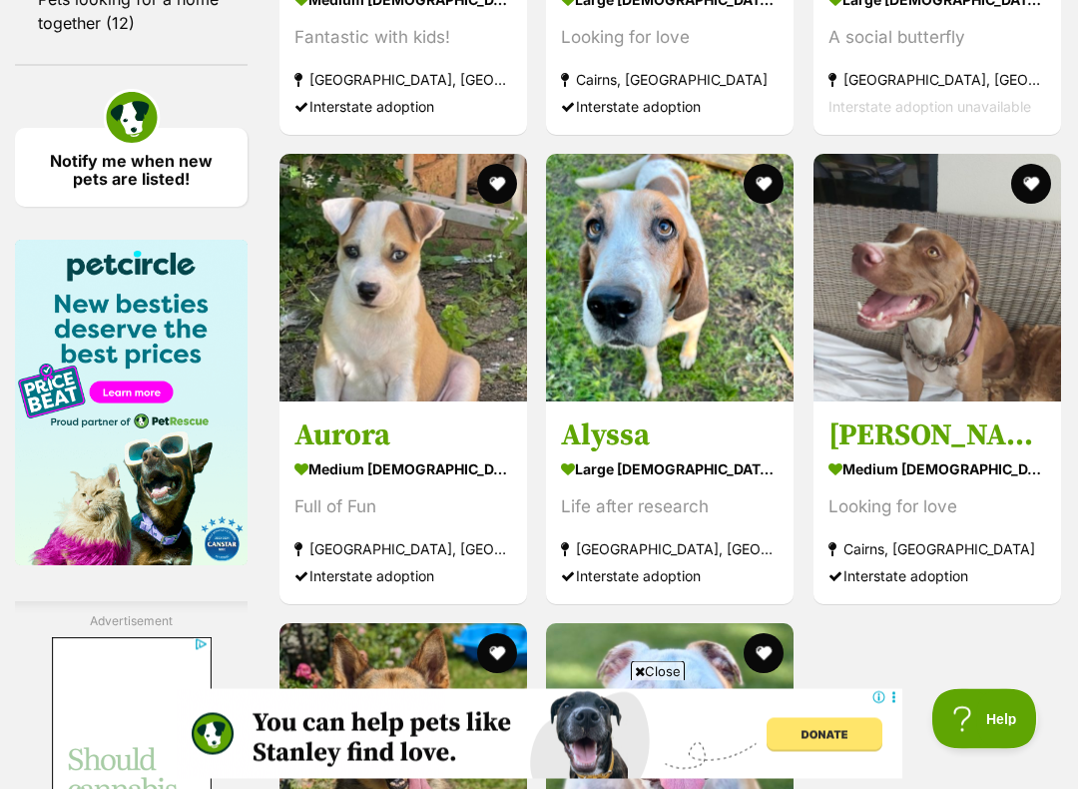
click at [477, 205] on button "favourite" at bounding box center [497, 185] width 40 height 40
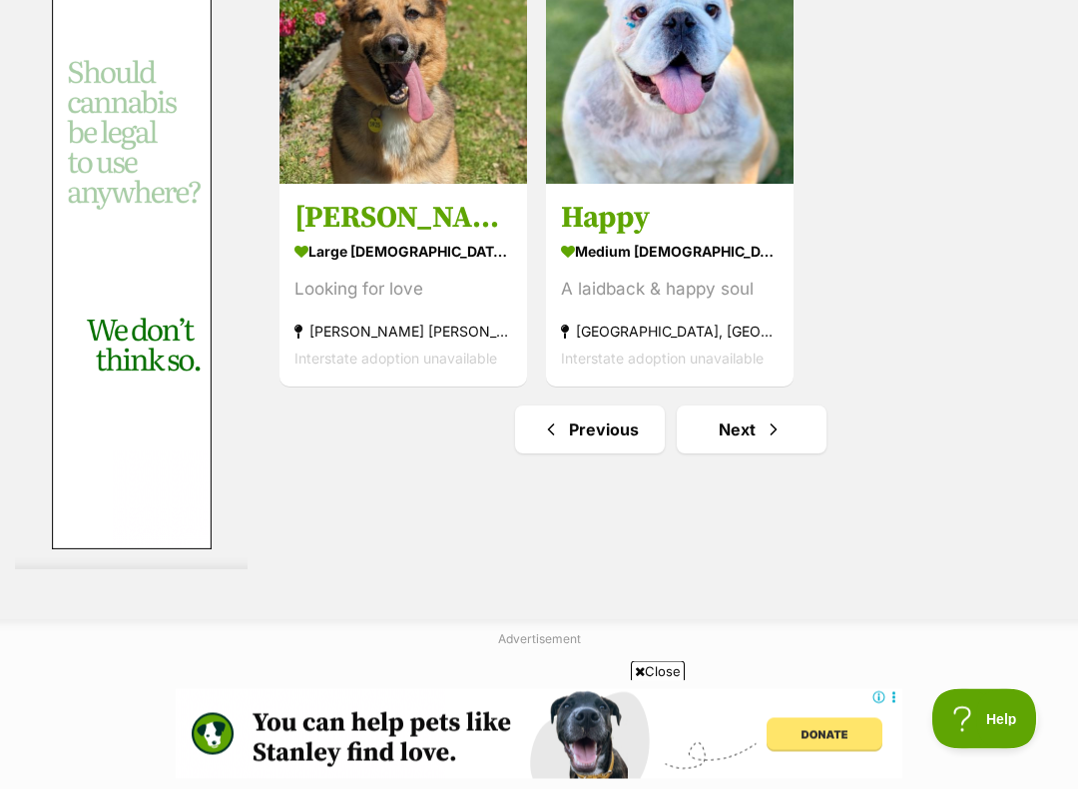
scroll to position [3831, 0]
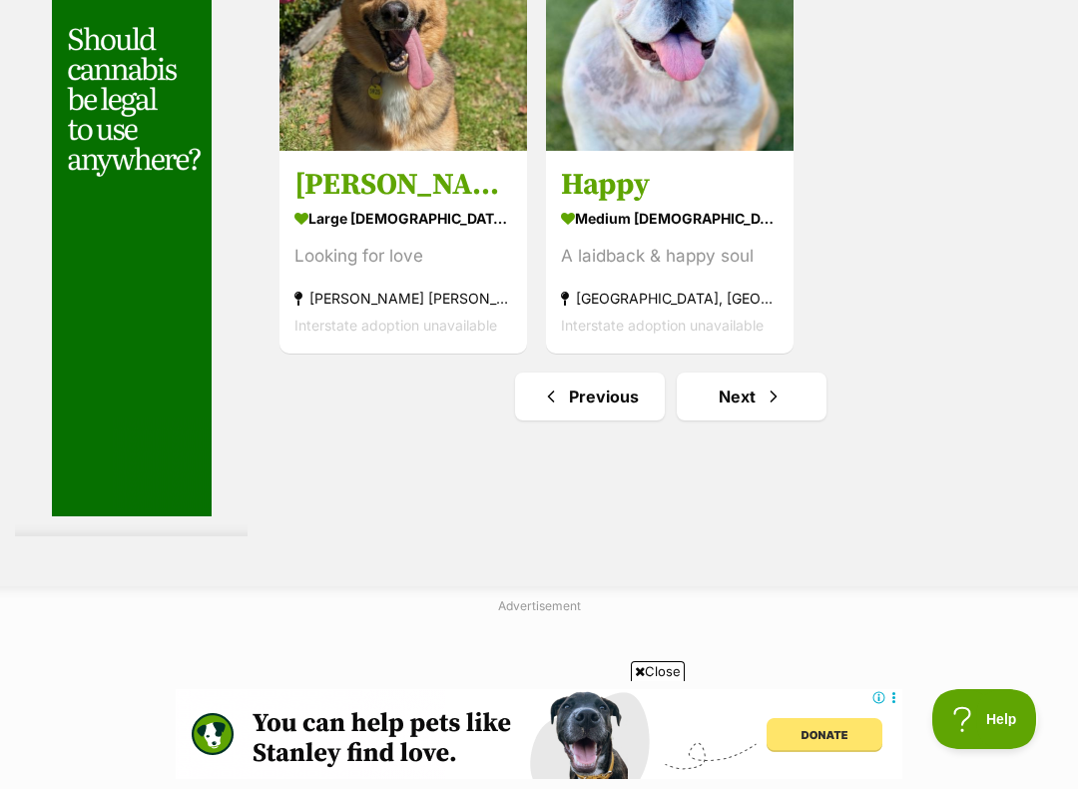
click at [726, 420] on link "Next" at bounding box center [752, 396] width 150 height 48
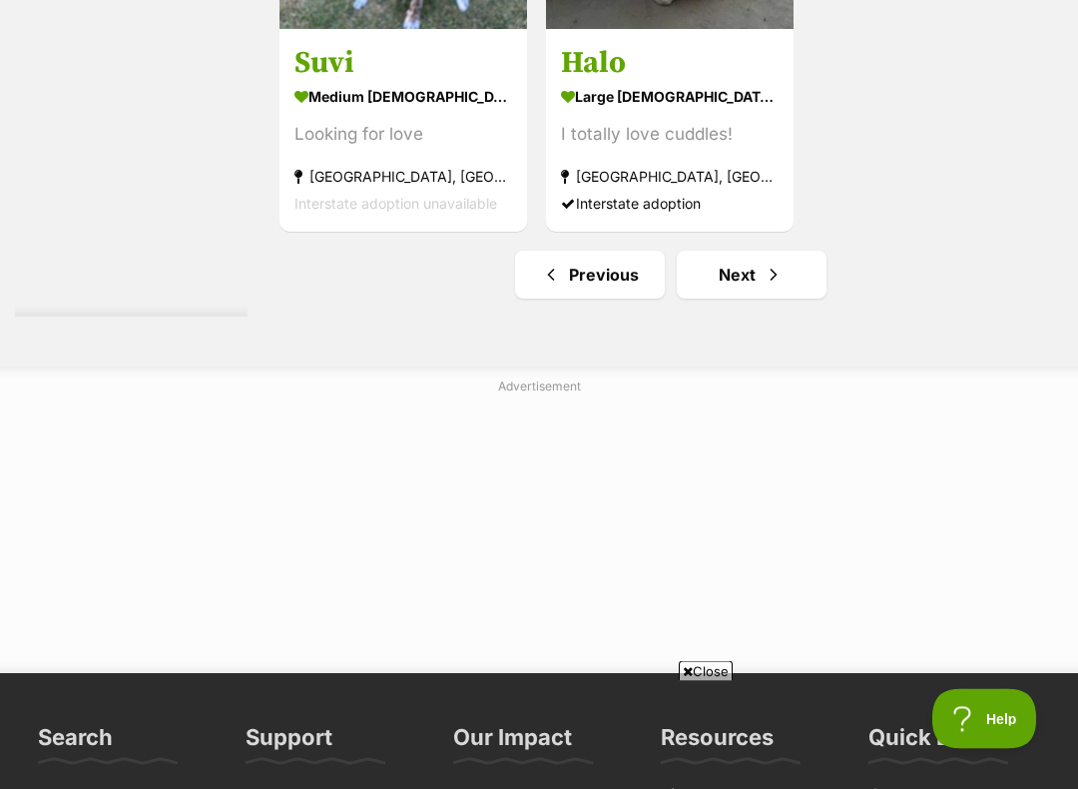
scroll to position [4167, 0]
click at [706, 298] on link "Next" at bounding box center [752, 275] width 150 height 48
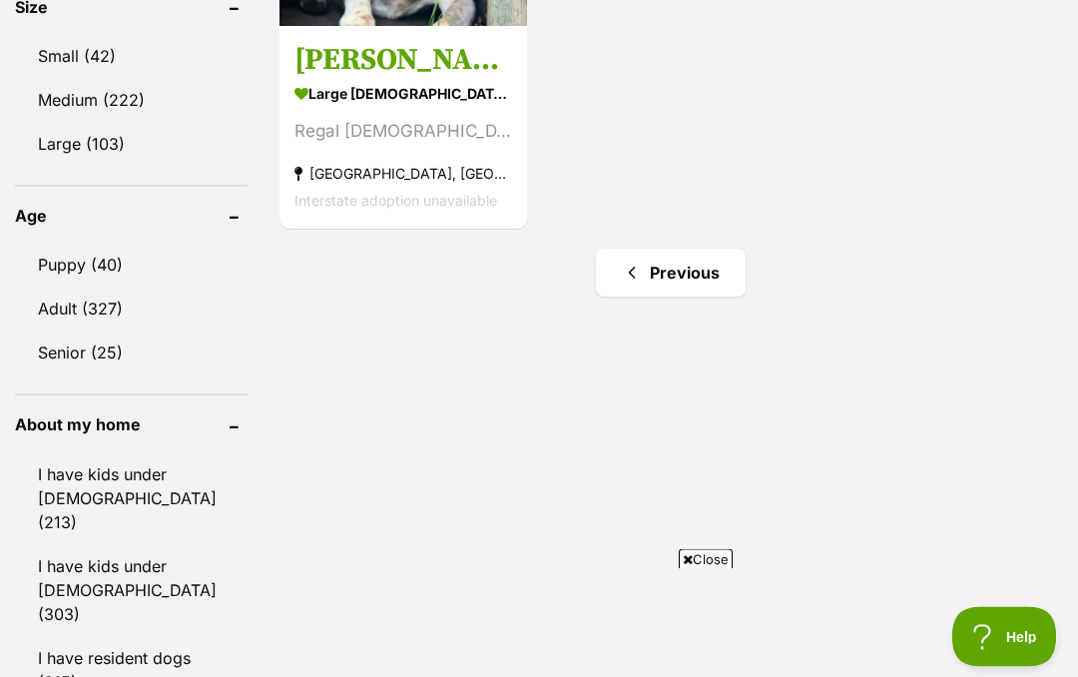
scroll to position [1993, 0]
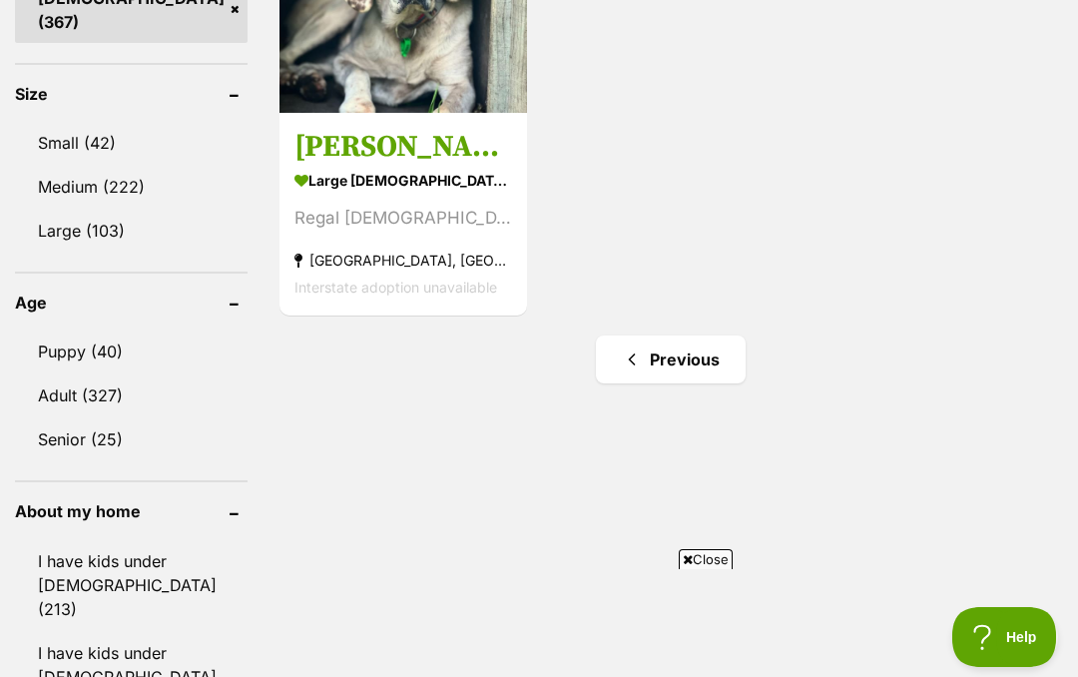
click at [651, 383] on link "Previous" at bounding box center [671, 359] width 150 height 48
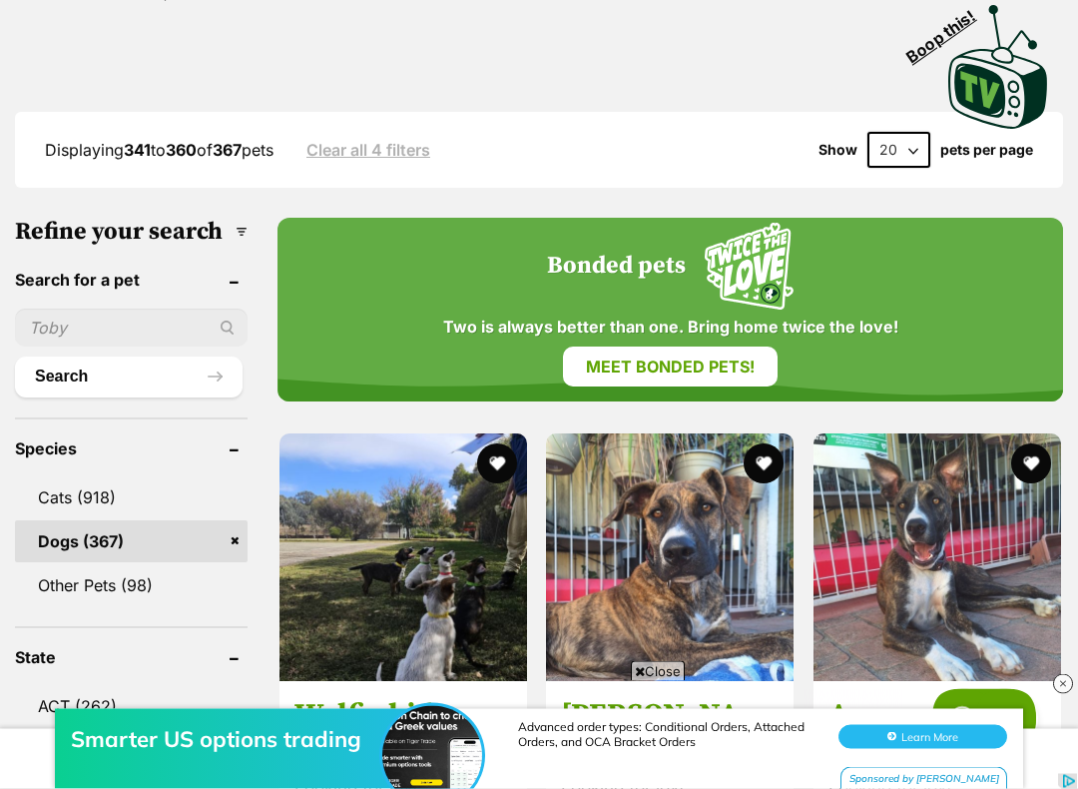
scroll to position [527, 0]
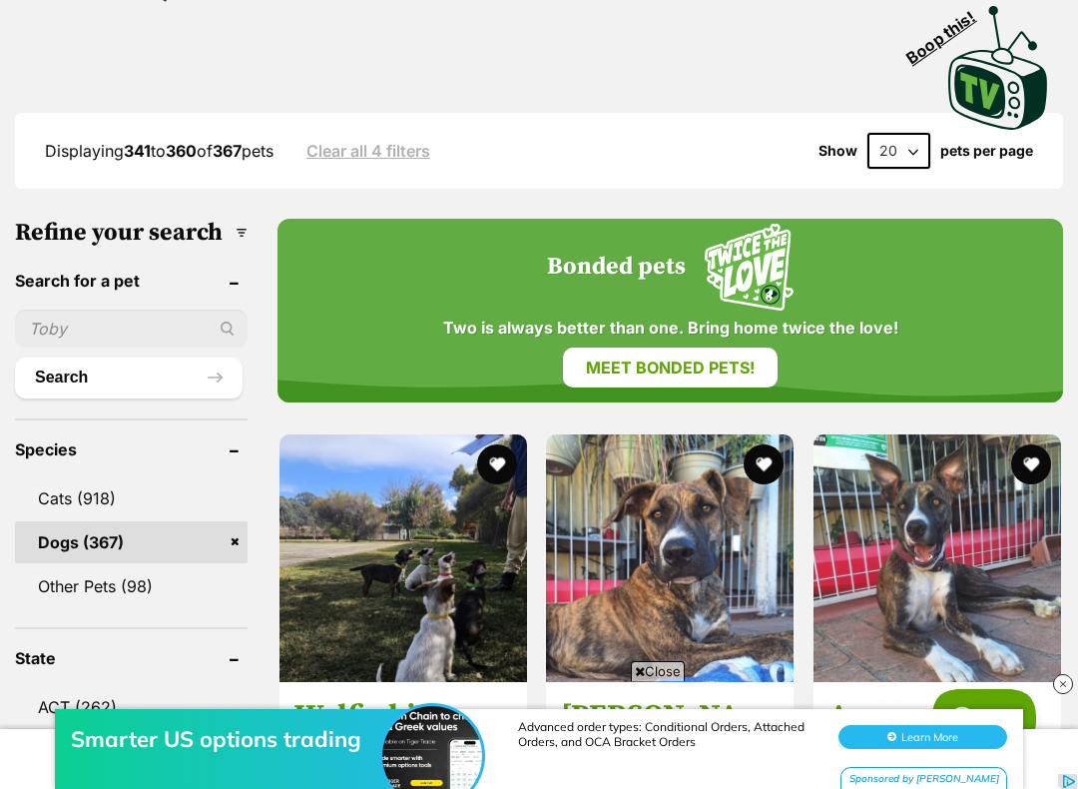
click at [895, 133] on select "20 40 60" at bounding box center [898, 151] width 63 height 36
select select "60"
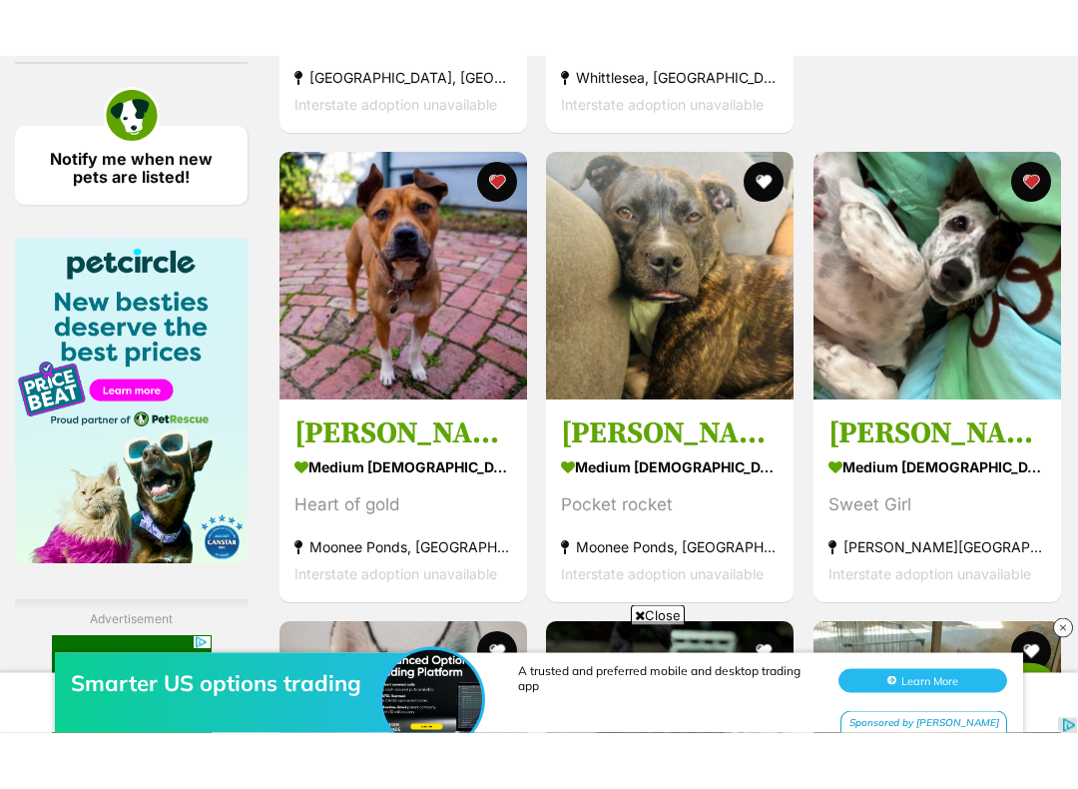
scroll to position [3169, 0]
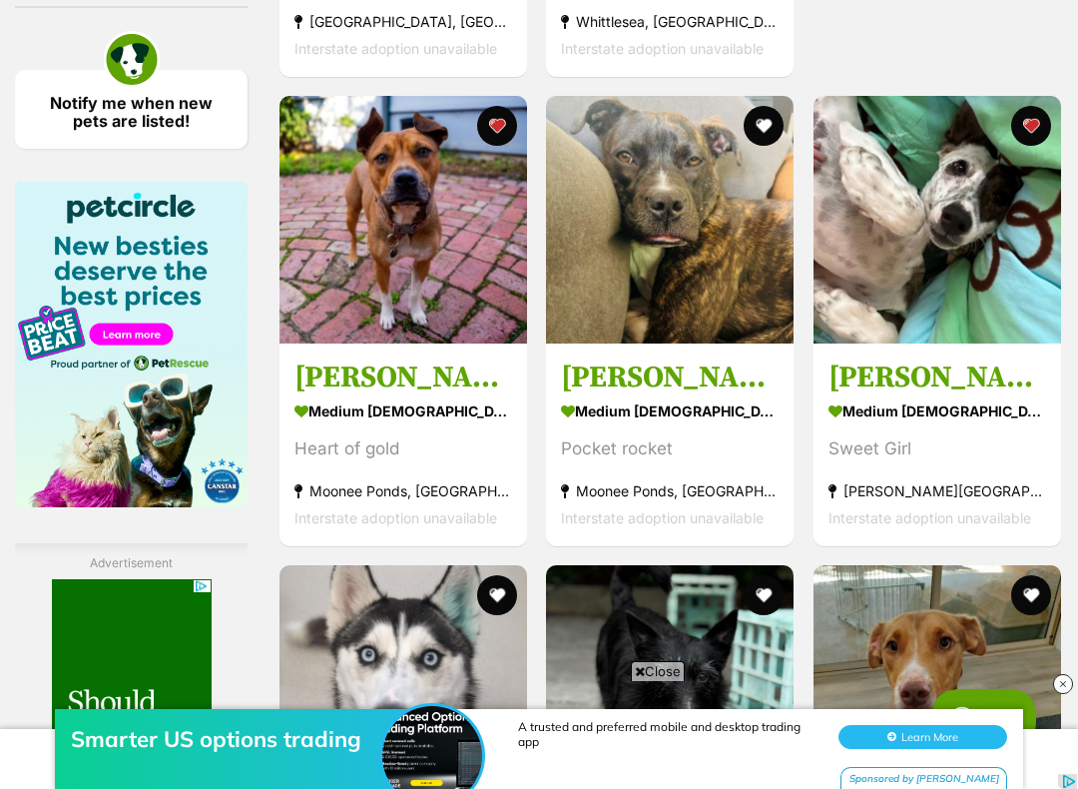
click at [745, 146] on button "favourite" at bounding box center [765, 126] width 40 height 40
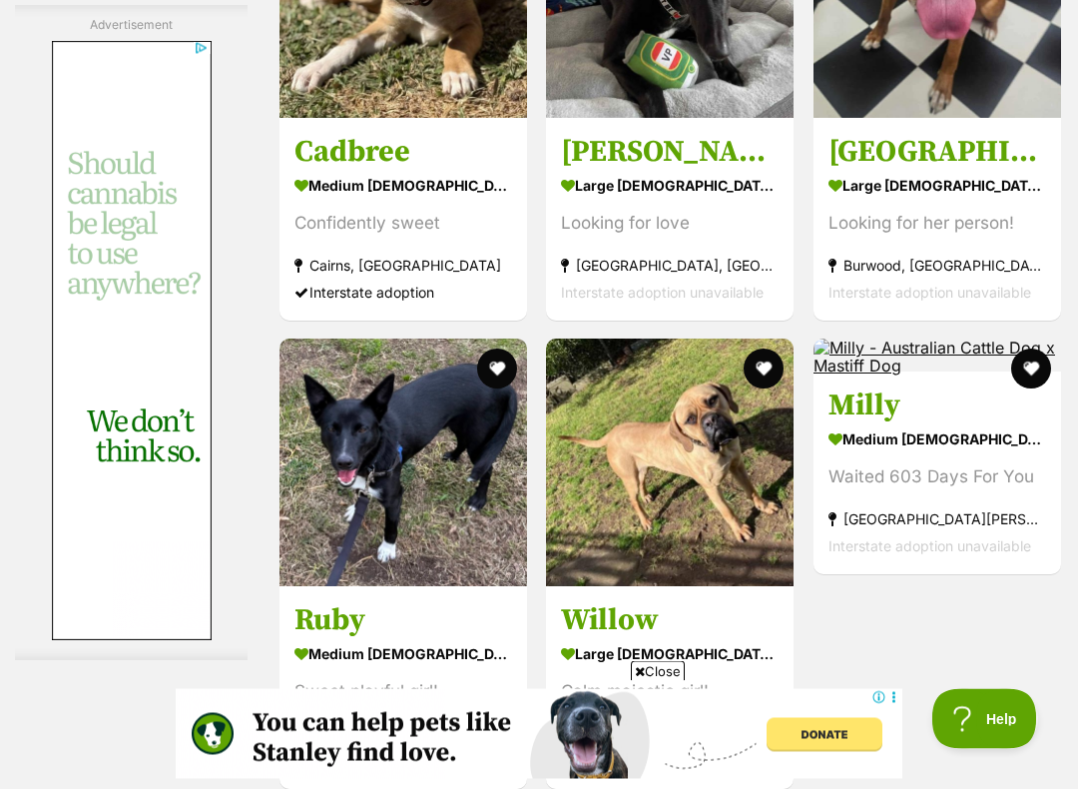
scroll to position [5740, 0]
click at [392, 199] on strong "medium [DEMOGRAPHIC_DATA] Dog" at bounding box center [403, 184] width 218 height 29
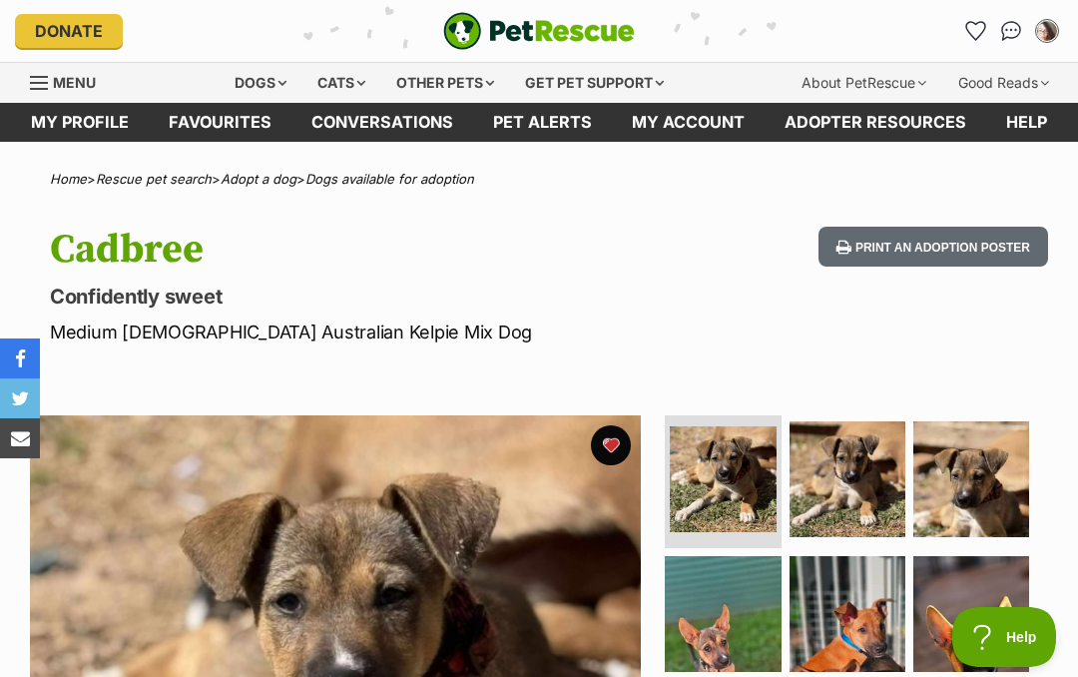
click at [250, 129] on link "Favourites" at bounding box center [220, 122] width 143 height 39
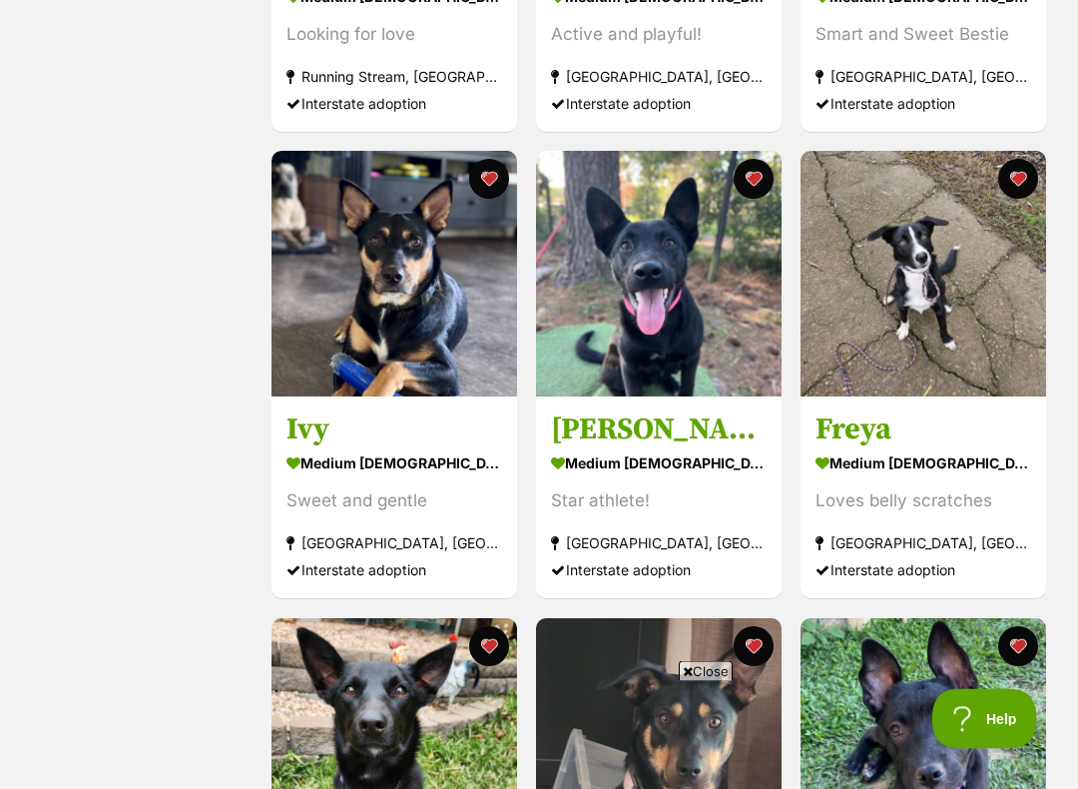
scroll to position [1657, 0]
click at [914, 442] on h3 "Freya" at bounding box center [924, 430] width 216 height 38
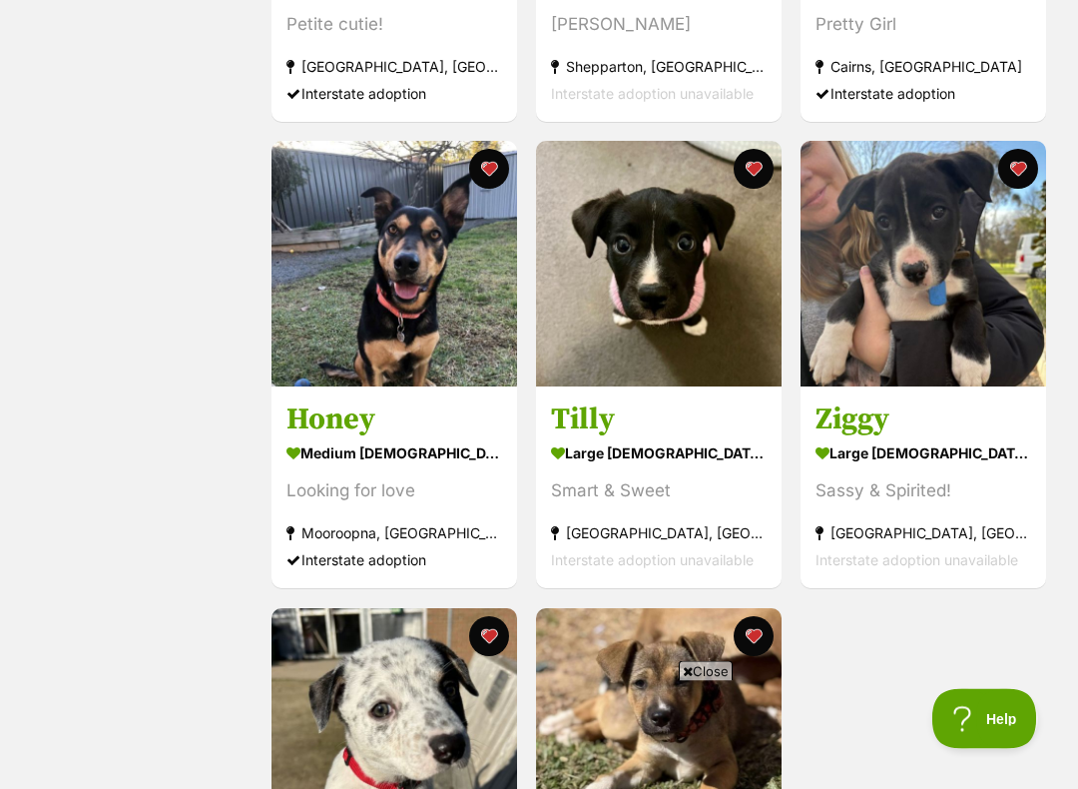
scroll to position [2600, 0]
click at [571, 451] on div "large [DEMOGRAPHIC_DATA] Dog" at bounding box center [659, 453] width 216 height 29
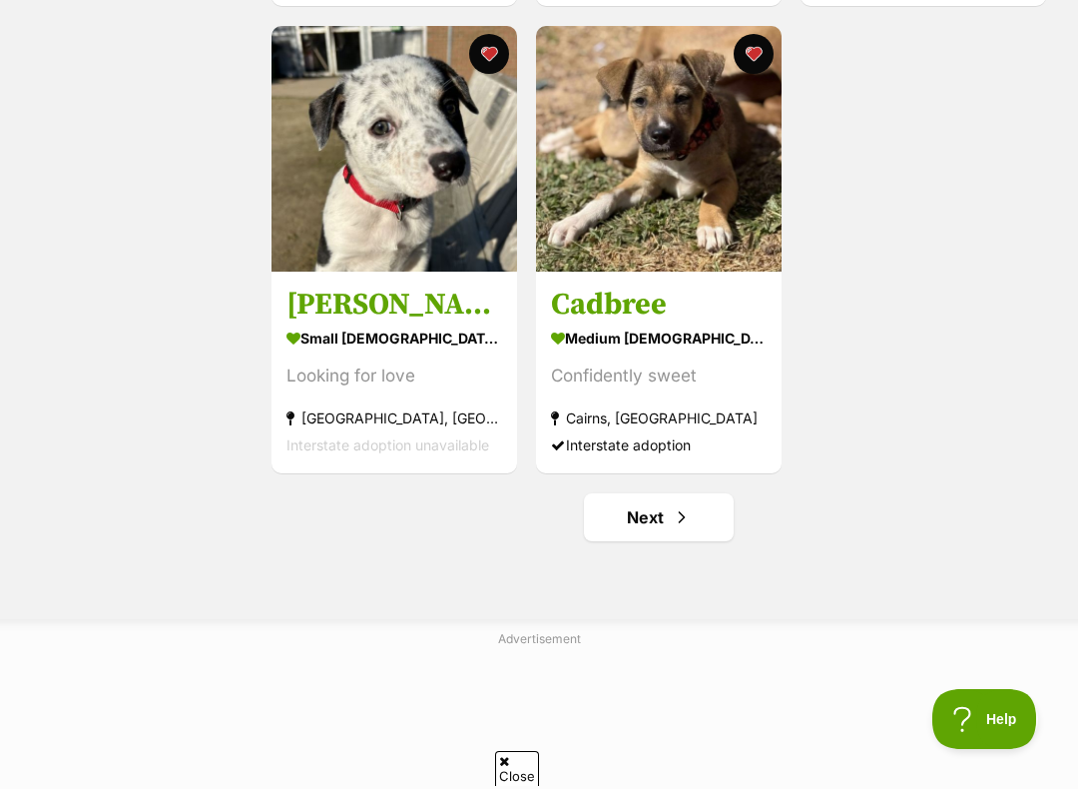
scroll to position [0, 0]
click at [439, 342] on div "small [DEMOGRAPHIC_DATA] Dog" at bounding box center [394, 337] width 216 height 29
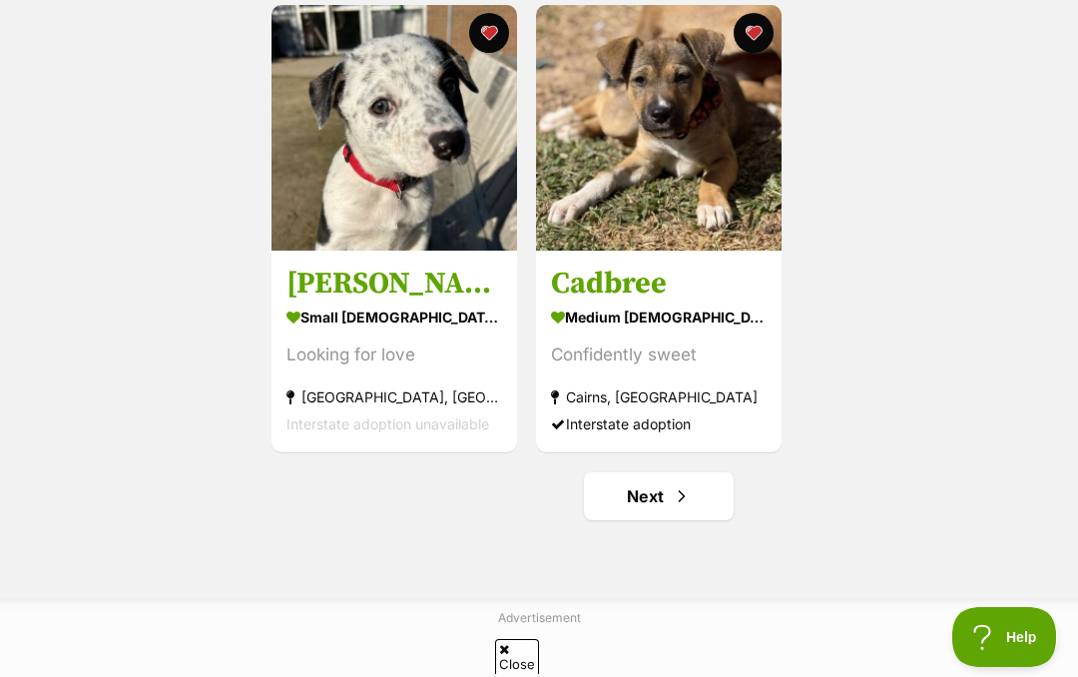
scroll to position [3205, 0]
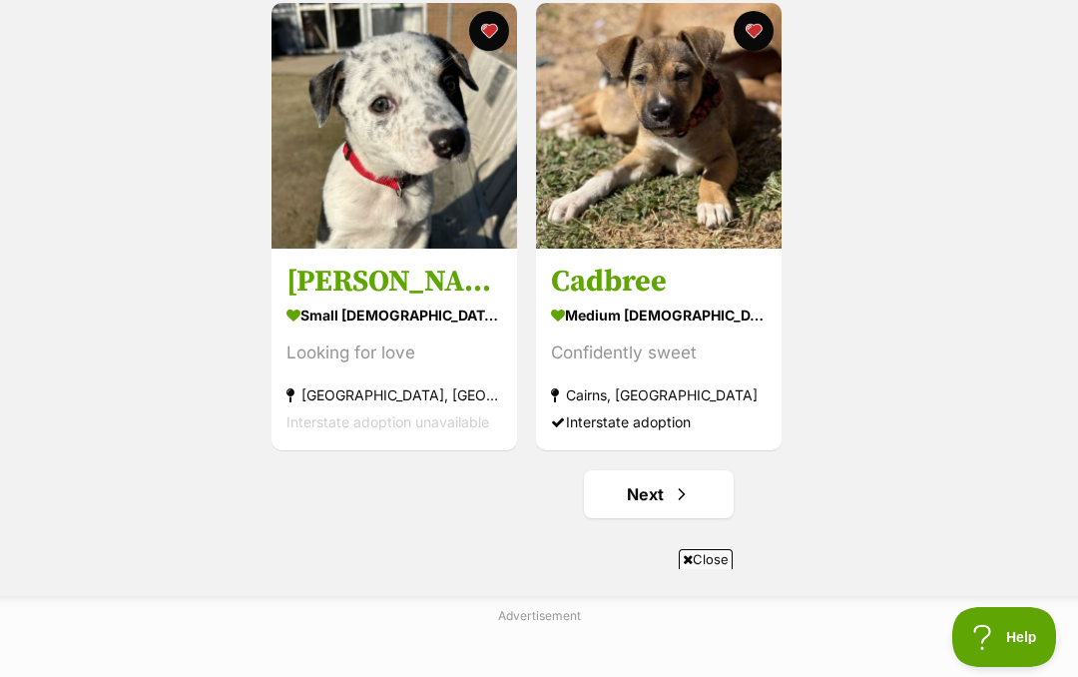
click at [656, 518] on link "Next" at bounding box center [659, 494] width 150 height 48
click at [664, 498] on link "Next" at bounding box center [659, 494] width 150 height 48
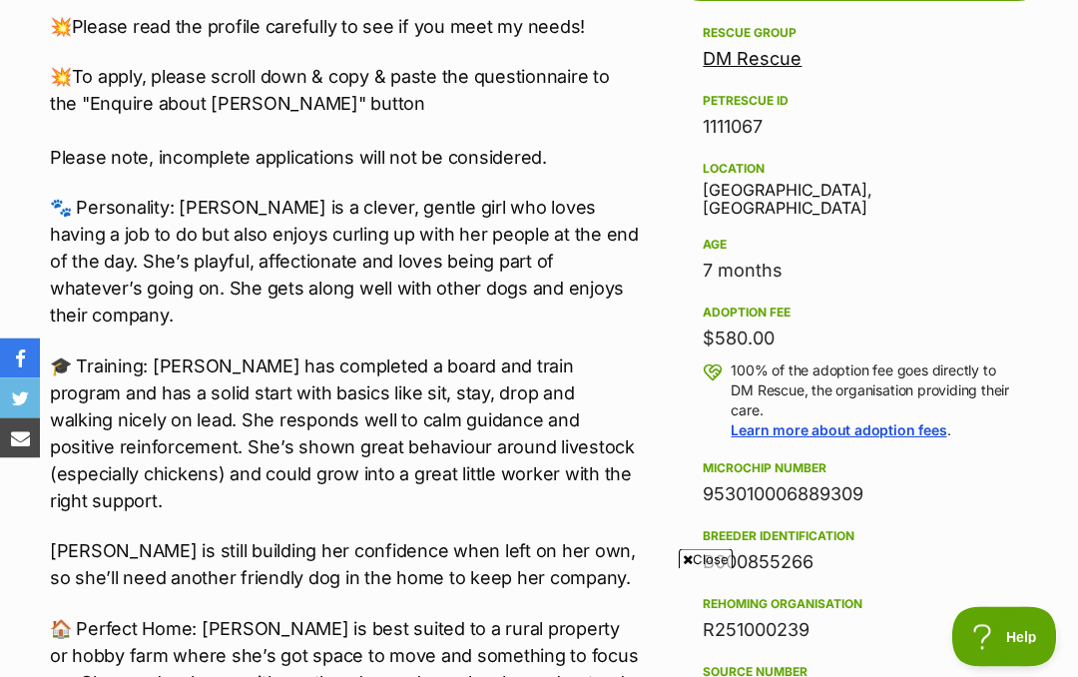
scroll to position [1140, 0]
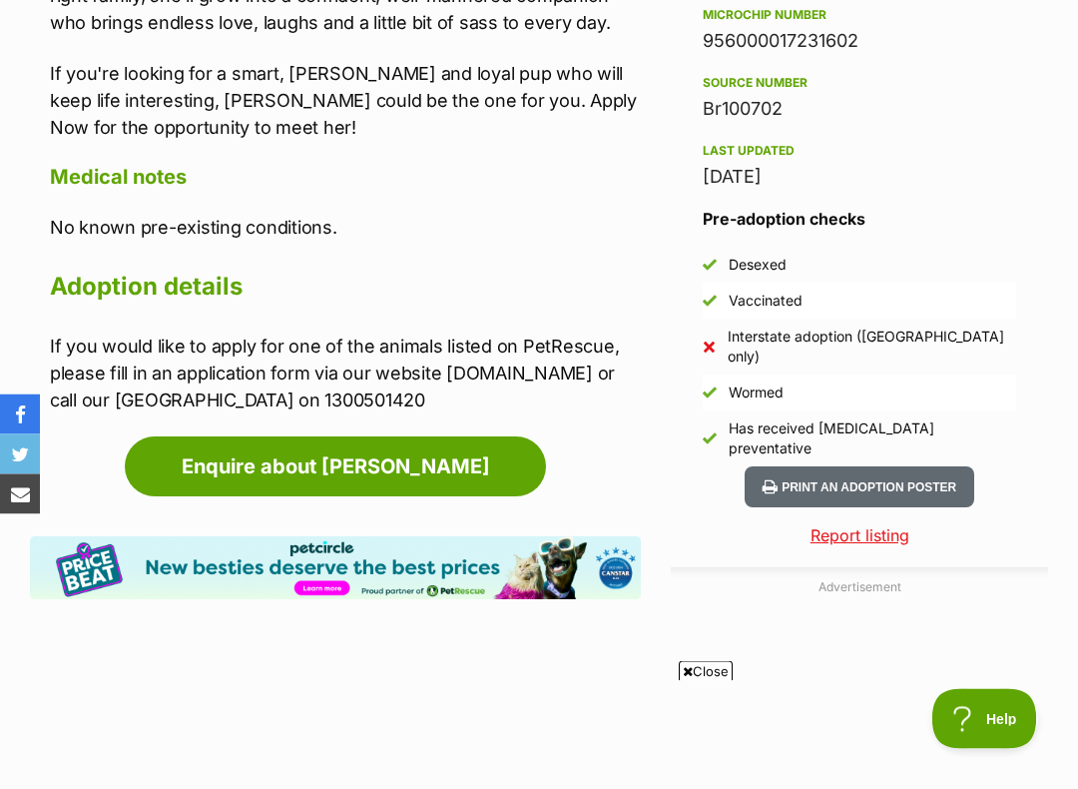
scroll to position [1627, 0]
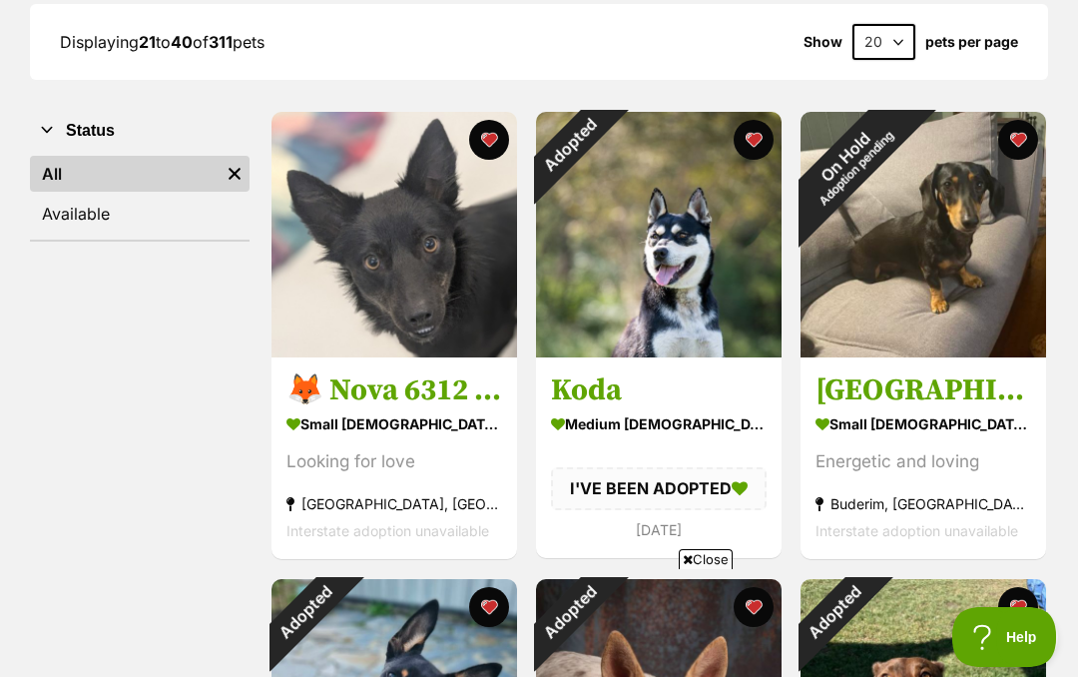
scroll to position [297, 0]
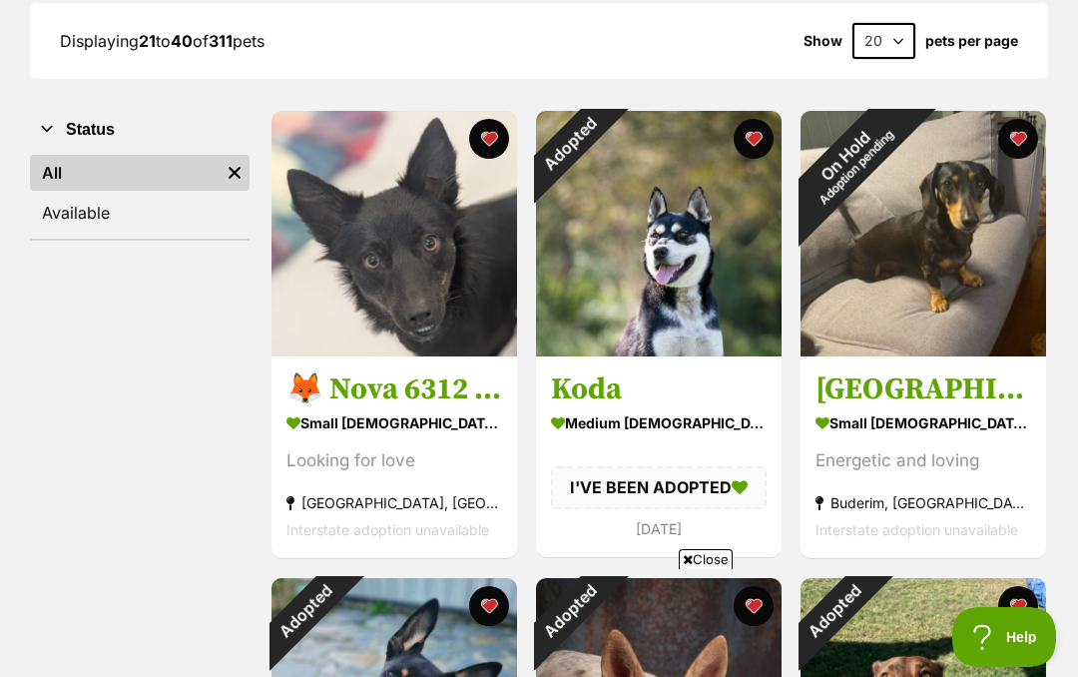
click at [603, 132] on div "Adopted" at bounding box center [569, 144] width 67 height 67
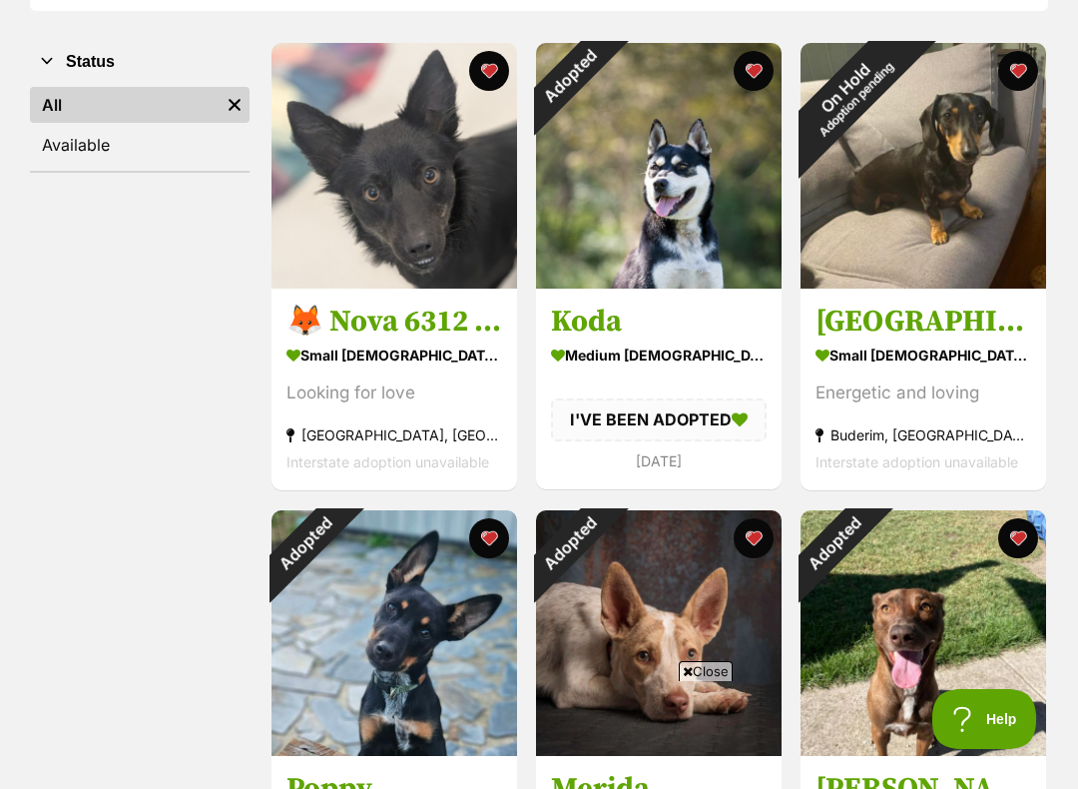
scroll to position [358, 0]
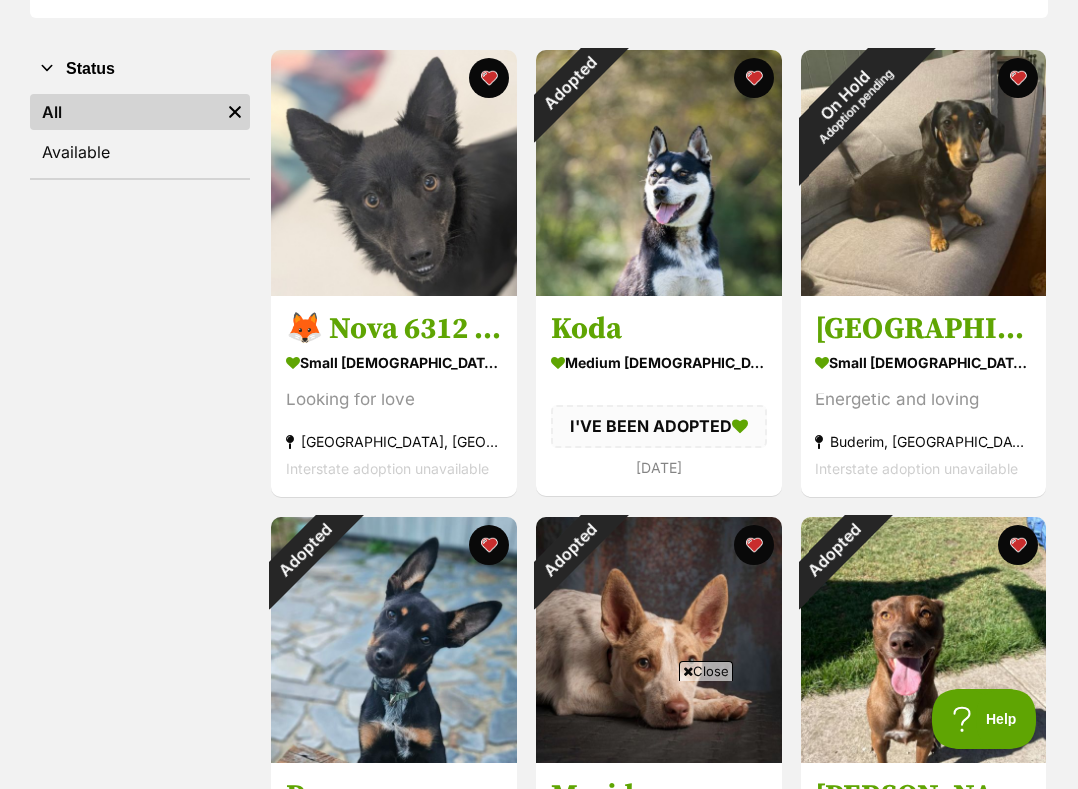
click at [126, 151] on link "Available" at bounding box center [140, 152] width 220 height 36
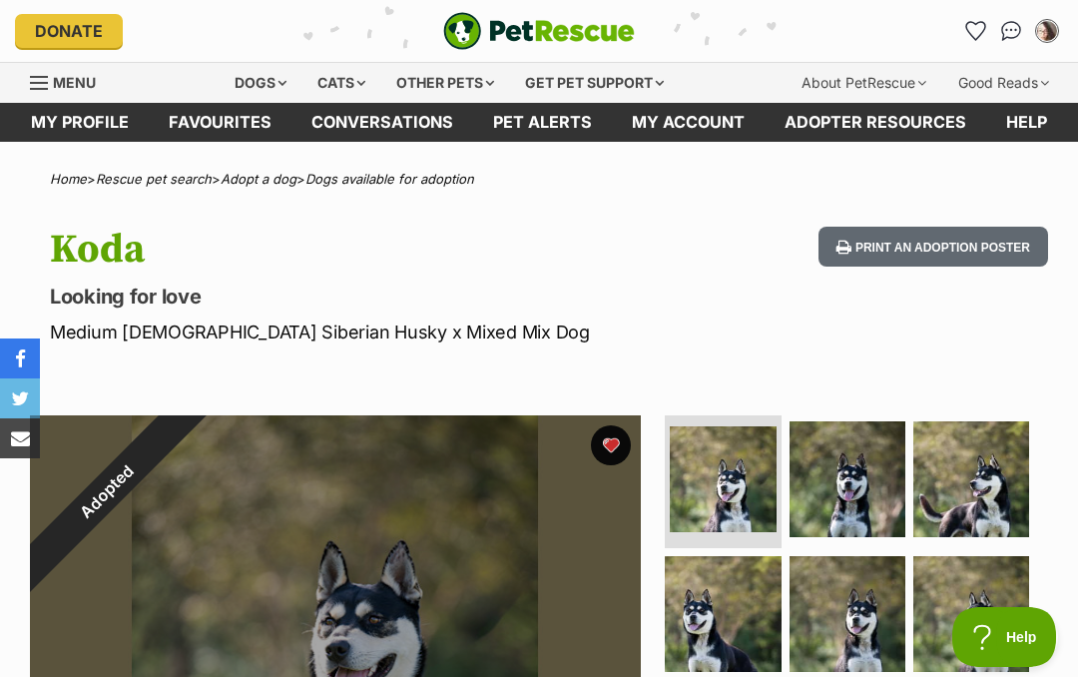
click at [183, 435] on div "Adopted" at bounding box center [106, 491] width 153 height 153
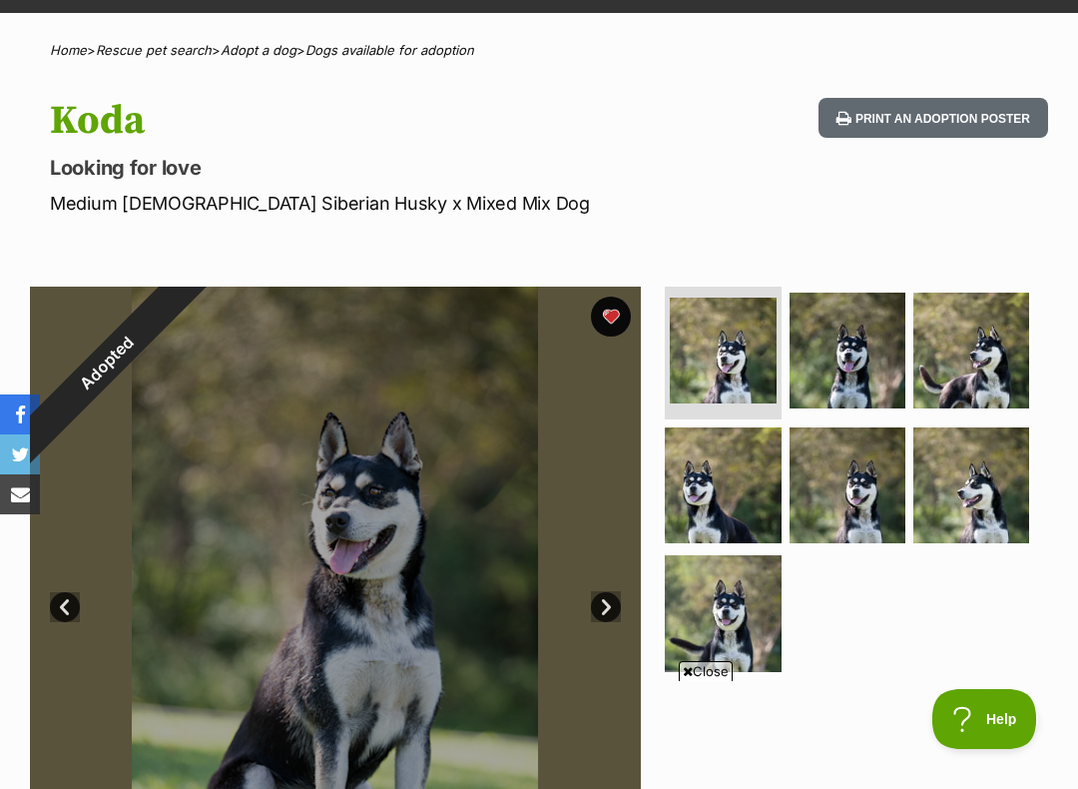
click at [183, 310] on div "Adopted" at bounding box center [106, 362] width 153 height 153
click at [183, 318] on div "Adopted" at bounding box center [106, 362] width 153 height 153
click at [732, 193] on div "Koda Looking for love Medium Male Siberian Husky x Mixed Mix Dog Print an adopt…" at bounding box center [539, 157] width 1078 height 119
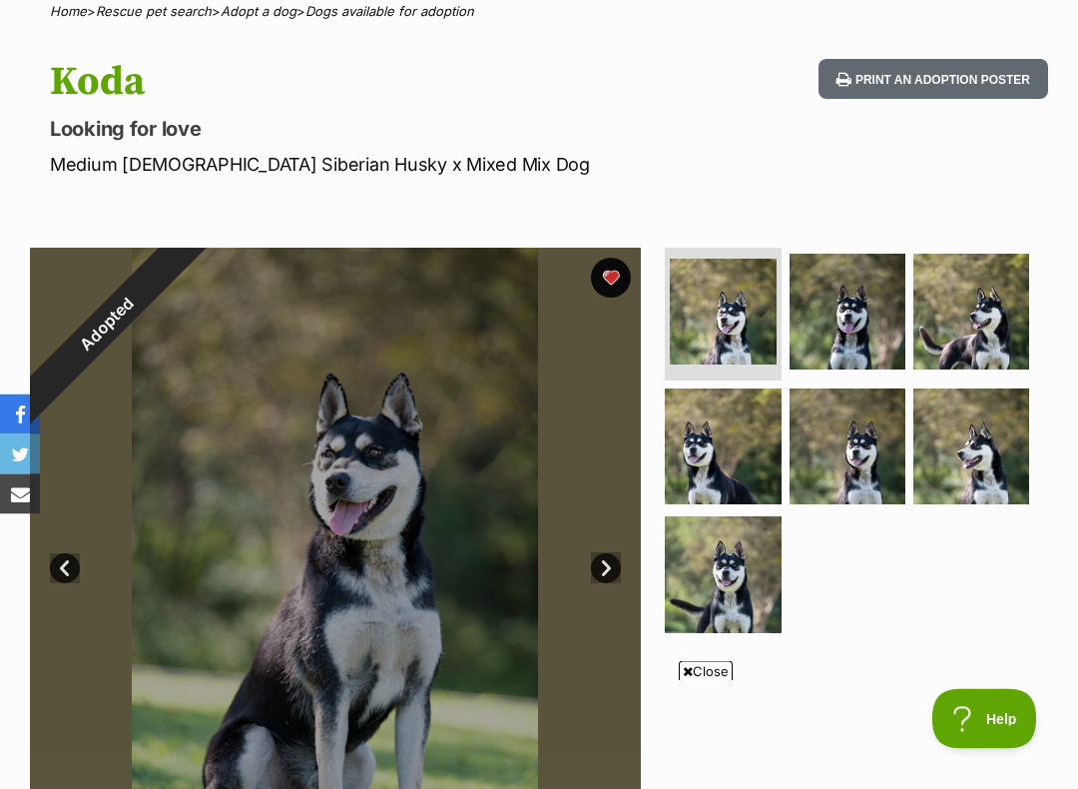
scroll to position [258, 0]
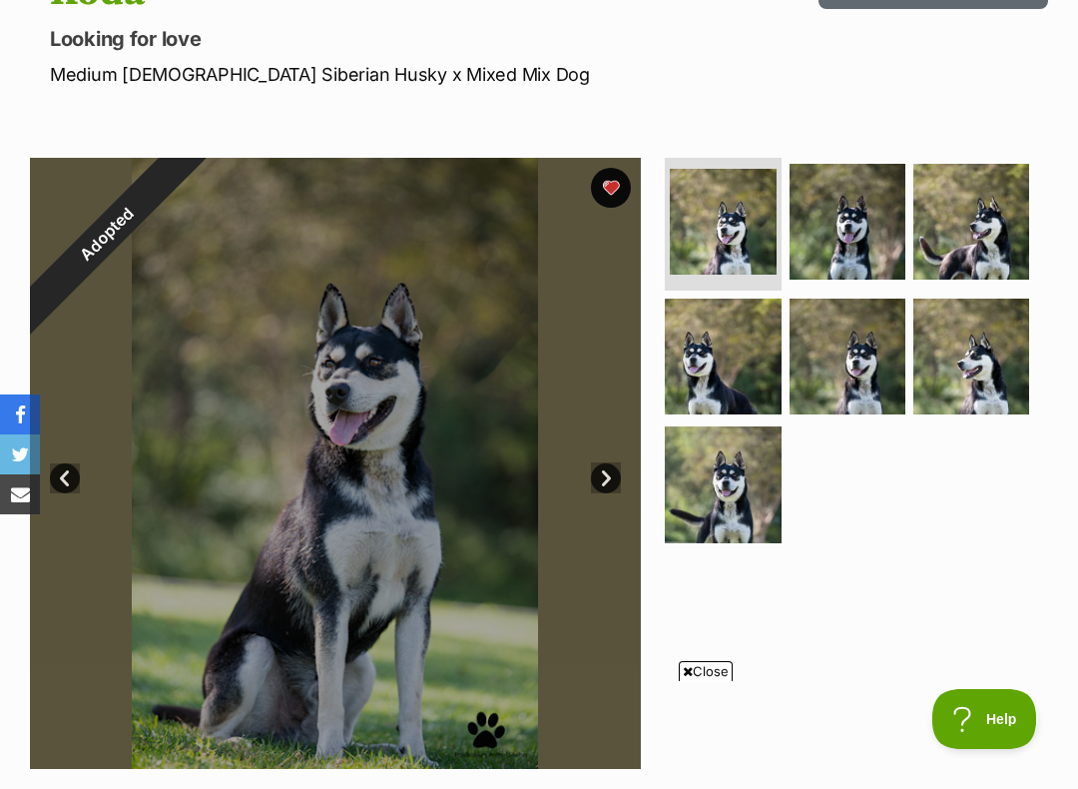
click at [183, 190] on div "Adopted" at bounding box center [106, 234] width 153 height 153
click at [183, 189] on div "Adopted" at bounding box center [106, 234] width 153 height 153
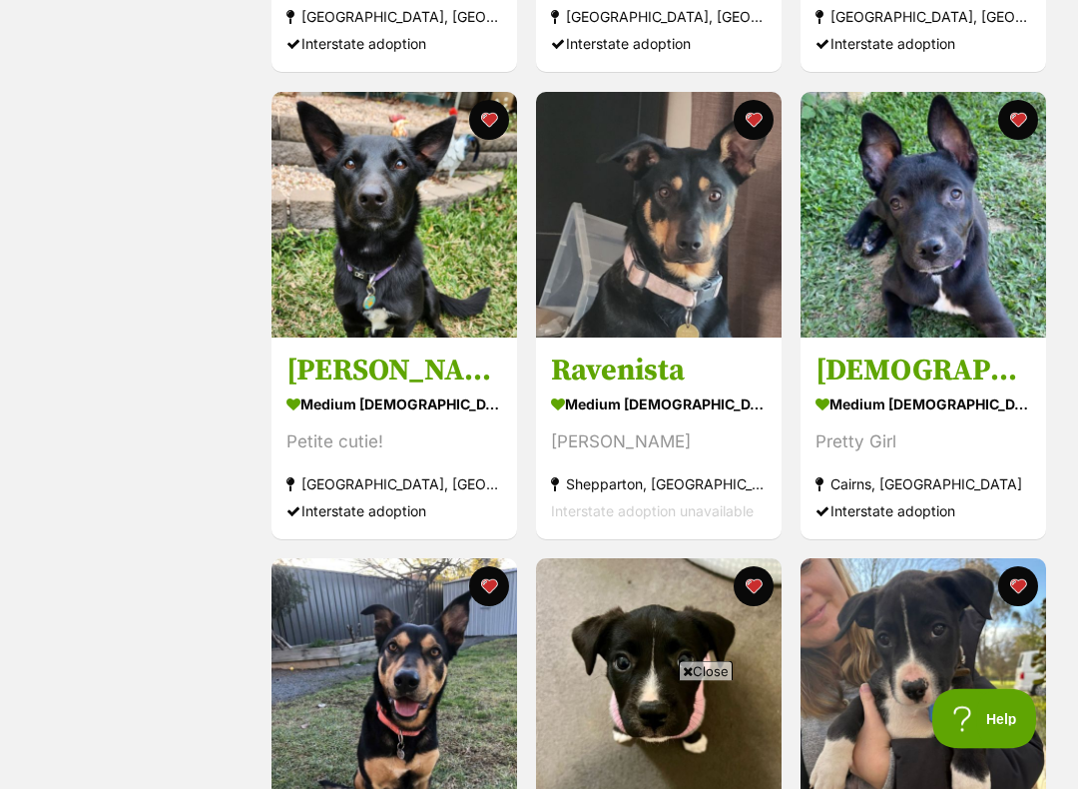
scroll to position [2183, 0]
click at [684, 355] on h3 "Ravenista" at bounding box center [659, 370] width 216 height 38
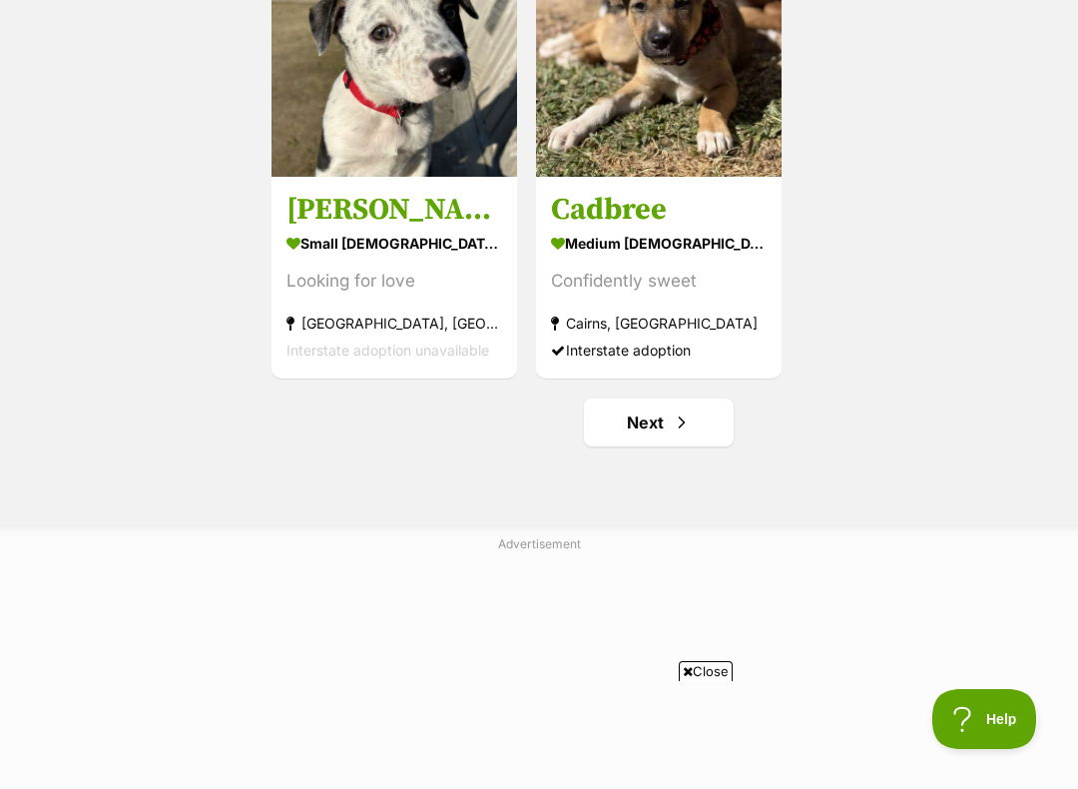
scroll to position [3279, 0]
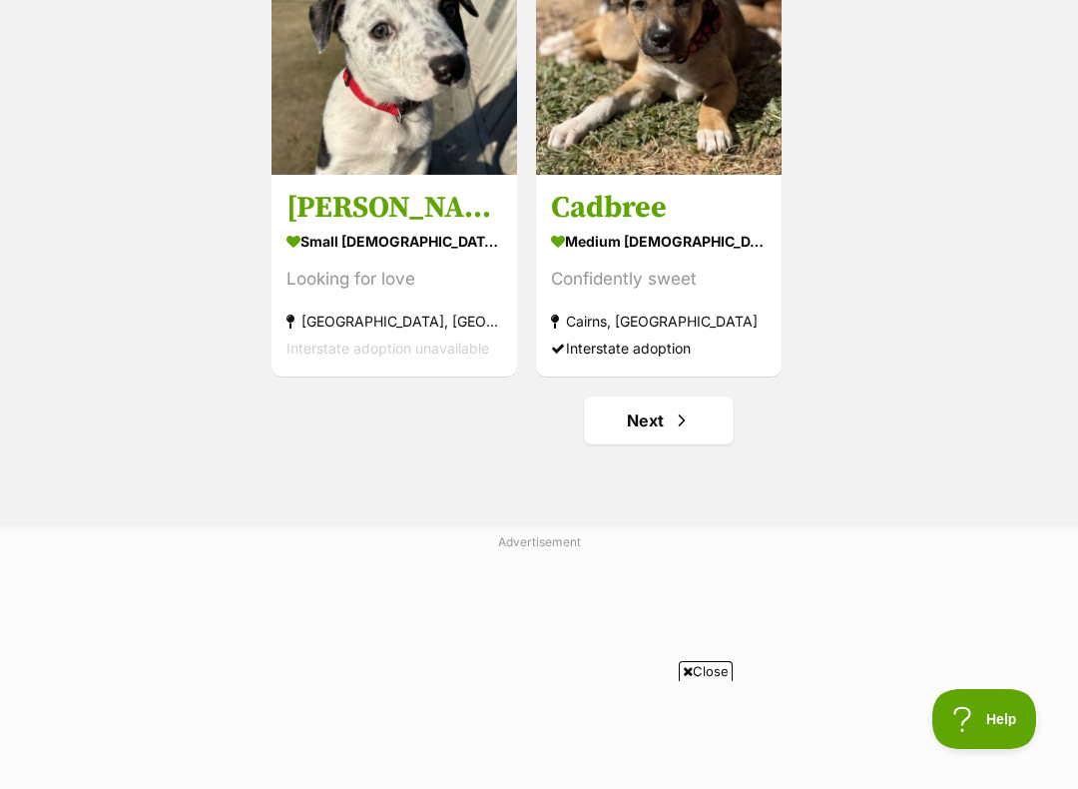
click at [625, 424] on link "Next" at bounding box center [659, 420] width 150 height 48
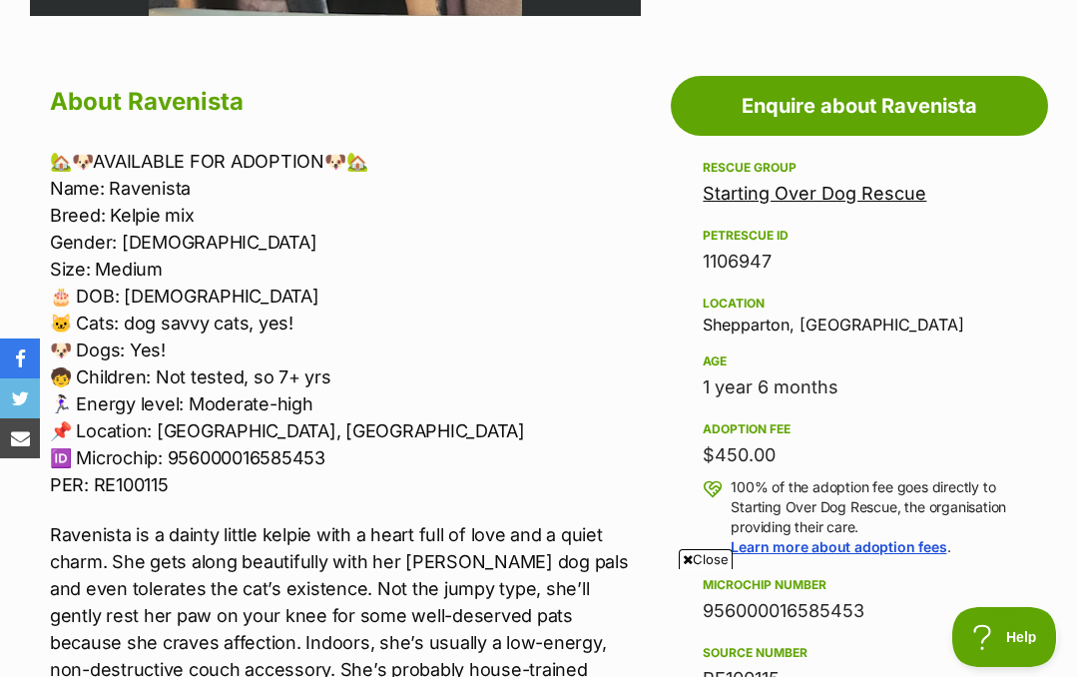
scroll to position [1003, 0]
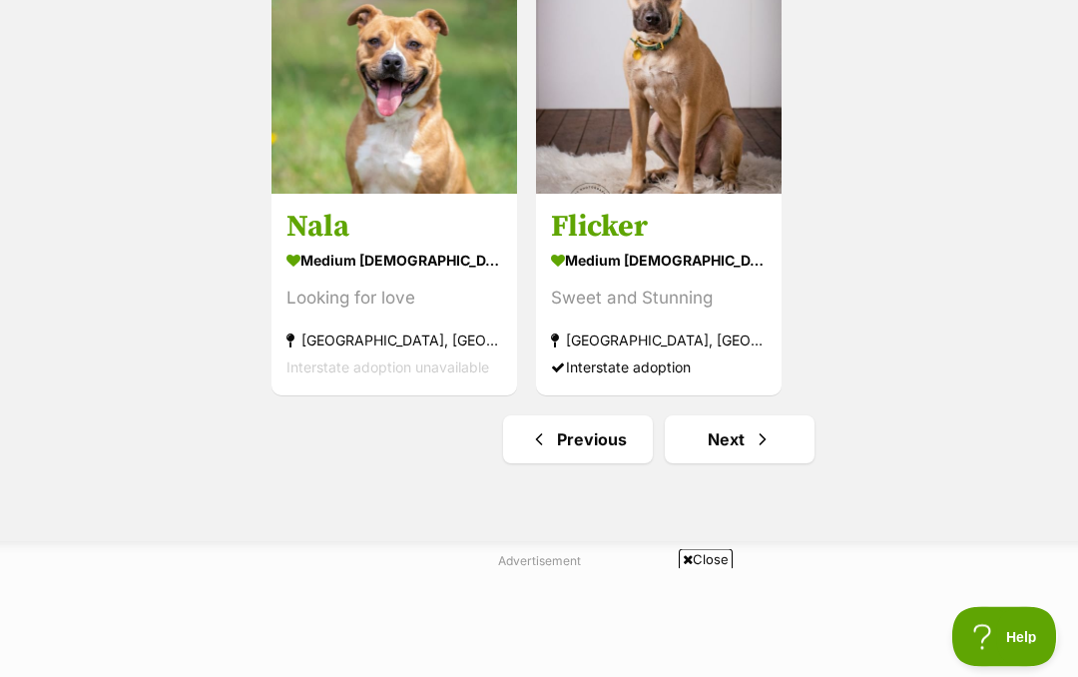
scroll to position [3260, 0]
click at [804, 453] on link "Next" at bounding box center [740, 439] width 150 height 48
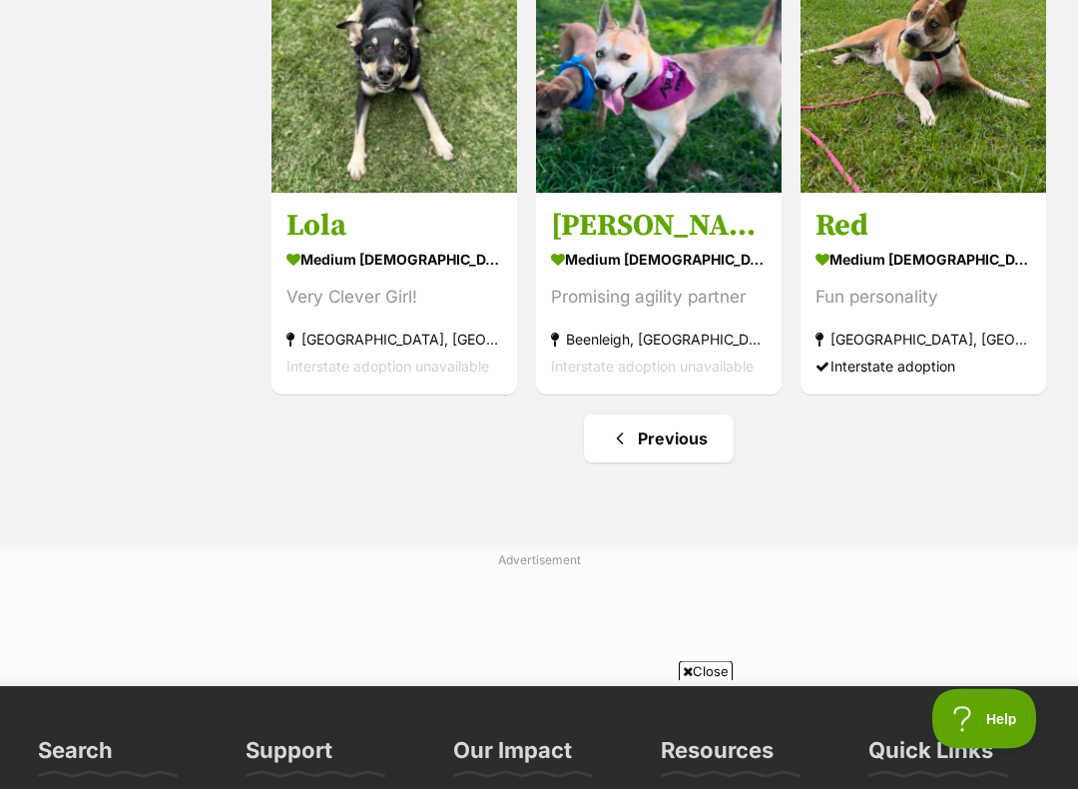
scroll to position [1394, 0]
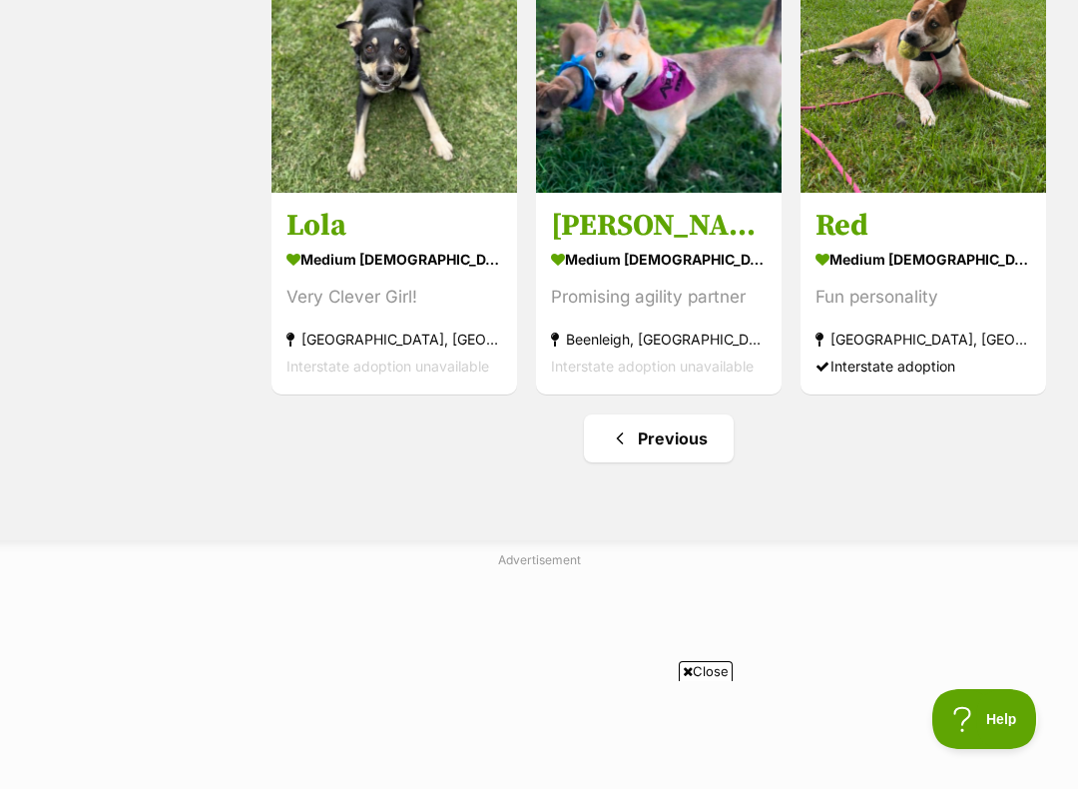
click at [687, 439] on link "Previous" at bounding box center [659, 438] width 150 height 48
